Goal: Information Seeking & Learning: Learn about a topic

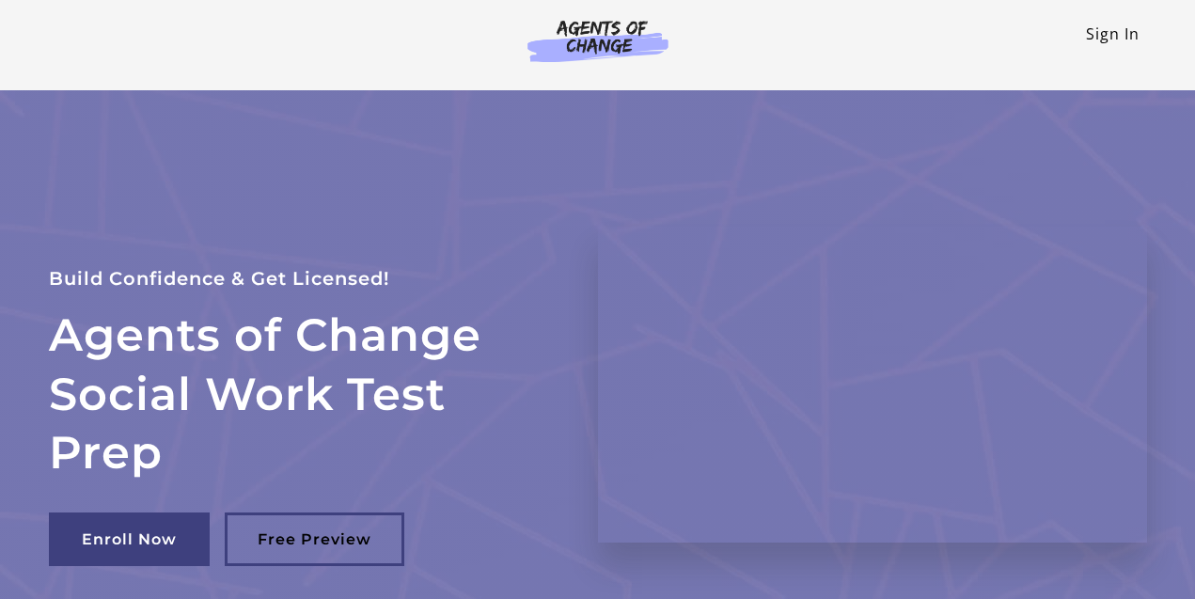
click at [1103, 32] on link "Sign In" at bounding box center [1113, 34] width 54 height 21
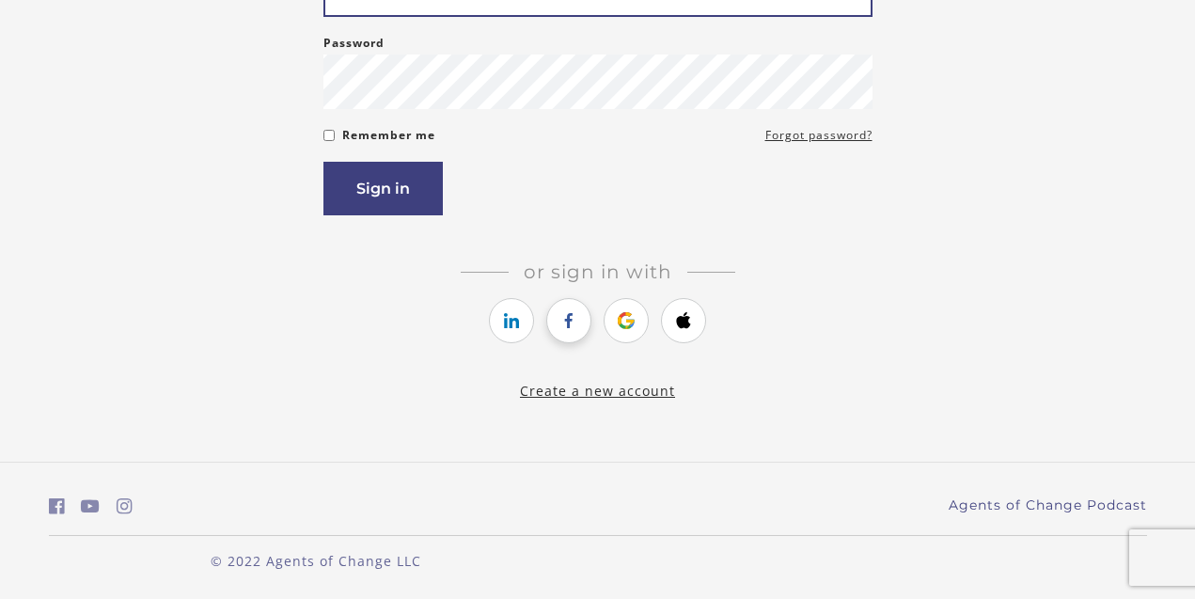
scroll to position [284, 0]
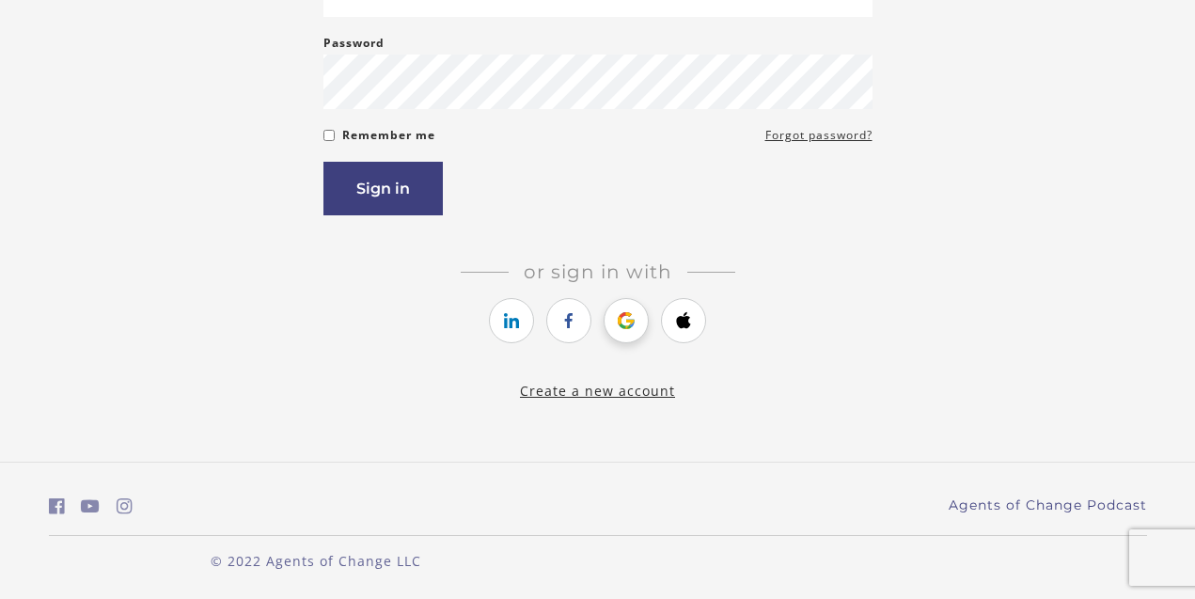
click at [629, 328] on icon "https://courses.thinkific.com/users/auth/google?ss%5Breferral%5D=&ss%5Buser_ret…" at bounding box center [627, 320] width 24 height 23
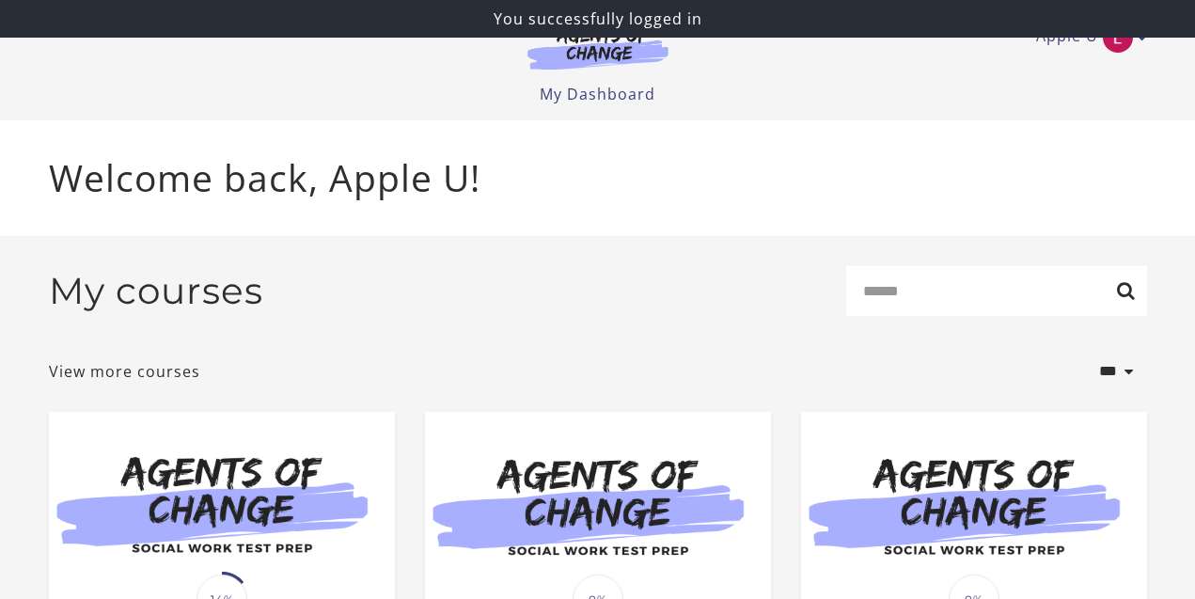
drag, startPoint x: 323, startPoint y: 162, endPoint x: 292, endPoint y: 80, distance: 87.8
click at [292, 80] on body "Skip to main content Apple U My Account Support Sign Out Toggle menu Menu My Da…" at bounding box center [597, 299] width 1195 height 599
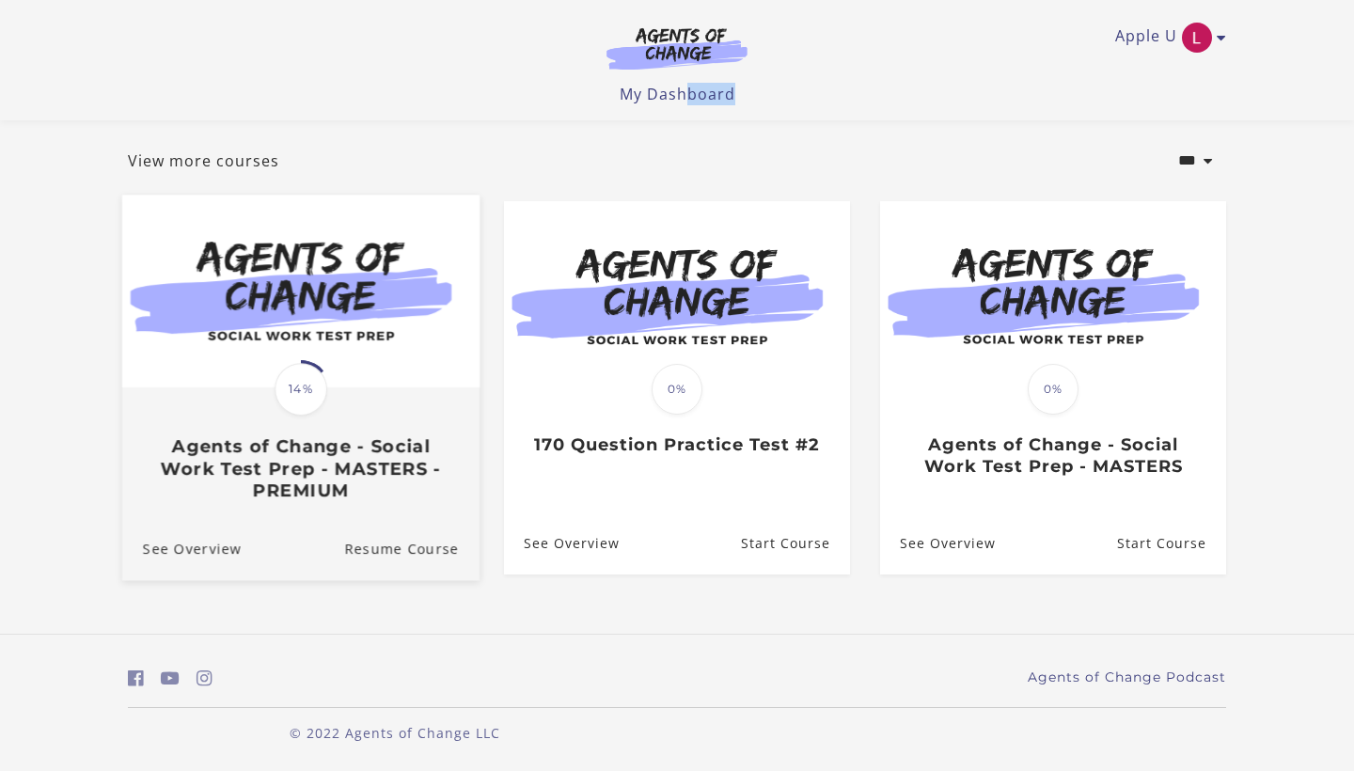
scroll to position [92, 0]
click at [299, 407] on span "14%" at bounding box center [301, 389] width 53 height 53
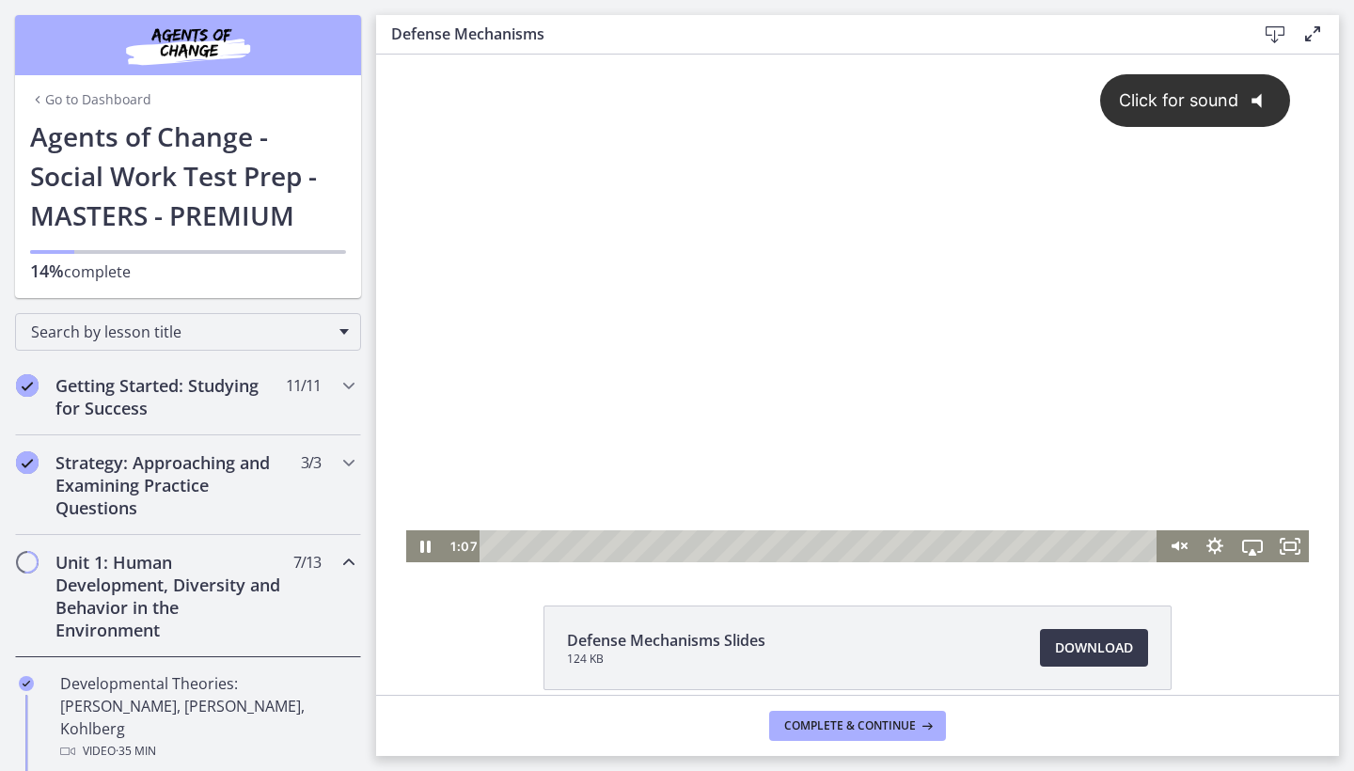
click at [793, 283] on div "Click for sound @keyframes VOLUME_SMALL_WAVE_FLASH { 0% { opacity: 0; } 33% { o…" at bounding box center [857, 293] width 903 height 476
click at [761, 209] on div at bounding box center [857, 309] width 903 height 508
click at [727, 308] on div at bounding box center [857, 309] width 903 height 508
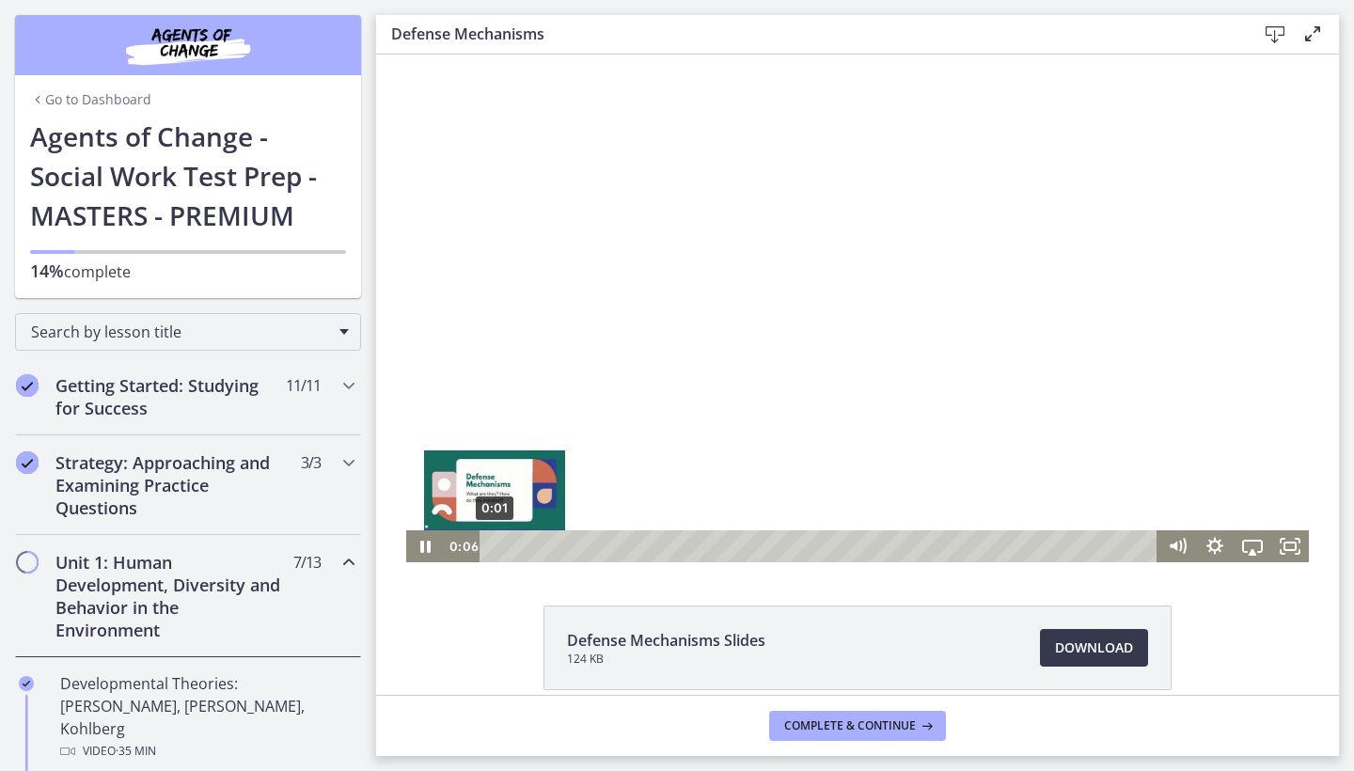
click at [495, 552] on div "0:01" at bounding box center [821, 546] width 655 height 32
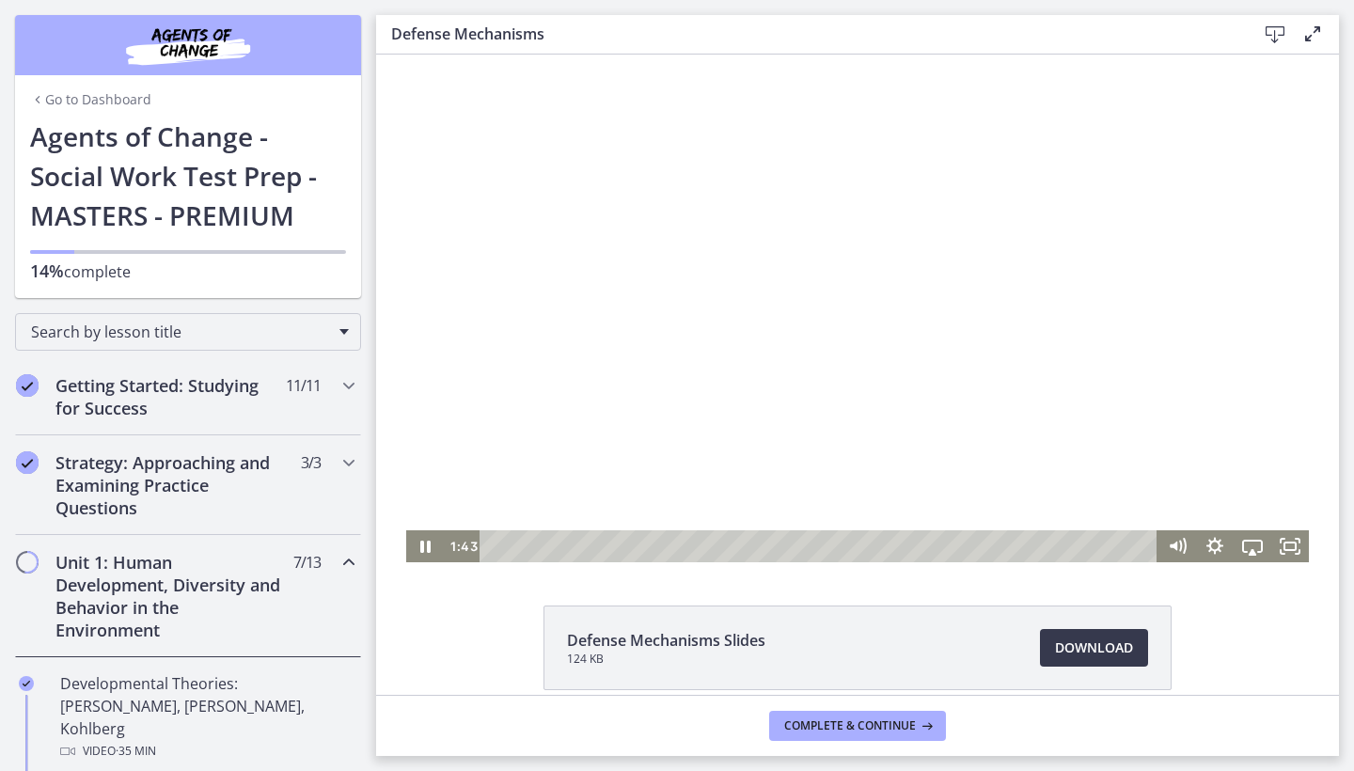
click at [730, 325] on div at bounding box center [857, 309] width 903 height 508
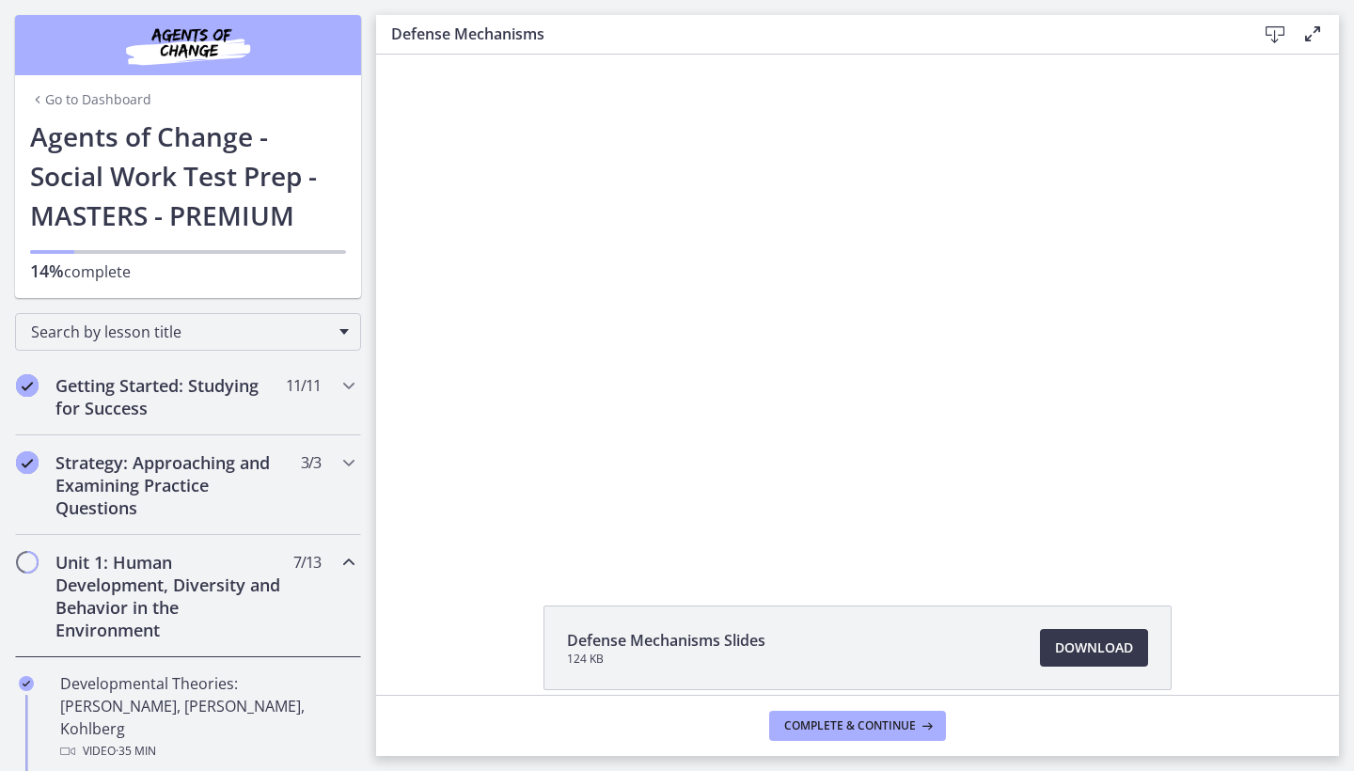
click at [730, 325] on div at bounding box center [857, 309] width 903 height 508
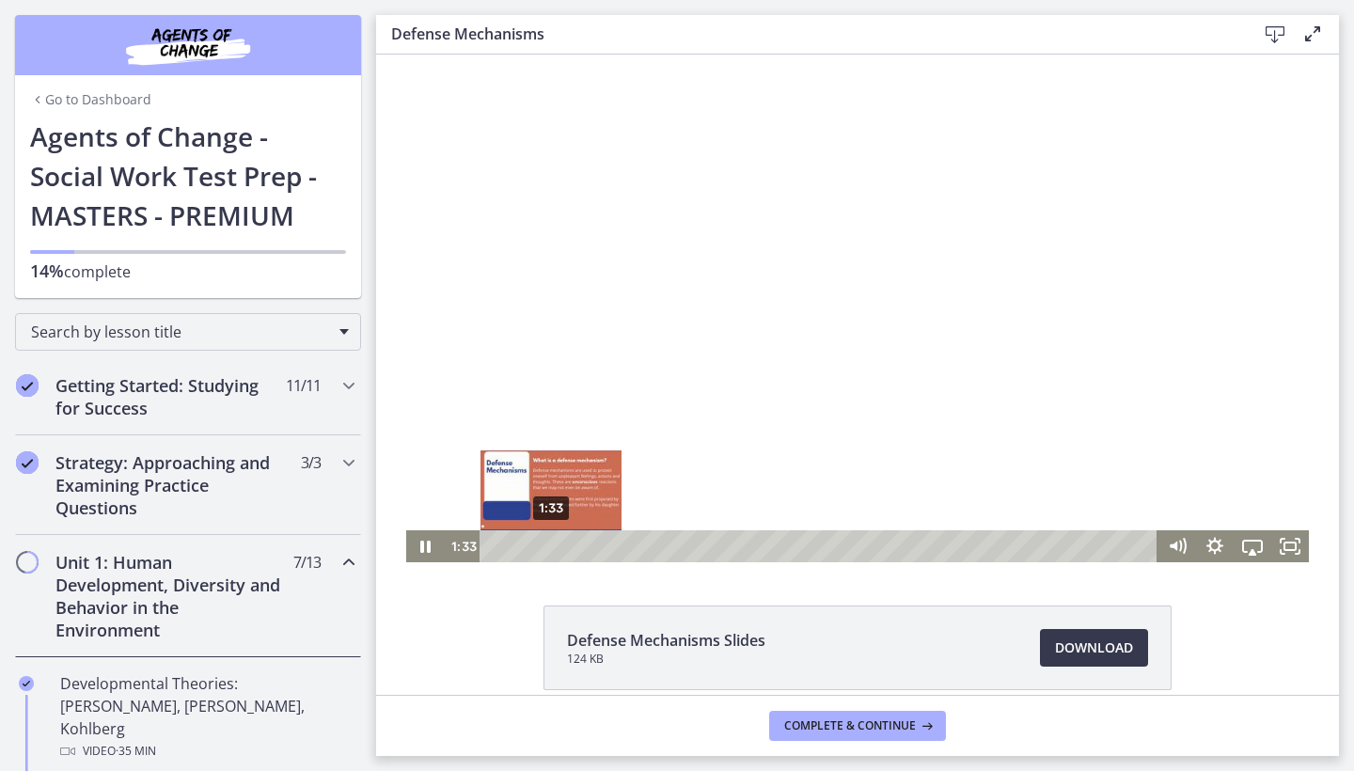
click at [551, 551] on div "Playbar" at bounding box center [550, 546] width 10 height 10
click at [551, 551] on div "1:33" at bounding box center [821, 546] width 655 height 32
click at [551, 551] on div "Playbar" at bounding box center [551, 546] width 10 height 10
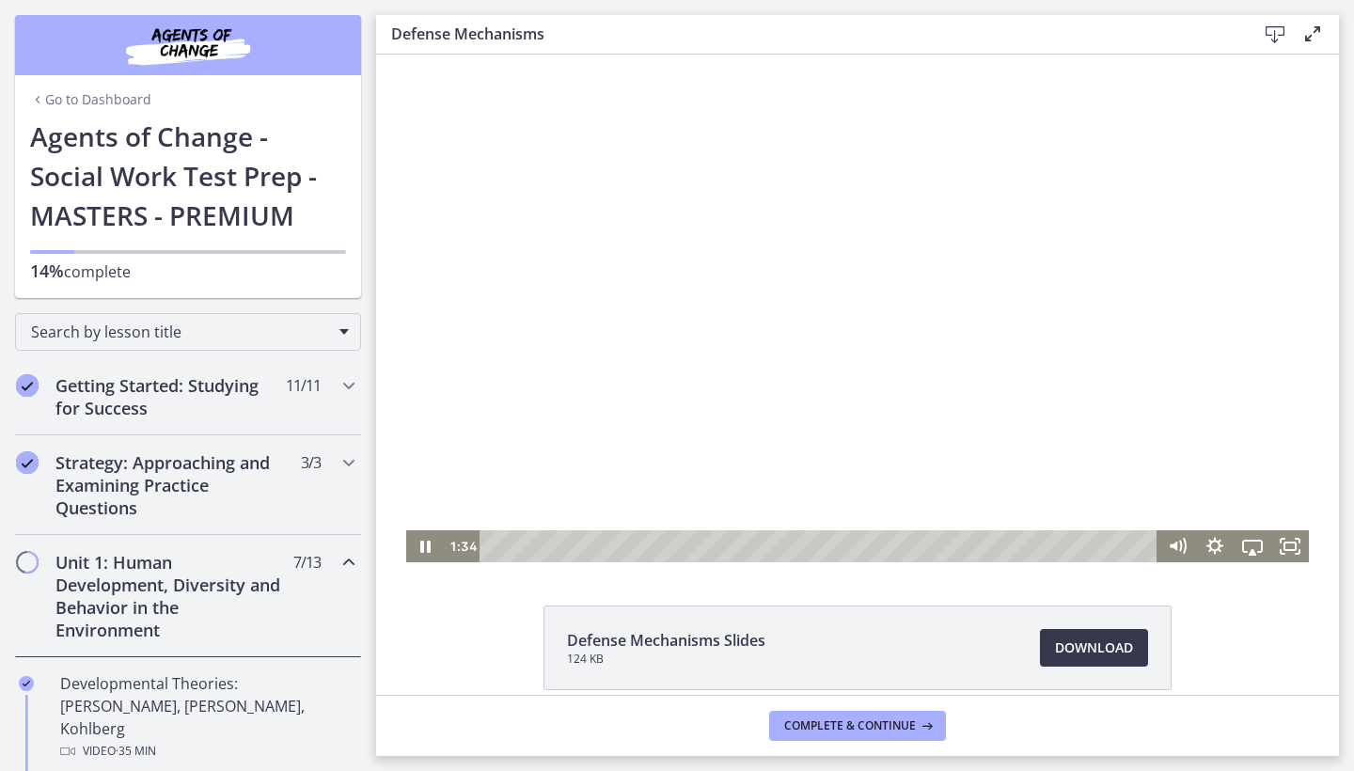
click at [851, 267] on div at bounding box center [857, 309] width 903 height 508
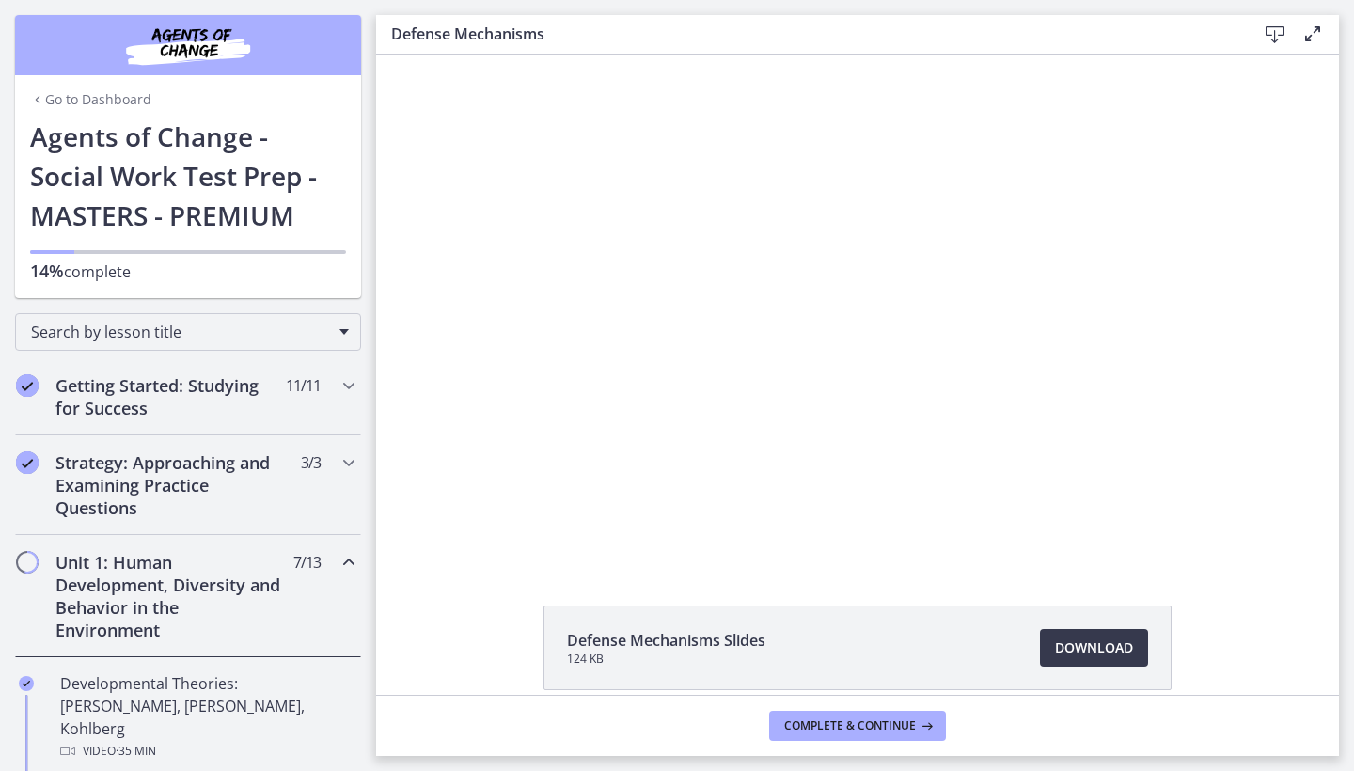
click at [851, 267] on div at bounding box center [857, 309] width 903 height 508
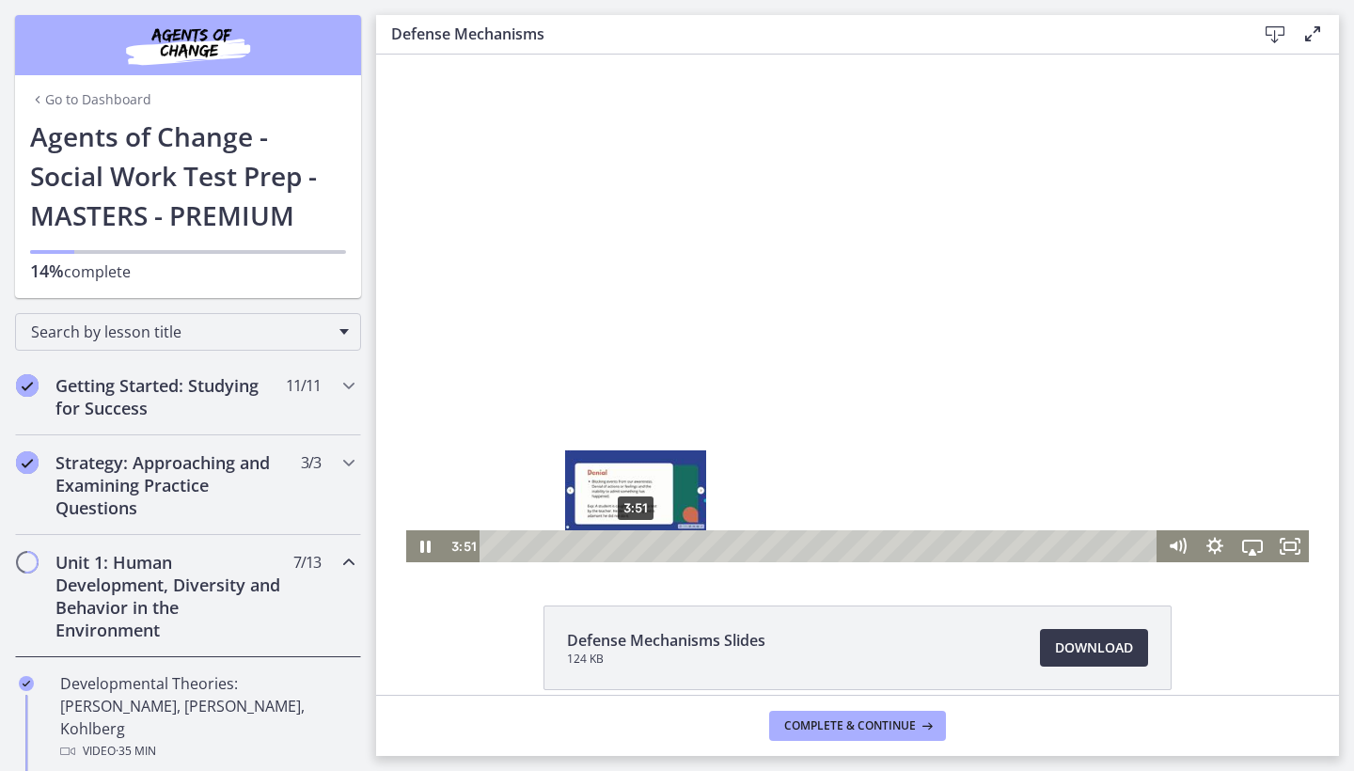
click at [636, 549] on div "Playbar" at bounding box center [635, 546] width 10 height 10
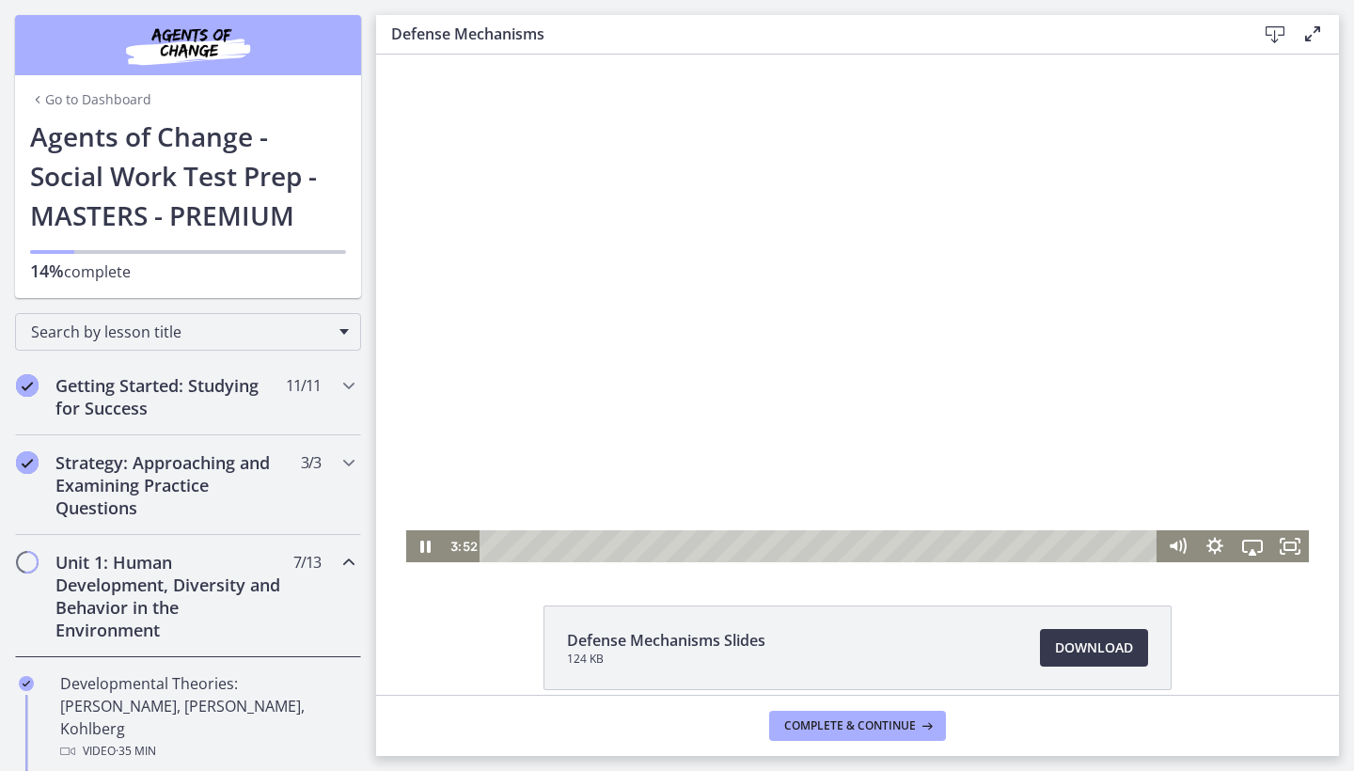
click at [790, 274] on div at bounding box center [857, 309] width 903 height 508
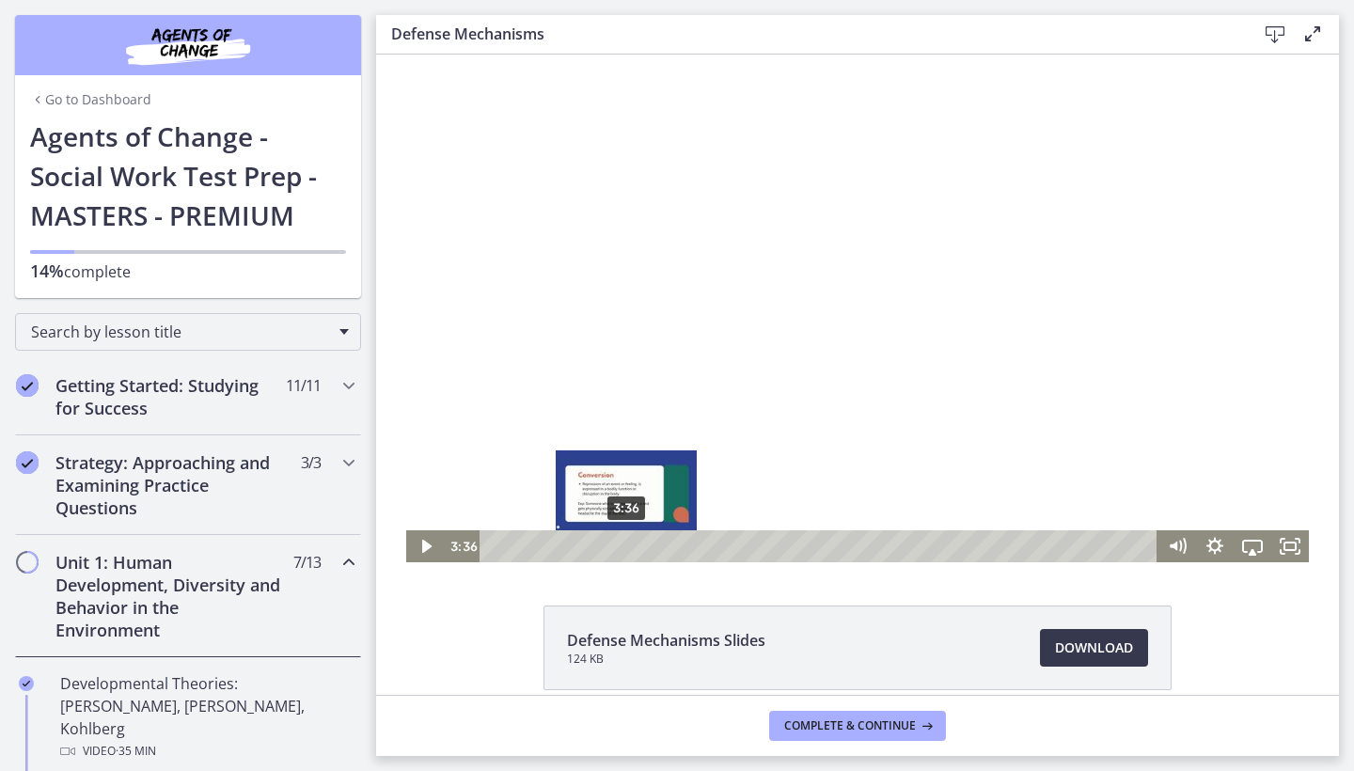
drag, startPoint x: 636, startPoint y: 548, endPoint x: 626, endPoint y: 547, distance: 9.5
click at [626, 547] on div "Playbar" at bounding box center [626, 546] width 10 height 10
drag, startPoint x: 626, startPoint y: 547, endPoint x: 616, endPoint y: 548, distance: 10.4
click at [616, 548] on div "Playbar" at bounding box center [615, 546] width 10 height 10
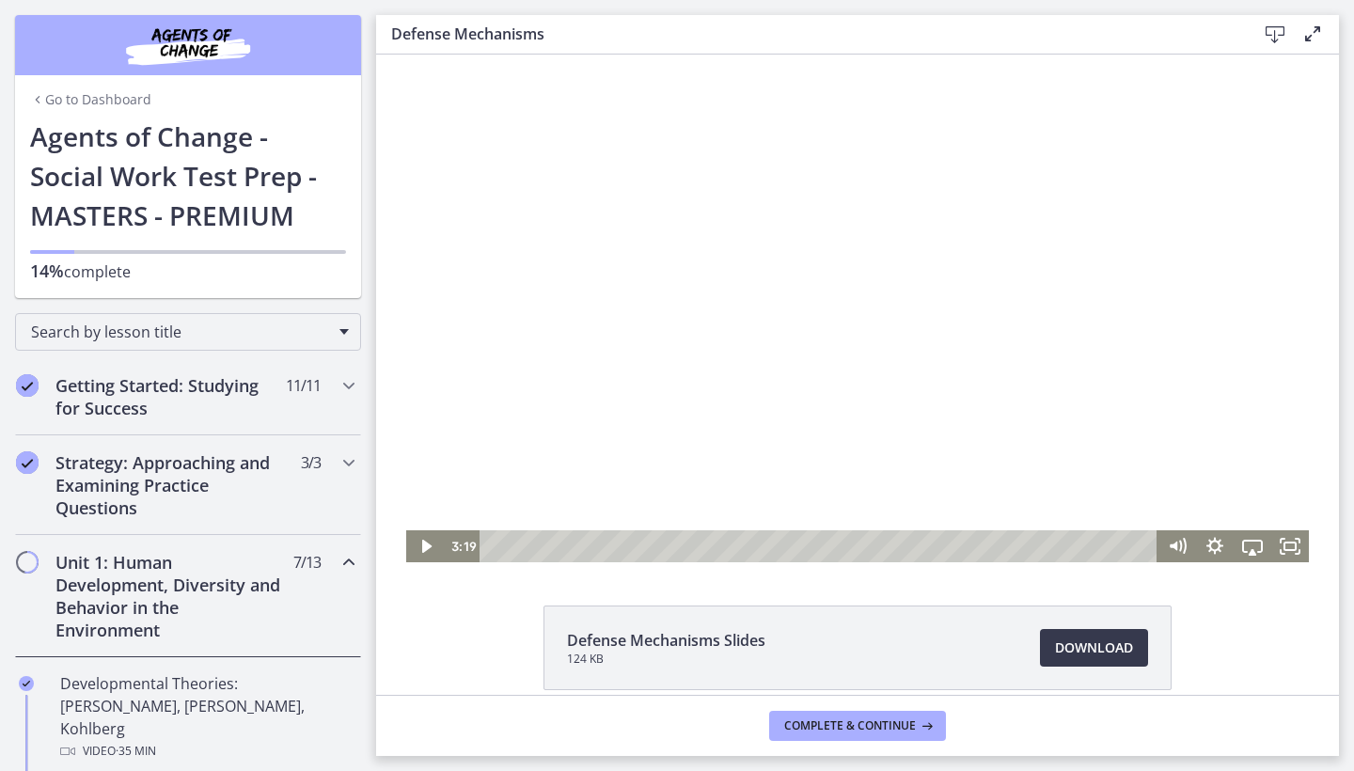
click at [730, 293] on div at bounding box center [857, 309] width 903 height 508
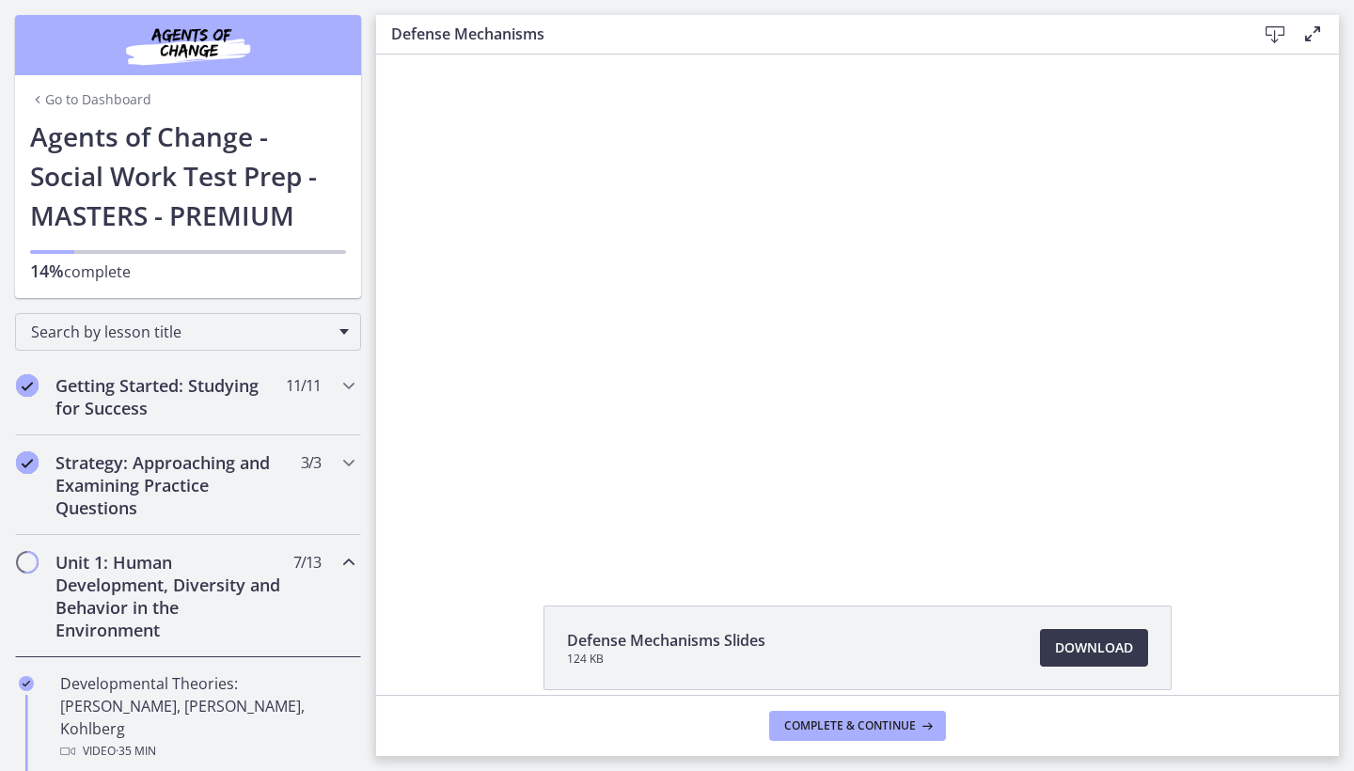
click at [730, 293] on div at bounding box center [857, 309] width 903 height 508
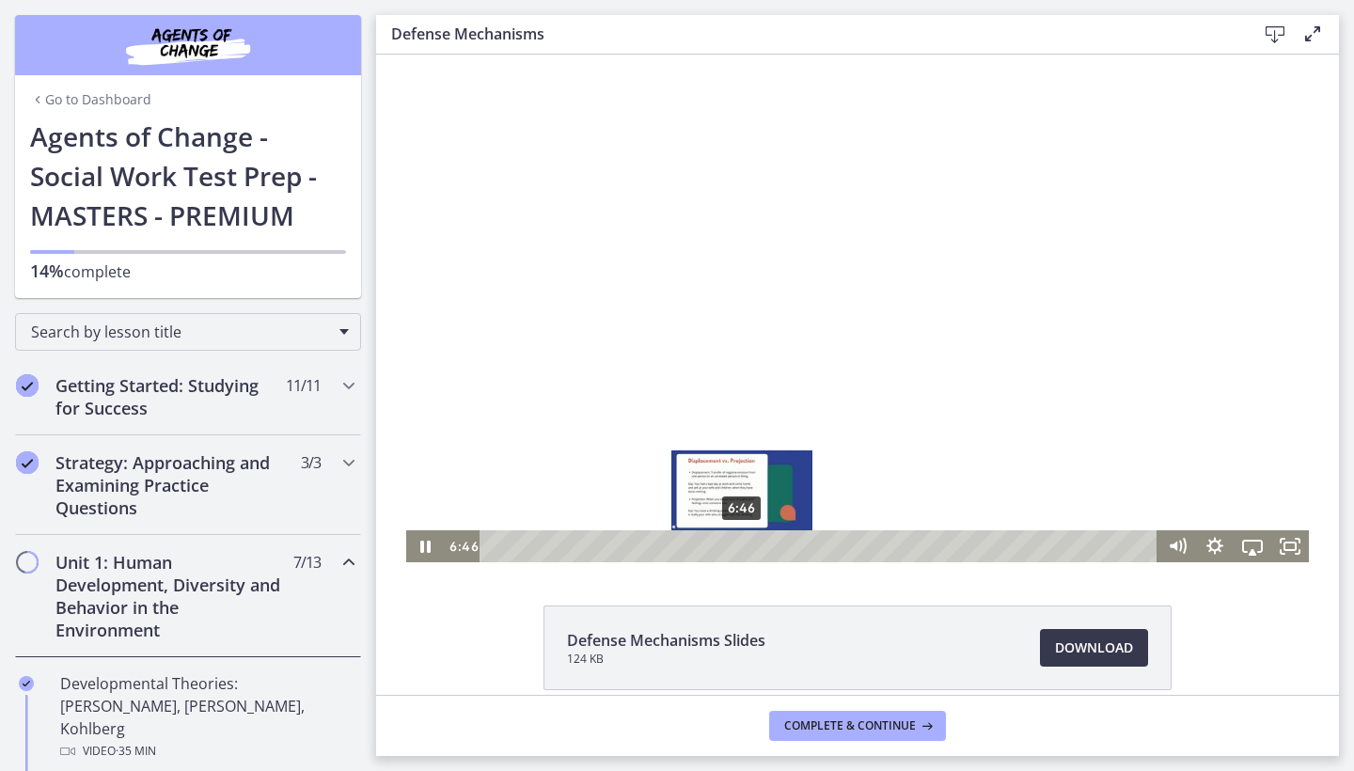
drag, startPoint x: 758, startPoint y: 546, endPoint x: 743, endPoint y: 548, distance: 15.2
click at [743, 548] on div "Playbar" at bounding box center [742, 546] width 10 height 10
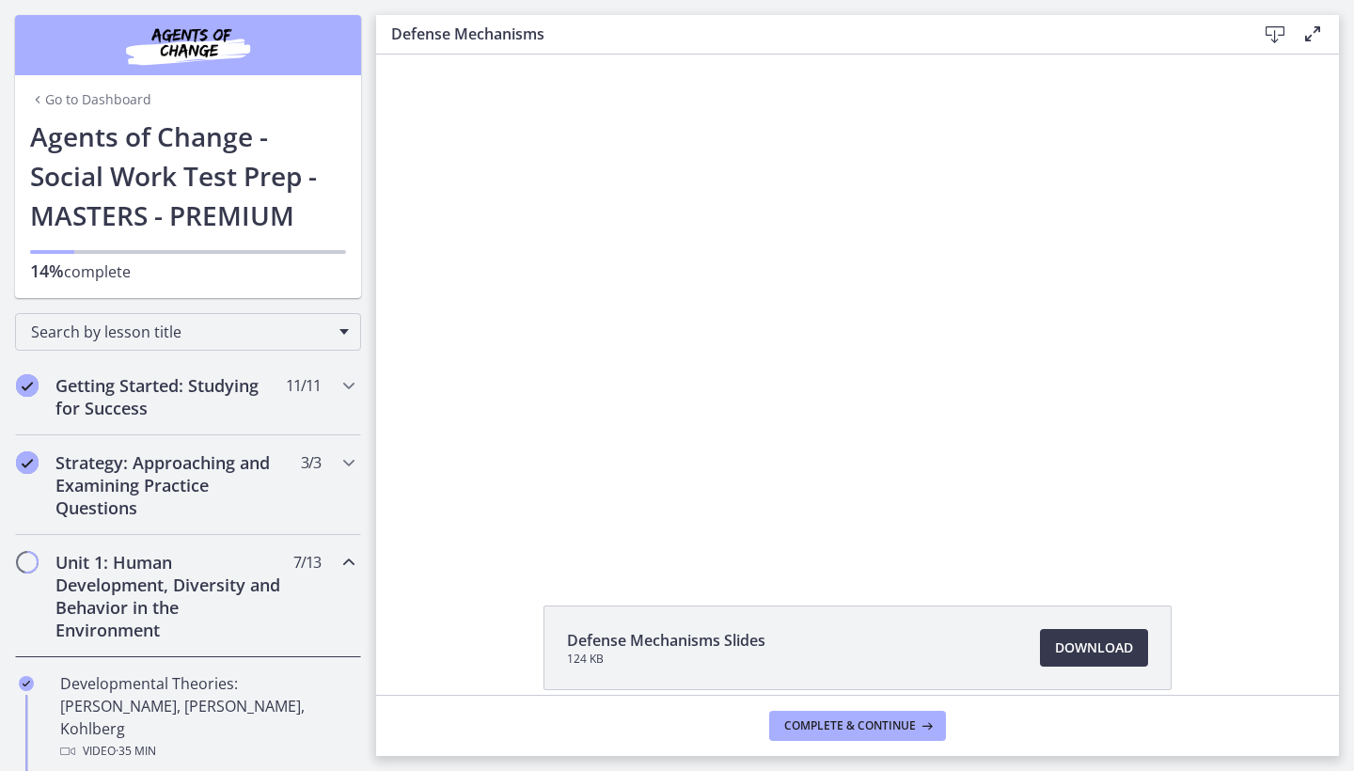
click at [706, 214] on div at bounding box center [857, 309] width 903 height 508
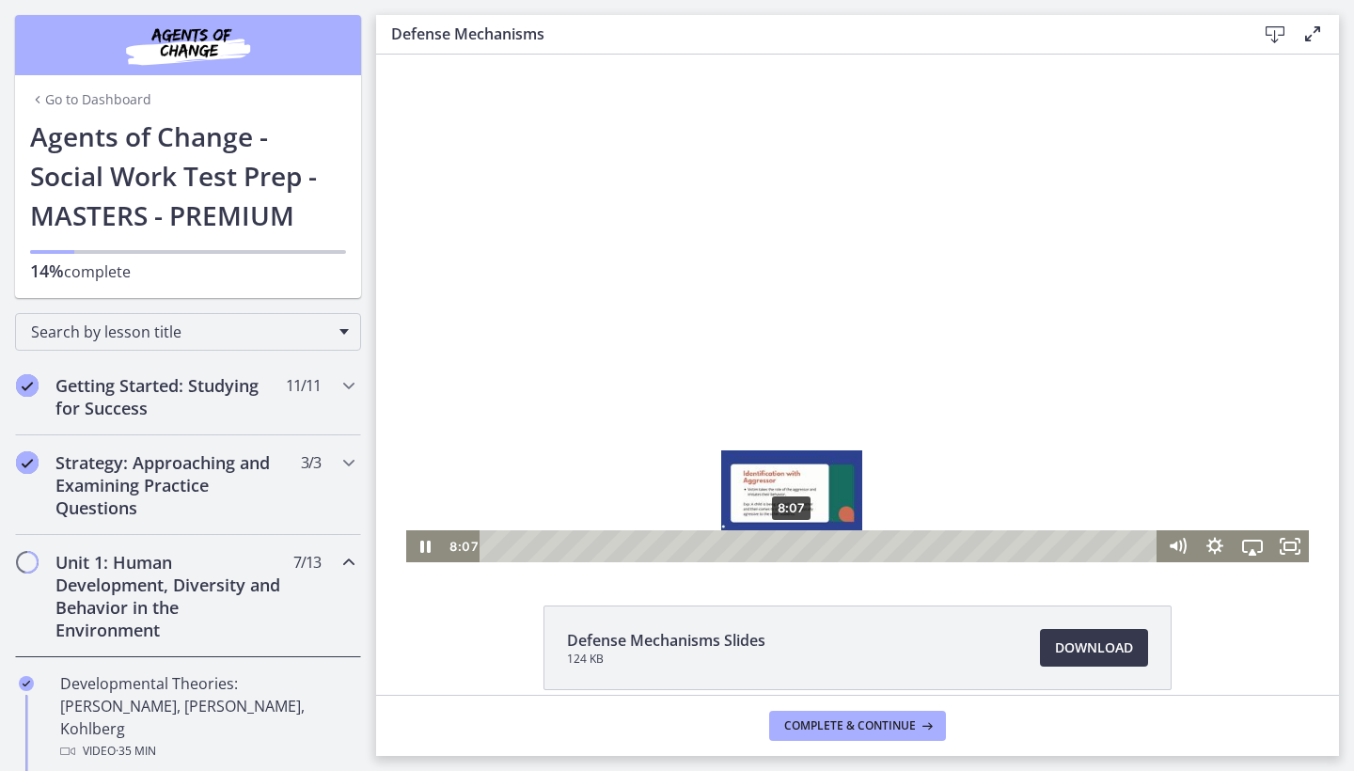
drag, startPoint x: 812, startPoint y: 544, endPoint x: 793, endPoint y: 544, distance: 19.7
click at [793, 544] on div "Playbar" at bounding box center [792, 546] width 10 height 10
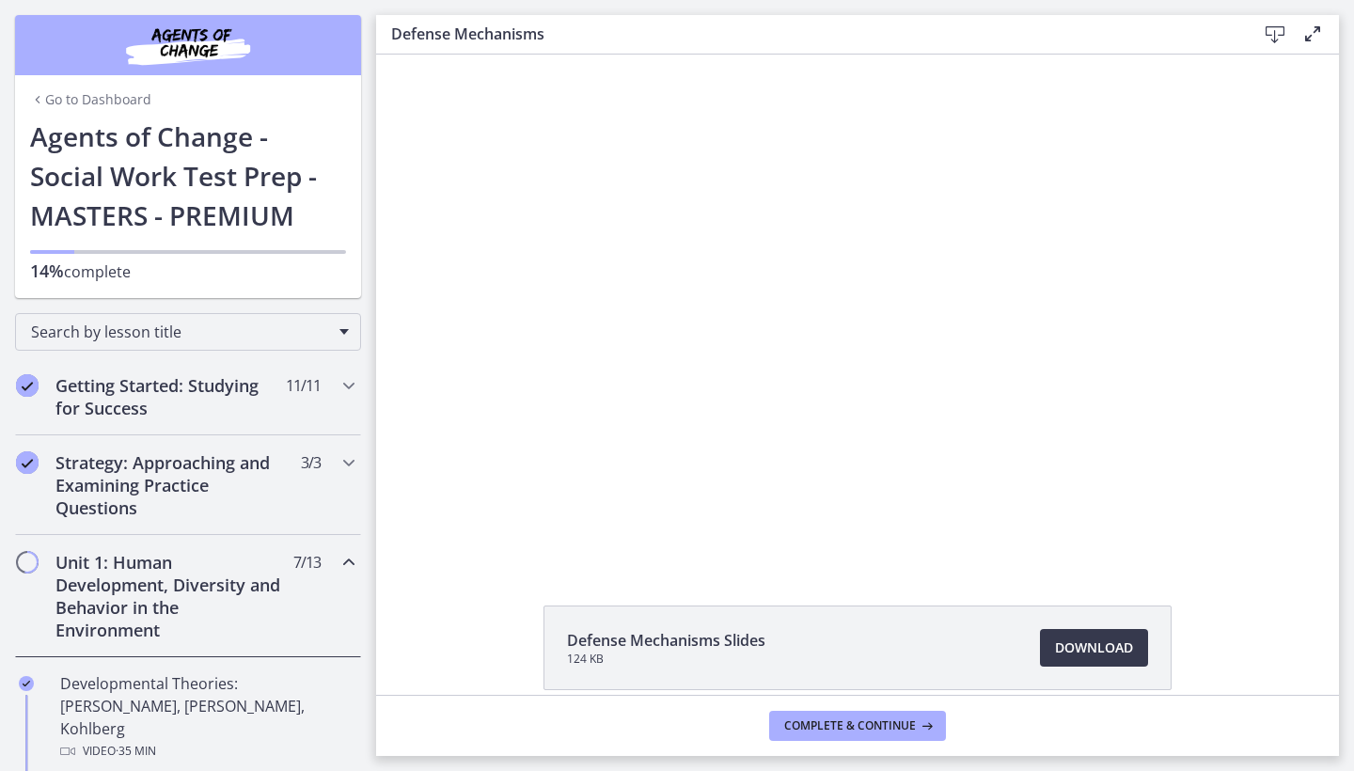
click at [842, 253] on div at bounding box center [857, 309] width 903 height 508
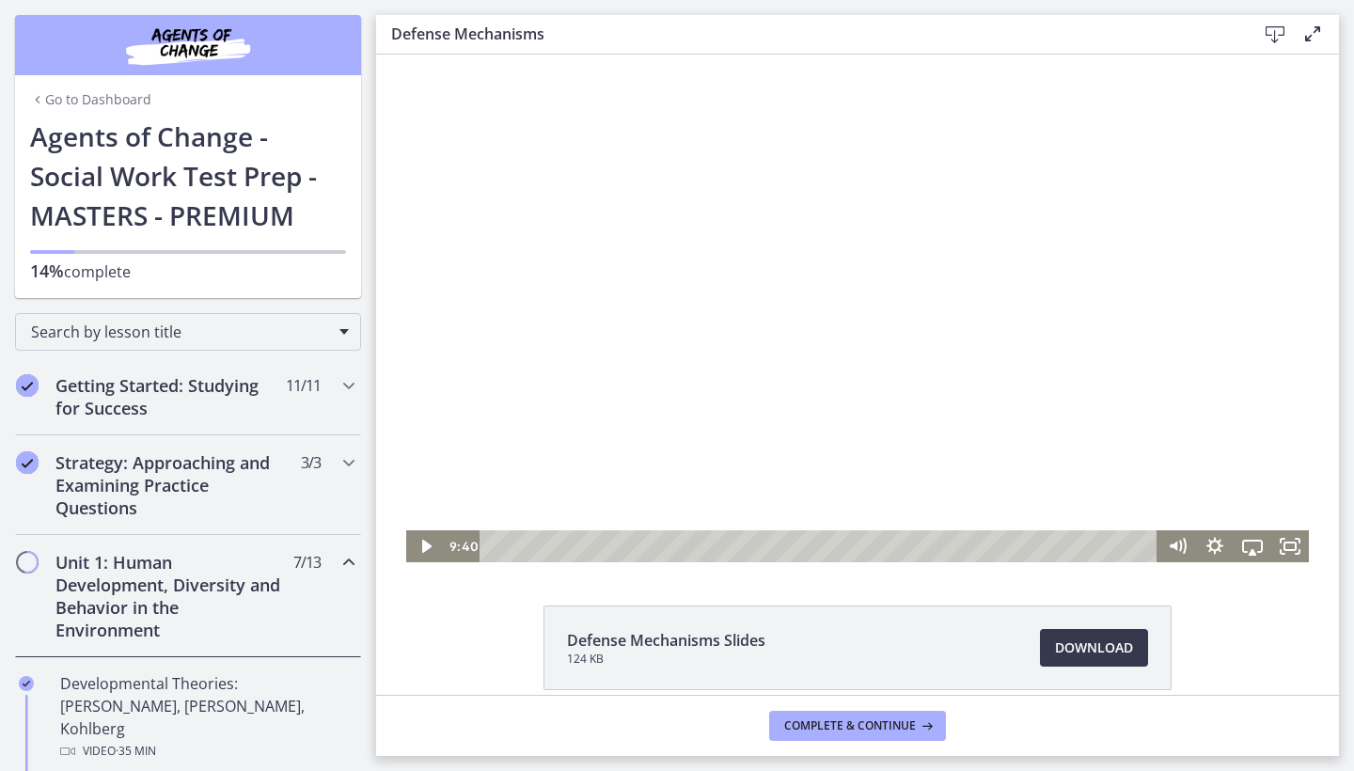
click at [794, 382] on div at bounding box center [857, 309] width 903 height 508
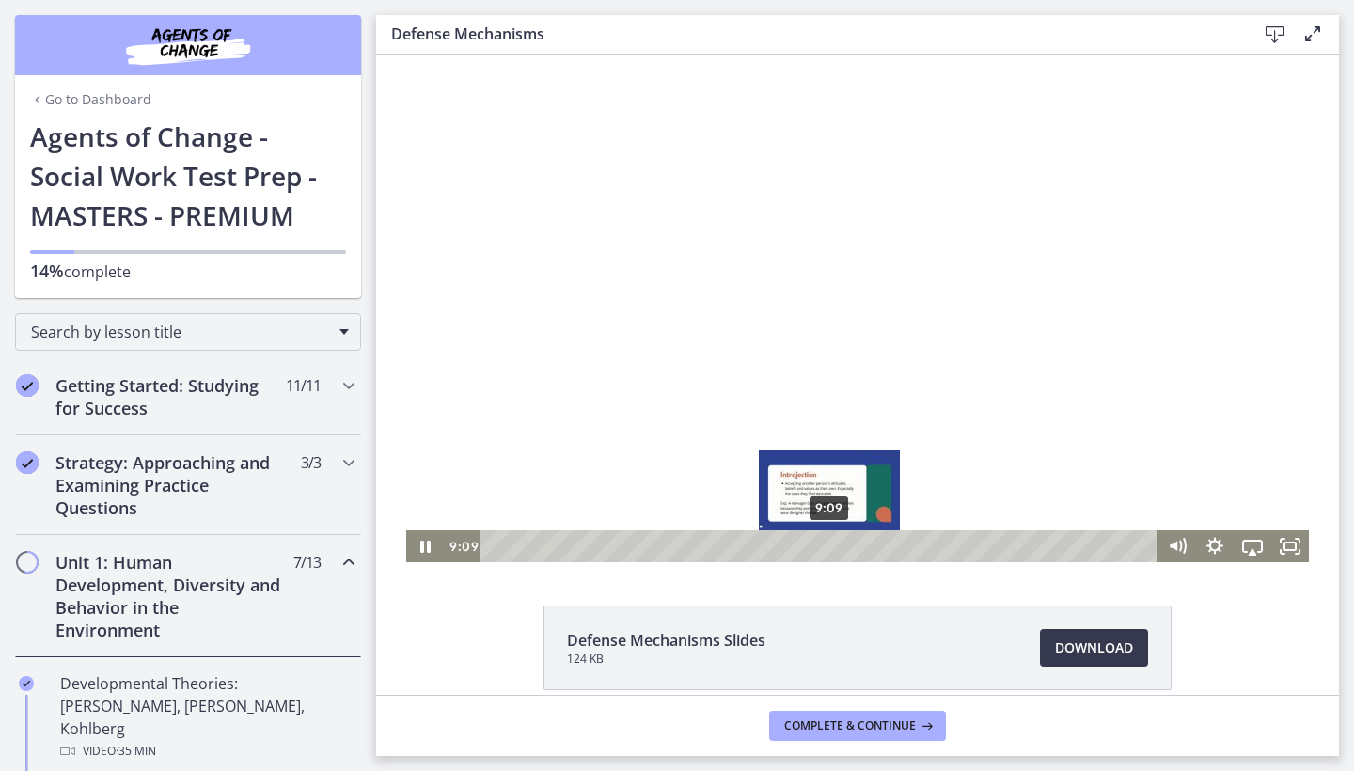
drag, startPoint x: 852, startPoint y: 547, endPoint x: 828, endPoint y: 547, distance: 23.5
click at [828, 547] on div "Playbar" at bounding box center [829, 546] width 10 height 10
click at [817, 547] on div "Playbar" at bounding box center [821, 546] width 10 height 10
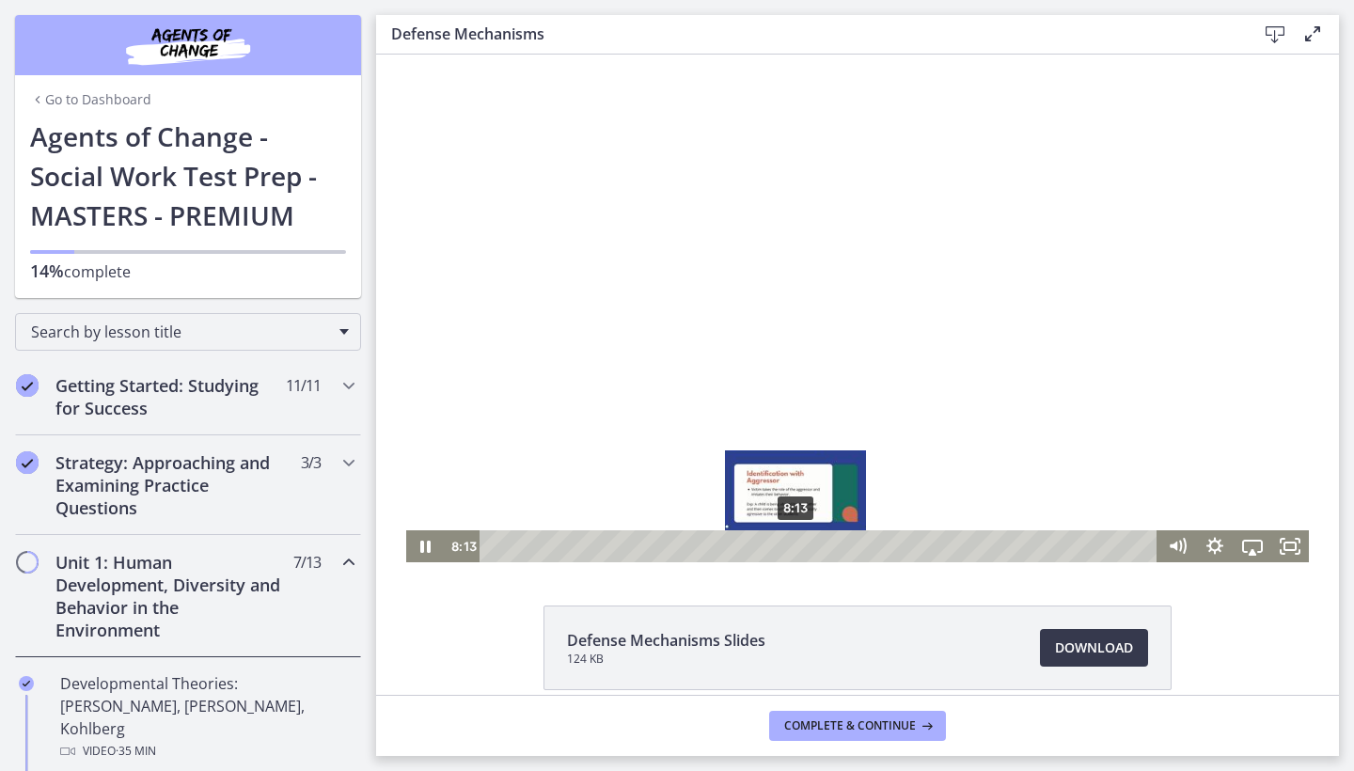
drag, startPoint x: 822, startPoint y: 547, endPoint x: 796, endPoint y: 547, distance: 25.4
click at [796, 547] on div "Playbar" at bounding box center [796, 546] width 10 height 10
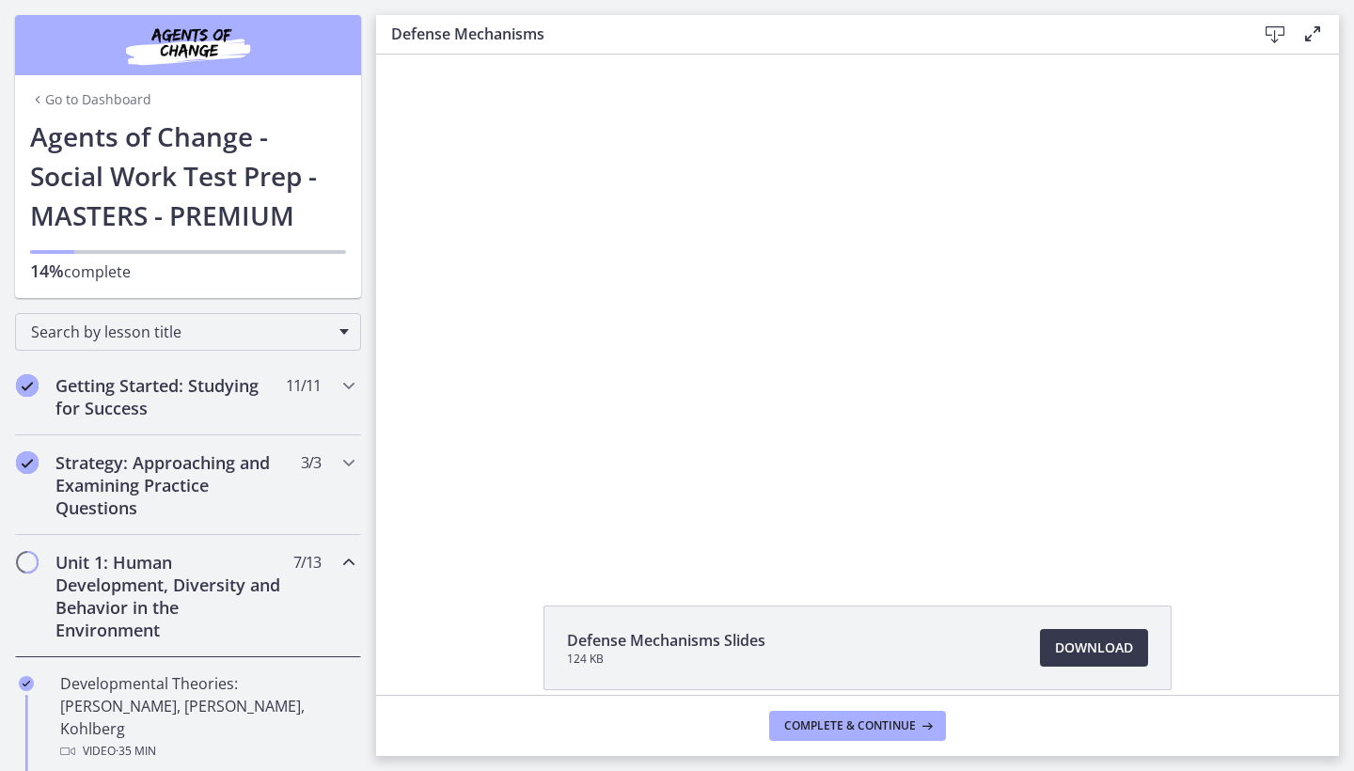
click at [826, 651] on li "Defense Mechanisms Slides 124 KB Download Opens in a new window" at bounding box center [858, 648] width 628 height 85
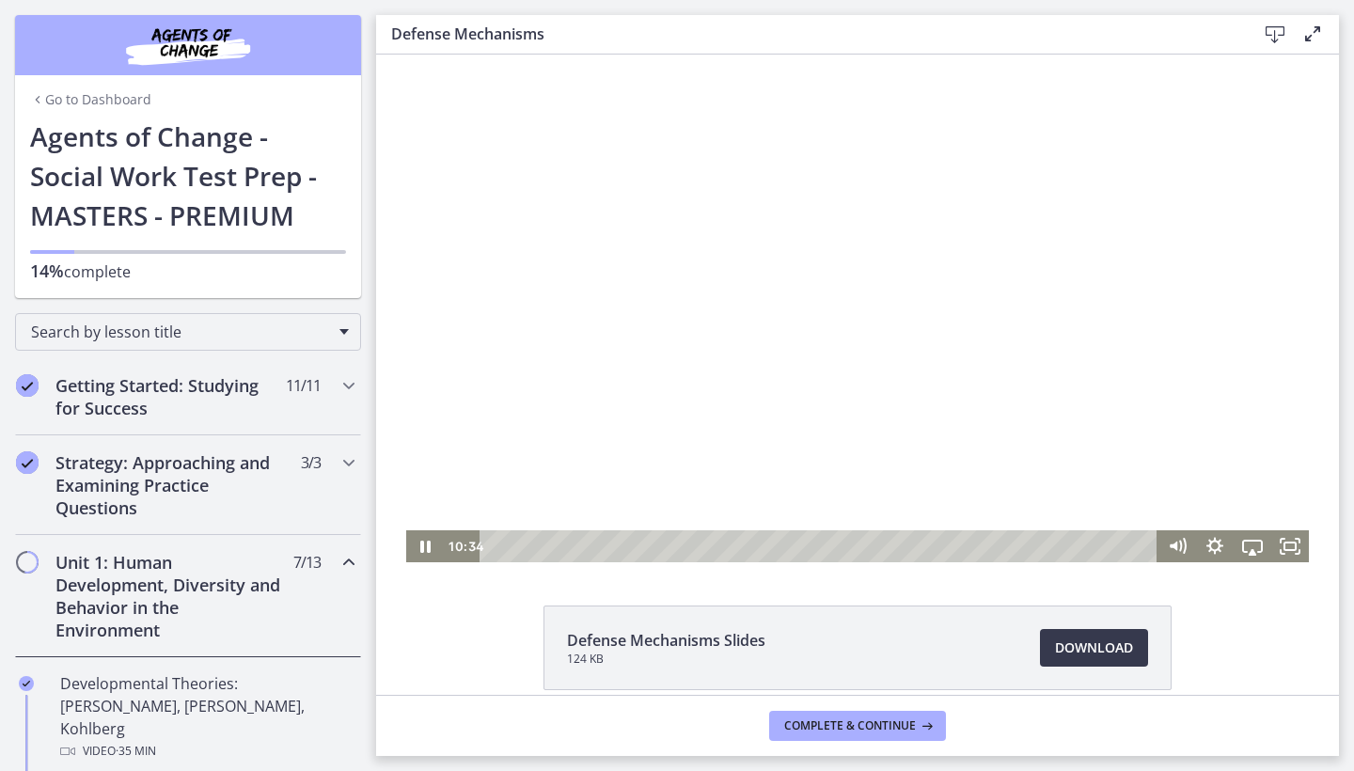
click at [817, 241] on div at bounding box center [857, 309] width 903 height 508
click at [818, 402] on div at bounding box center [857, 309] width 903 height 508
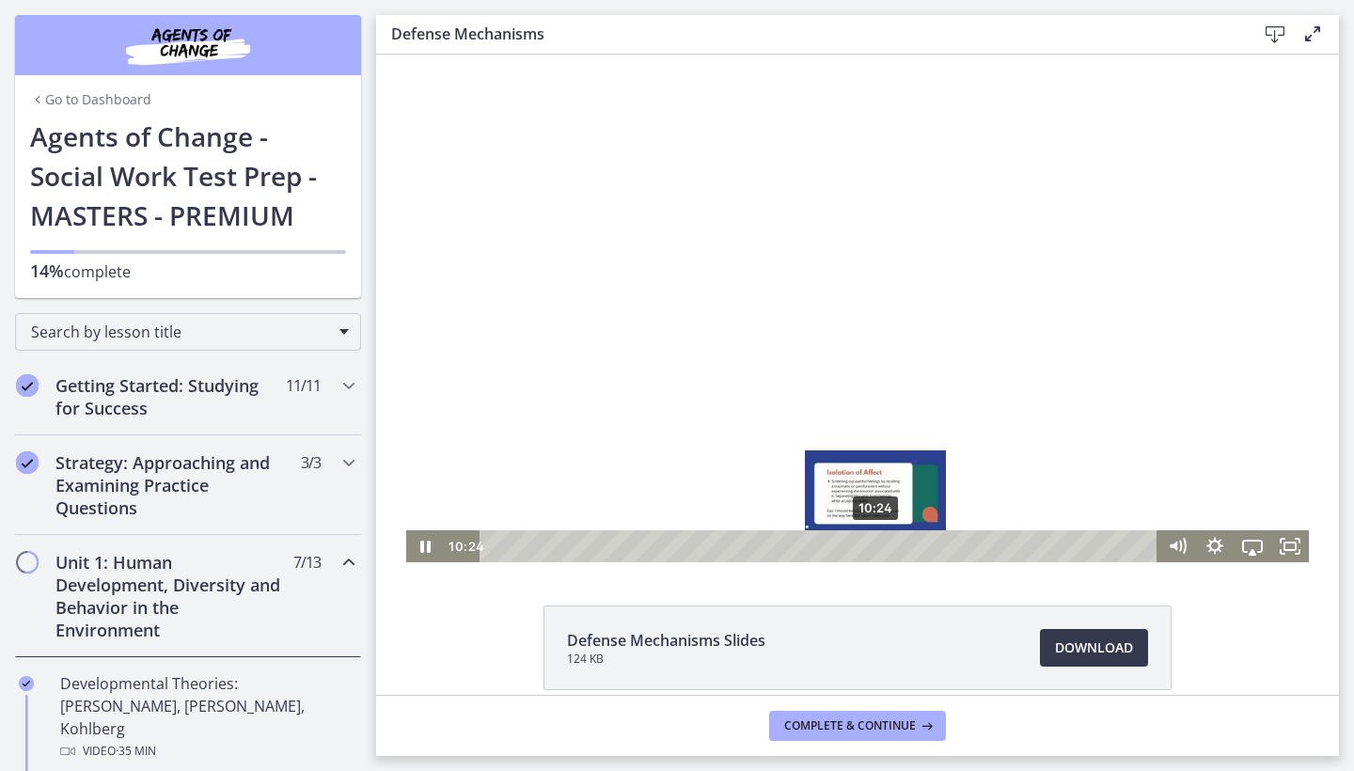
click at [876, 547] on div "Playbar" at bounding box center [875, 546] width 10 height 10
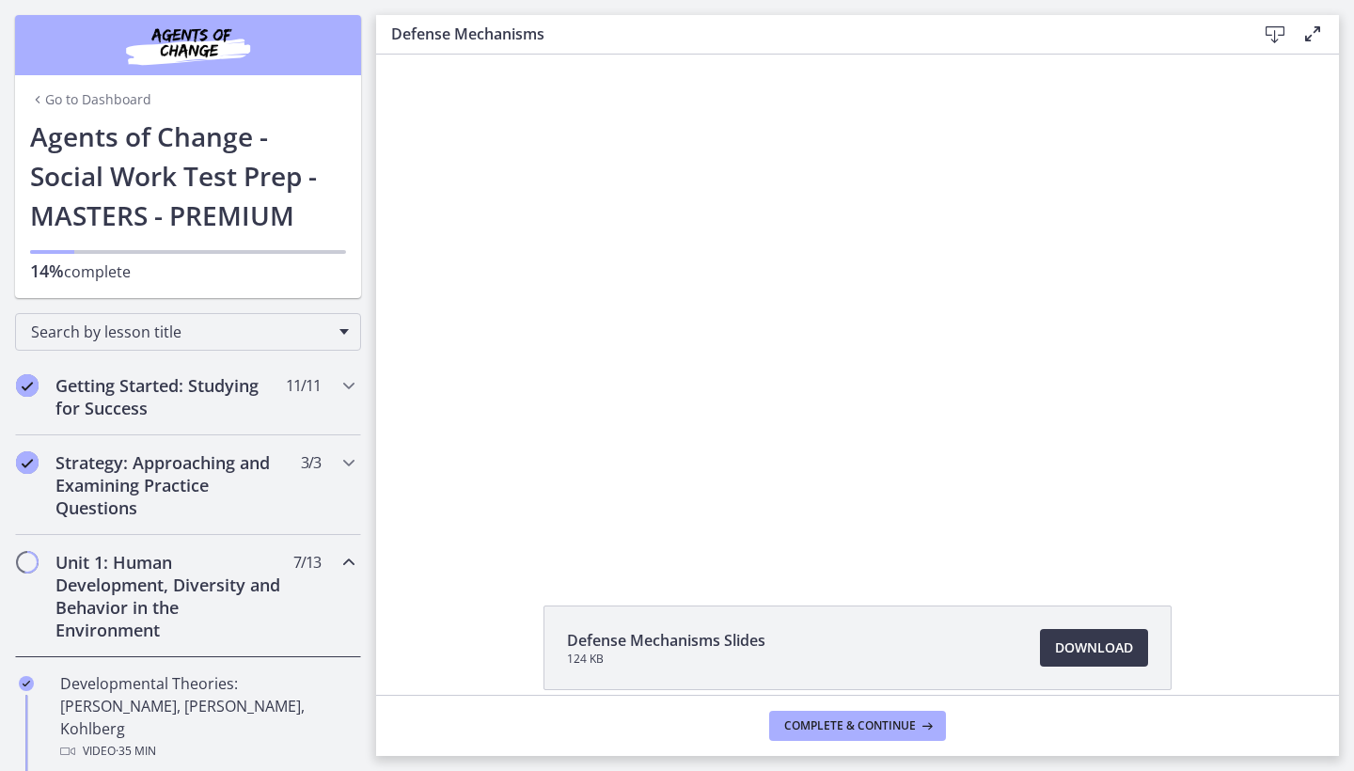
click at [905, 334] on div at bounding box center [857, 309] width 903 height 508
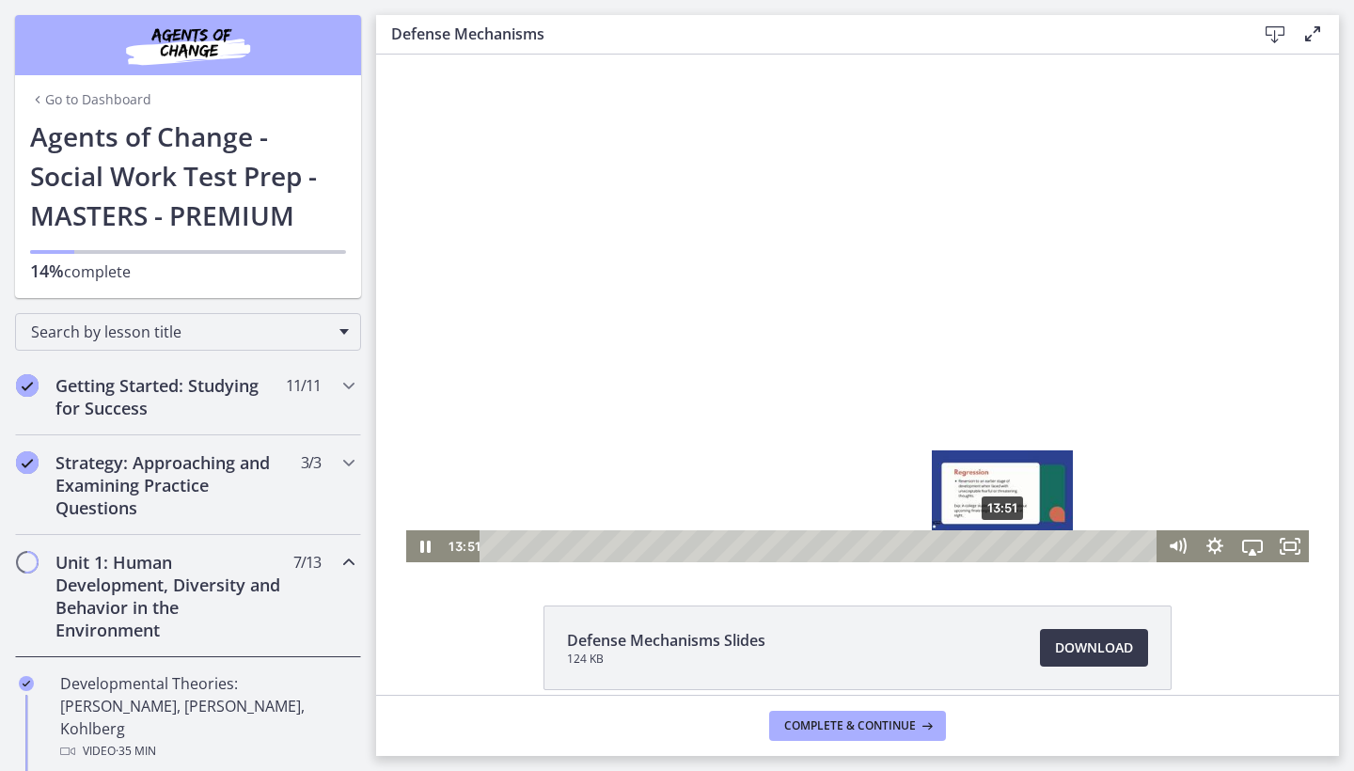
drag, startPoint x: 1020, startPoint y: 544, endPoint x: 1003, endPoint y: 546, distance: 17.0
click at [1003, 546] on div "Playbar" at bounding box center [1002, 546] width 10 height 10
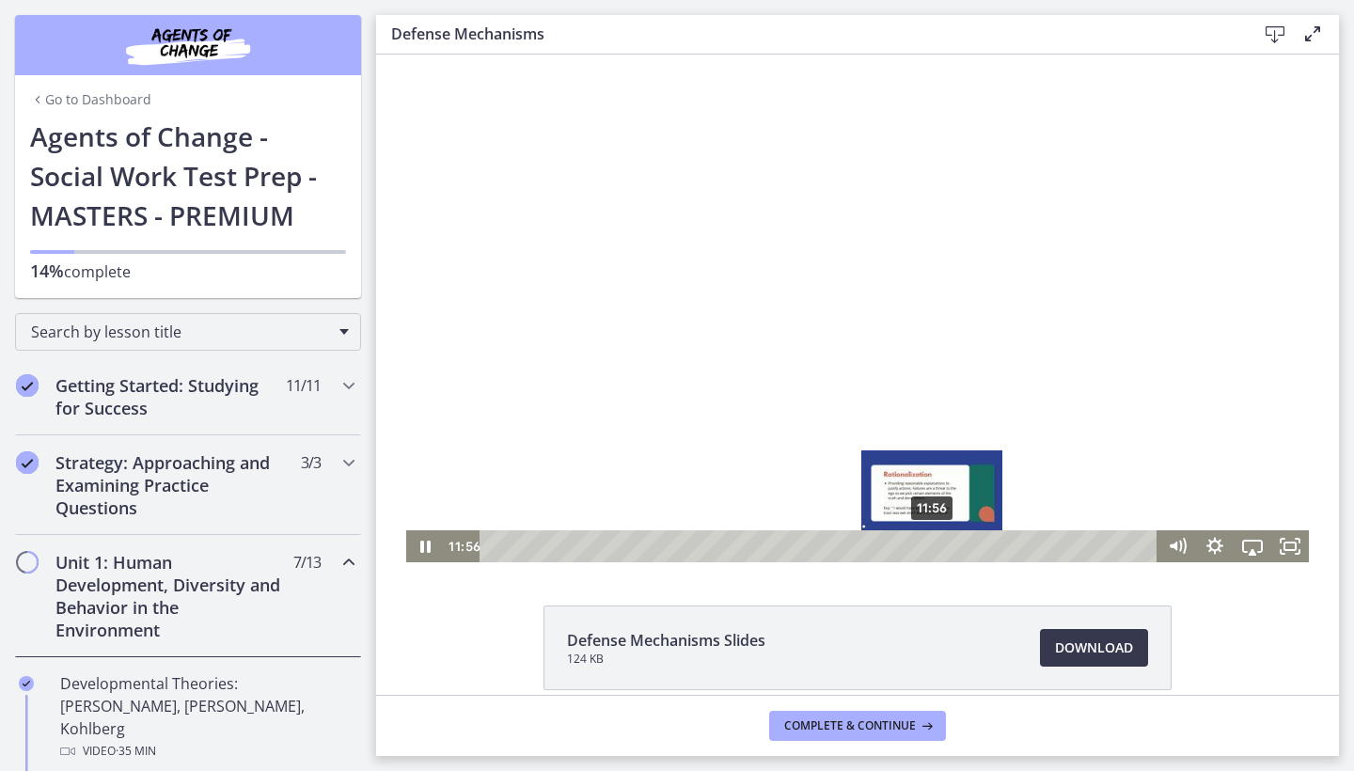
drag, startPoint x: 1003, startPoint y: 546, endPoint x: 933, endPoint y: 550, distance: 70.6
click at [933, 550] on div "Playbar" at bounding box center [931, 546] width 10 height 10
click at [939, 547] on div "Playbar" at bounding box center [938, 546] width 10 height 10
drag, startPoint x: 939, startPoint y: 547, endPoint x: 950, endPoint y: 547, distance: 10.3
click at [950, 547] on div "Playbar" at bounding box center [948, 546] width 10 height 10
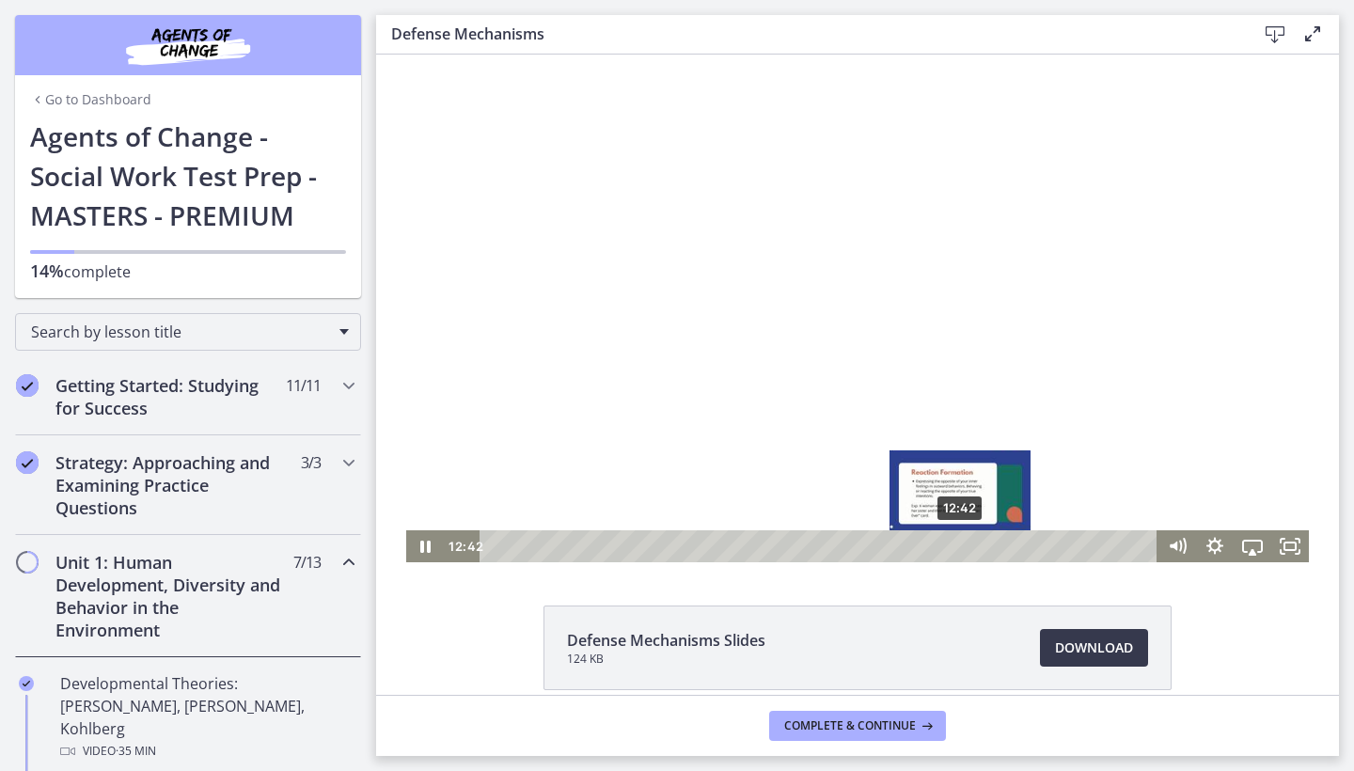
drag, startPoint x: 950, startPoint y: 547, endPoint x: 961, endPoint y: 545, distance: 11.4
click at [961, 545] on div "Playbar" at bounding box center [959, 546] width 10 height 10
click at [968, 545] on div "Playbar" at bounding box center [966, 546] width 10 height 10
drag, startPoint x: 968, startPoint y: 545, endPoint x: 984, endPoint y: 545, distance: 16.0
click at [984, 545] on div "Playbar" at bounding box center [980, 546] width 10 height 10
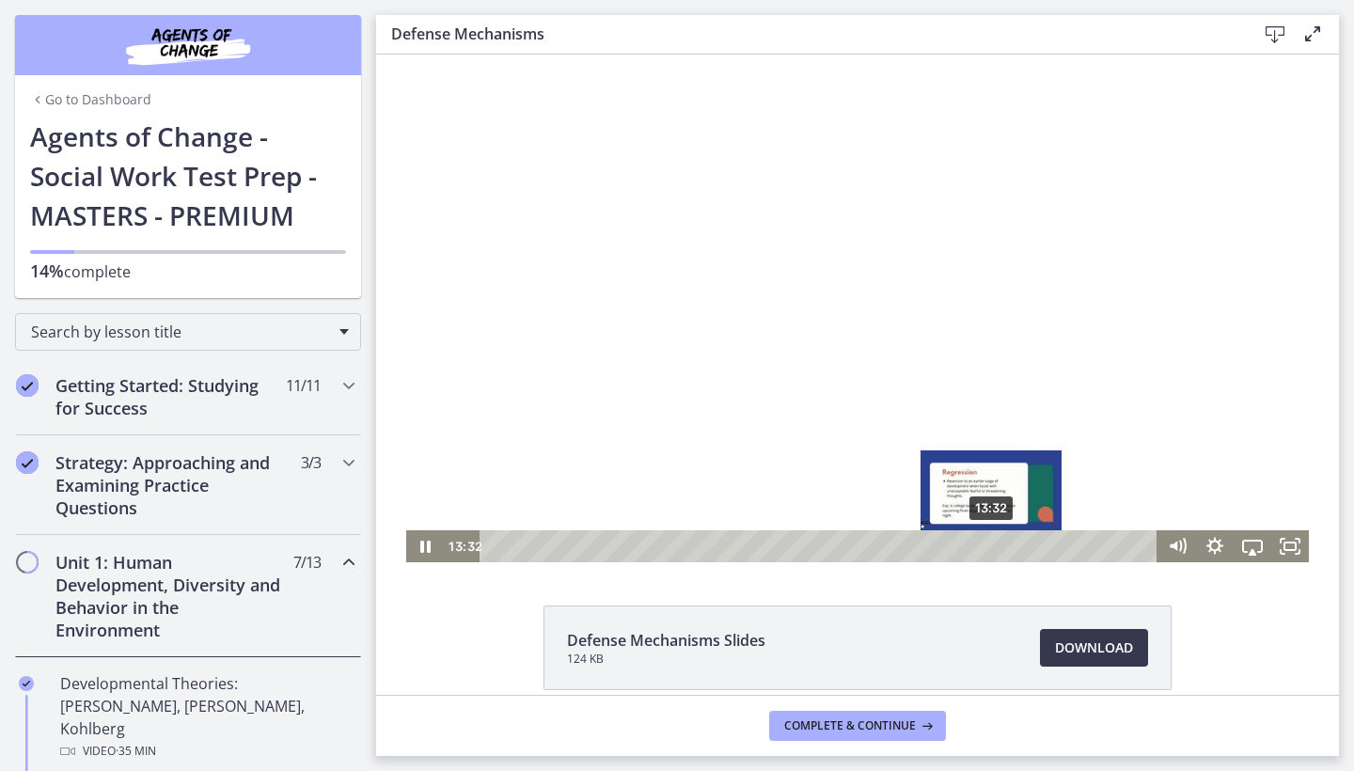
click at [992, 546] on div "Playbar" at bounding box center [991, 546] width 10 height 10
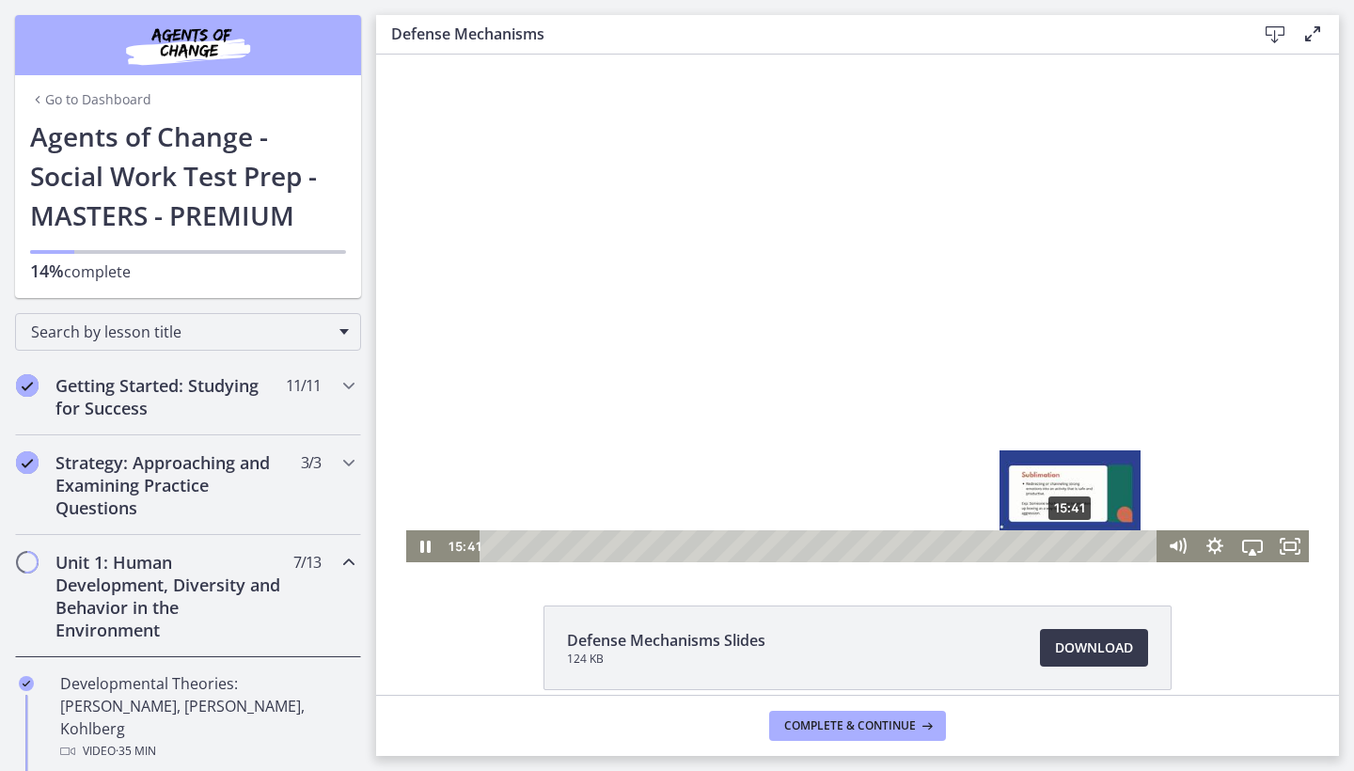
click at [1071, 557] on div "15:41" at bounding box center [821, 546] width 655 height 32
drag, startPoint x: 1071, startPoint y: 546, endPoint x: 1050, endPoint y: 549, distance: 20.9
click at [1050, 549] on div "Playbar" at bounding box center [1049, 546] width 10 height 10
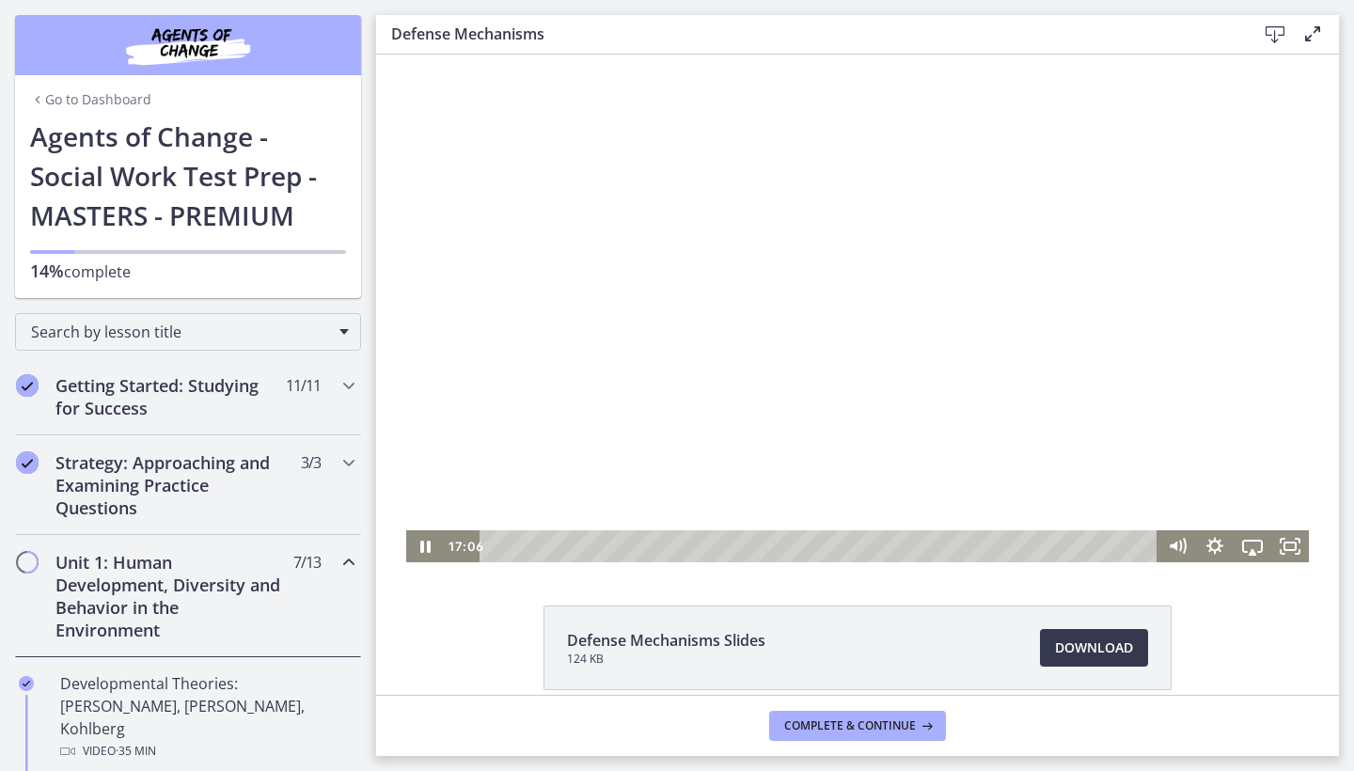
click at [943, 418] on div at bounding box center [857, 309] width 903 height 508
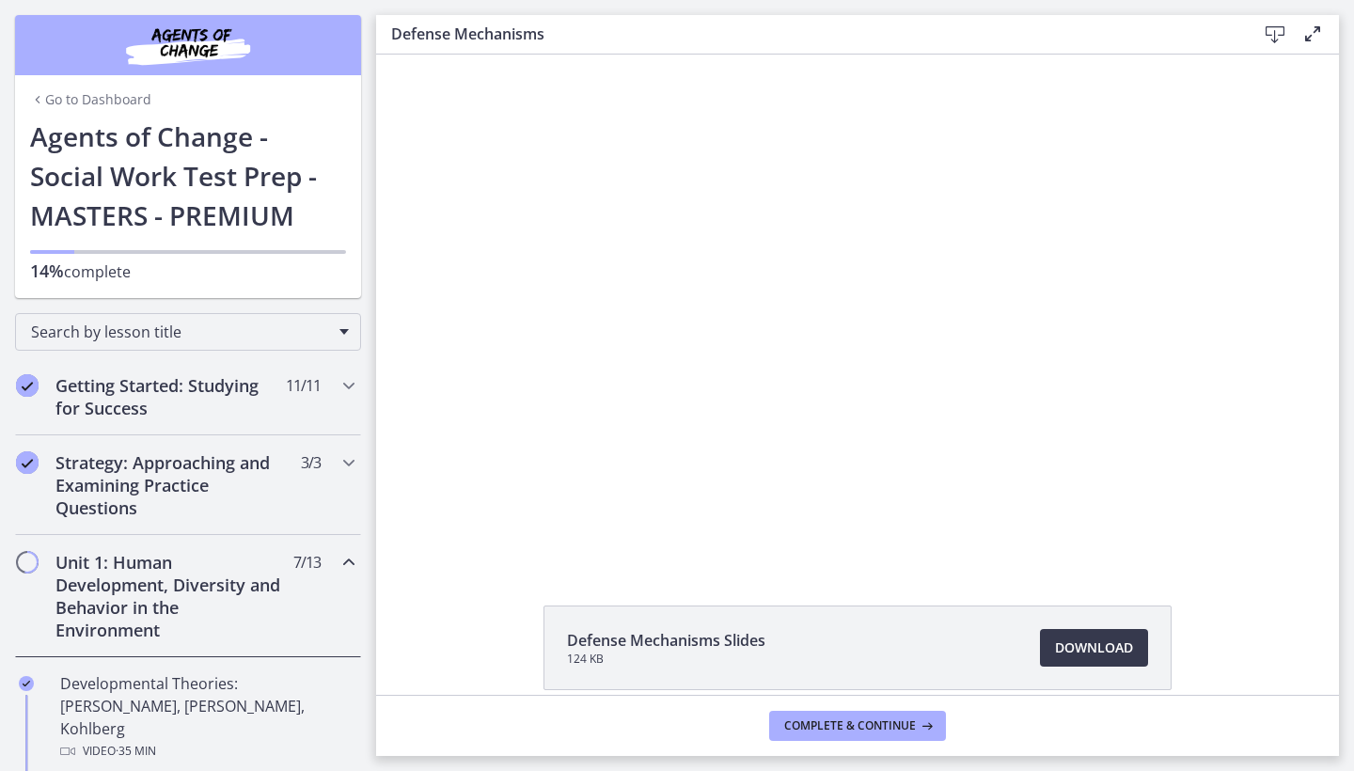
click at [943, 413] on div at bounding box center [857, 309] width 903 height 508
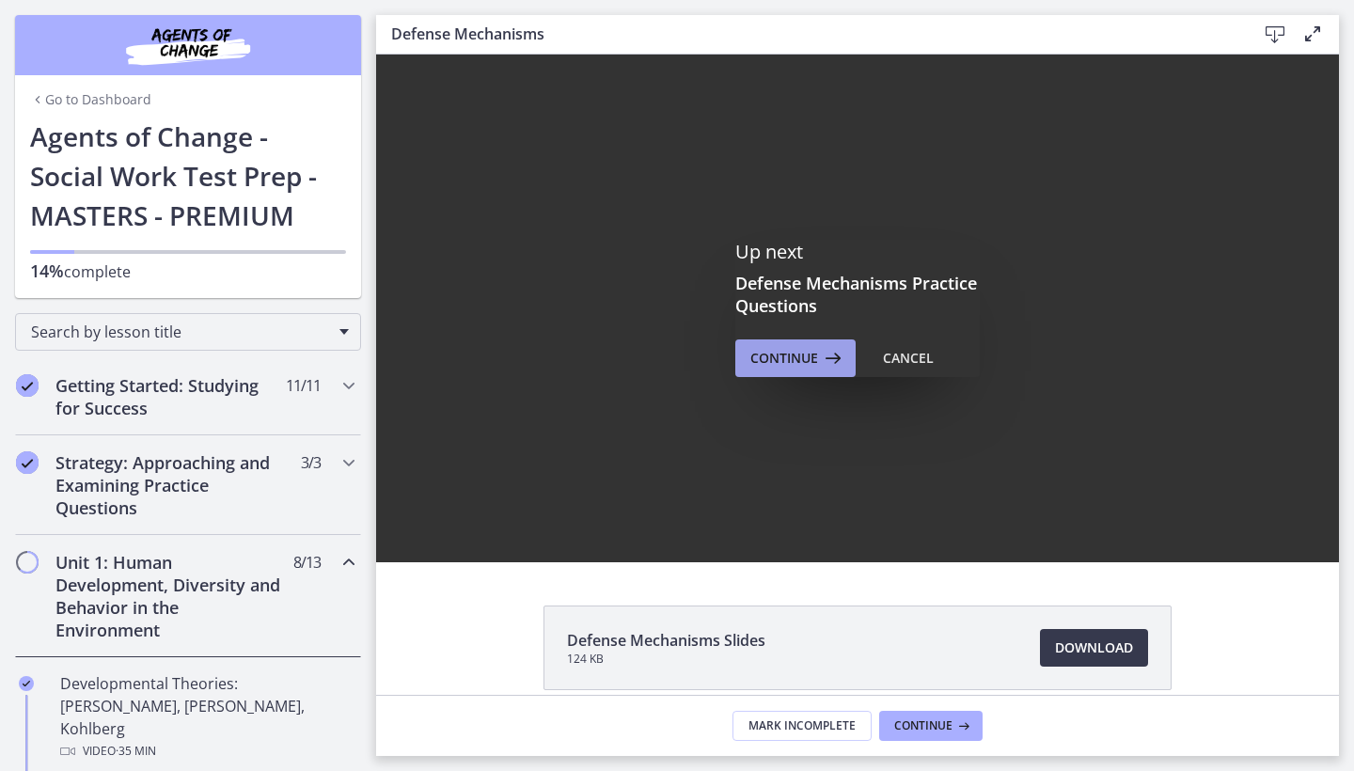
click at [832, 357] on icon at bounding box center [831, 358] width 26 height 23
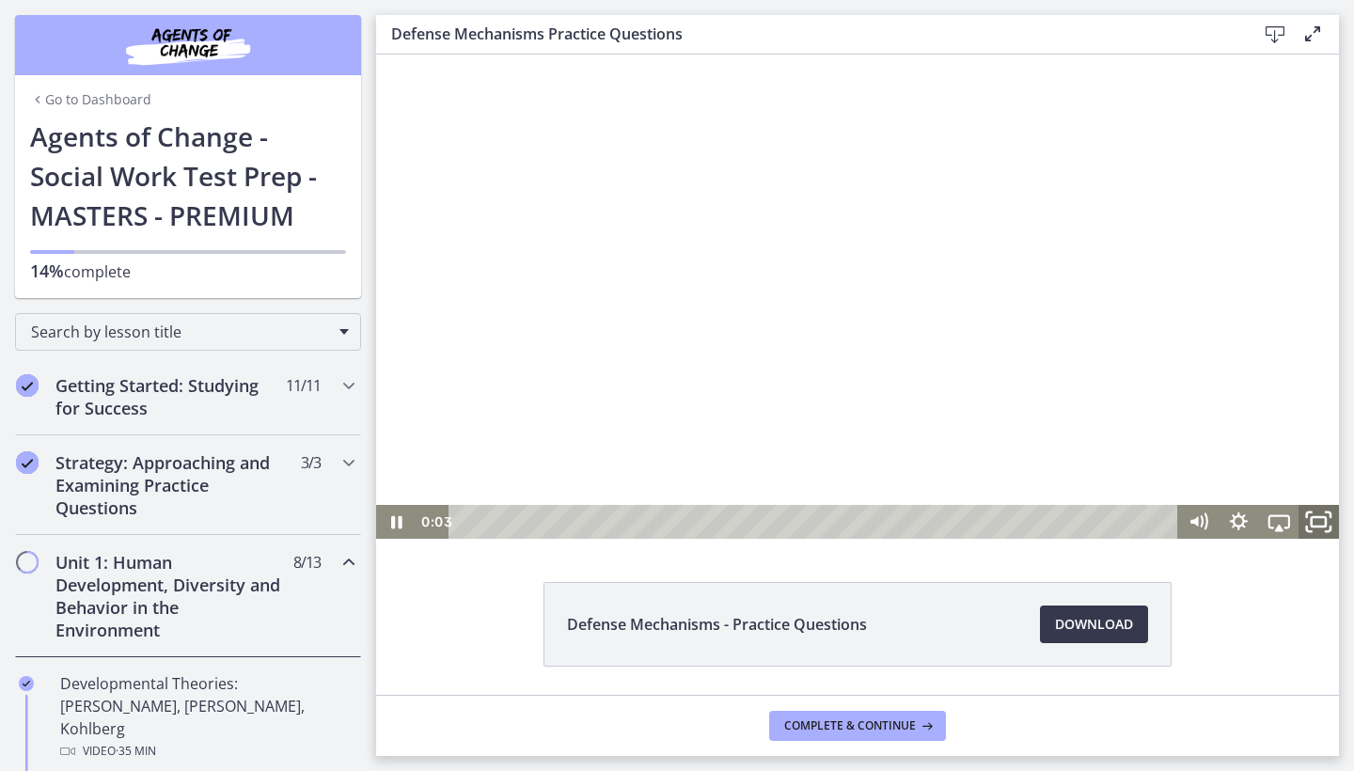
click at [1317, 525] on icon "Fullscreen" at bounding box center [1319, 521] width 48 height 40
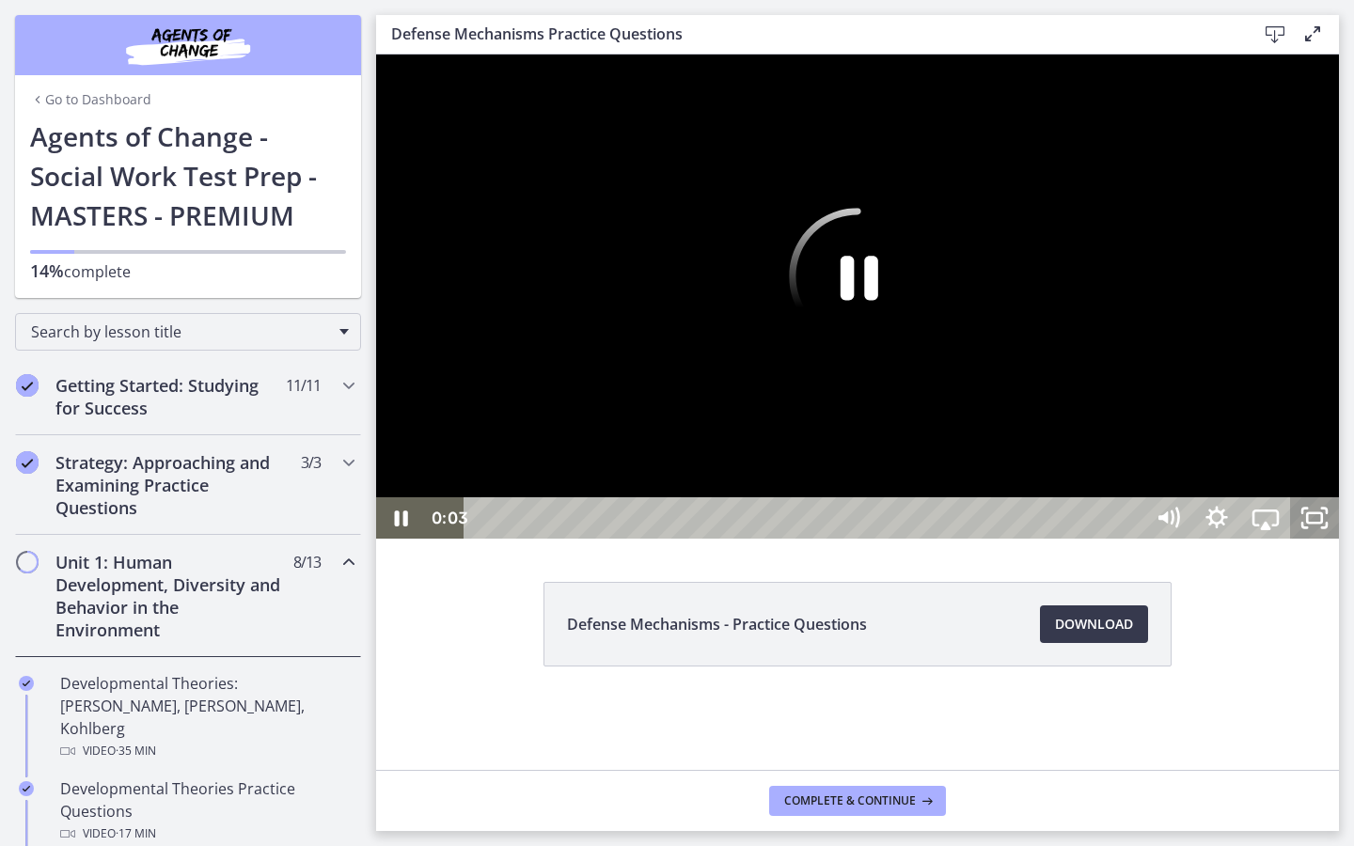
click at [1339, 539] on icon "Unfullscreen" at bounding box center [1314, 517] width 49 height 41
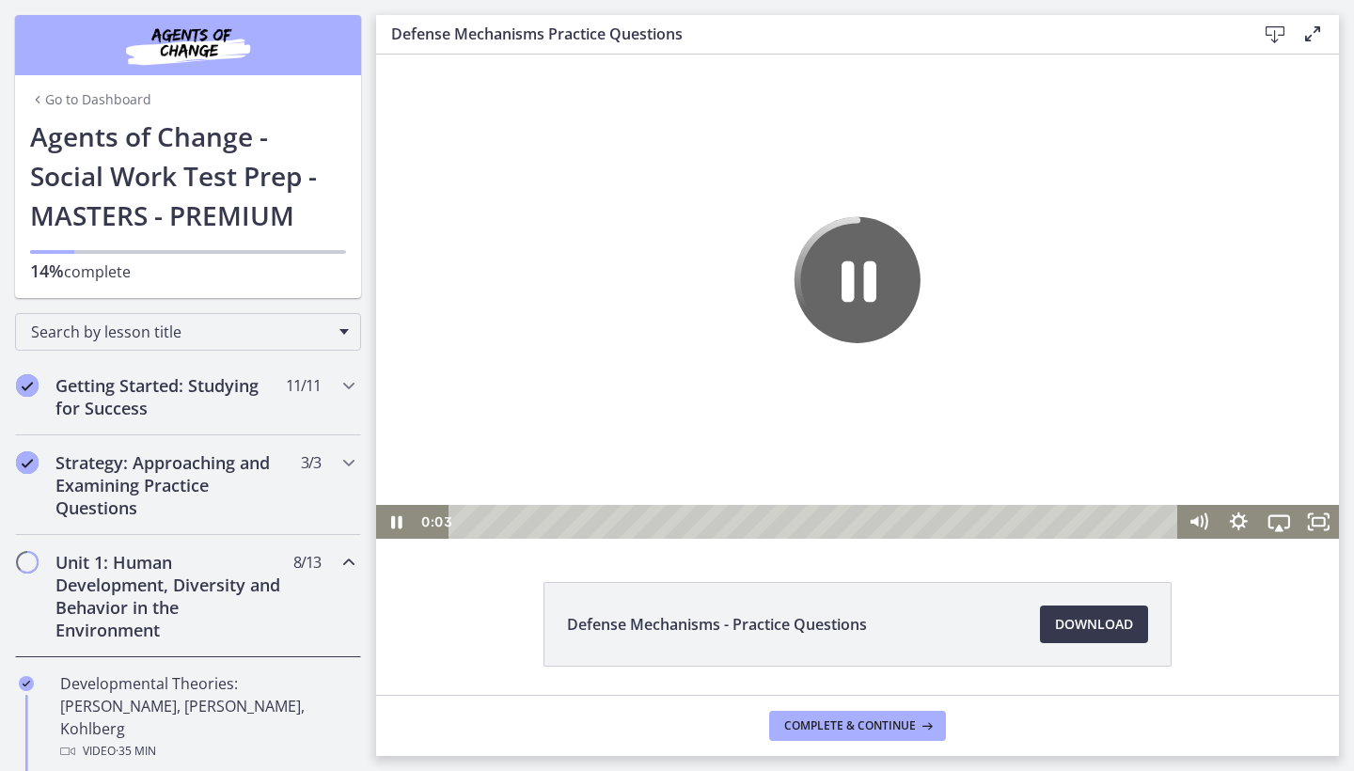
click at [839, 274] on icon "Pause" at bounding box center [858, 279] width 126 height 126
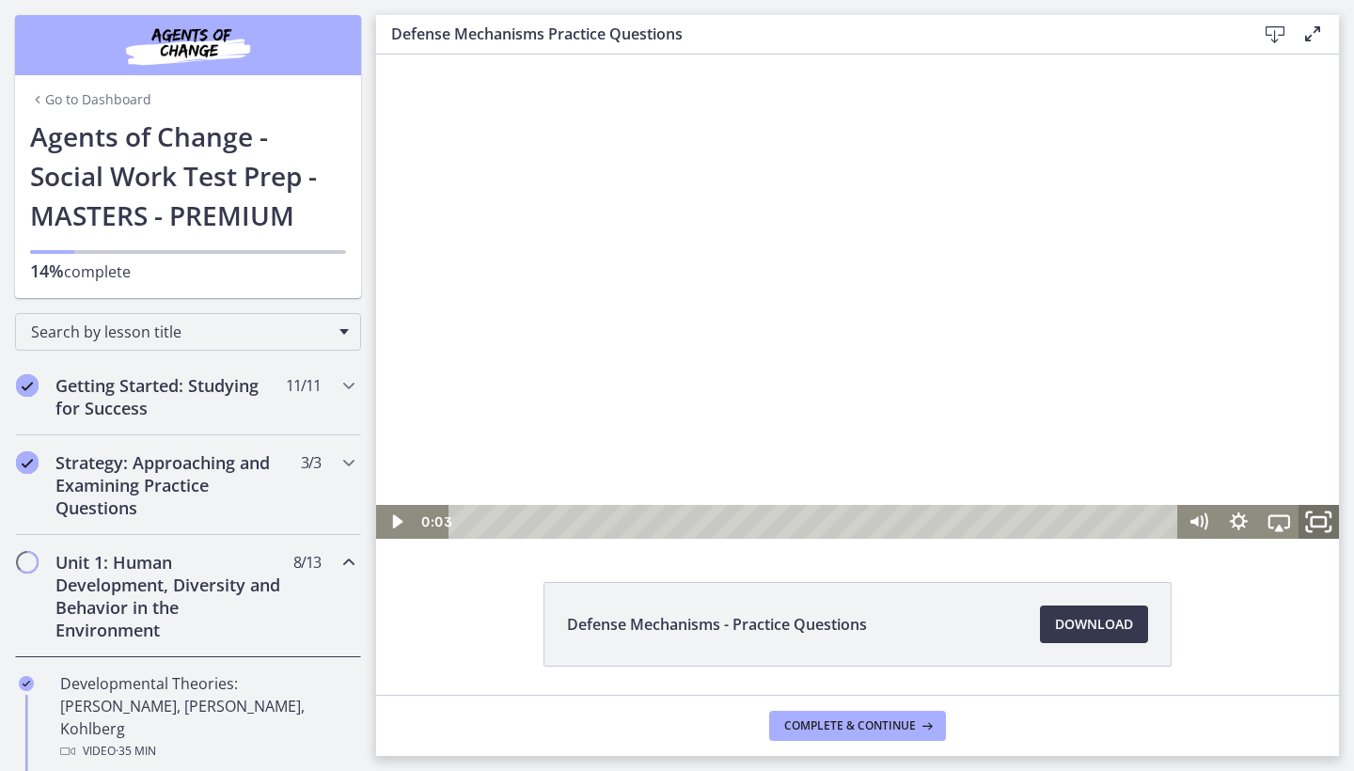
click at [1319, 522] on icon "Fullscreen" at bounding box center [1319, 521] width 48 height 40
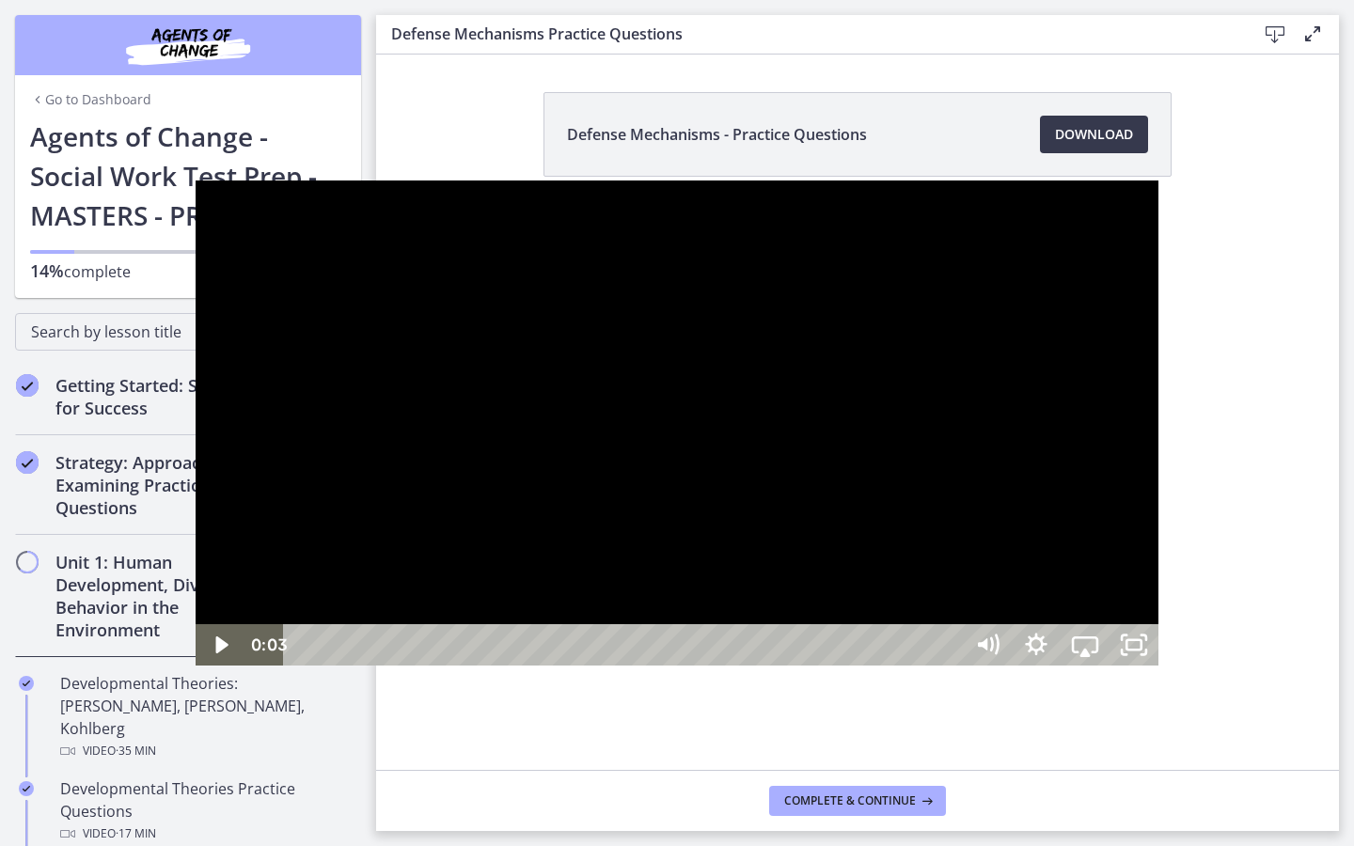
click at [616, 465] on div at bounding box center [677, 423] width 963 height 484
click at [607, 482] on div at bounding box center [677, 423] width 963 height 484
click at [592, 407] on div at bounding box center [677, 423] width 963 height 484
click at [654, 525] on div at bounding box center [677, 423] width 963 height 484
click at [637, 442] on div at bounding box center [677, 423] width 963 height 484
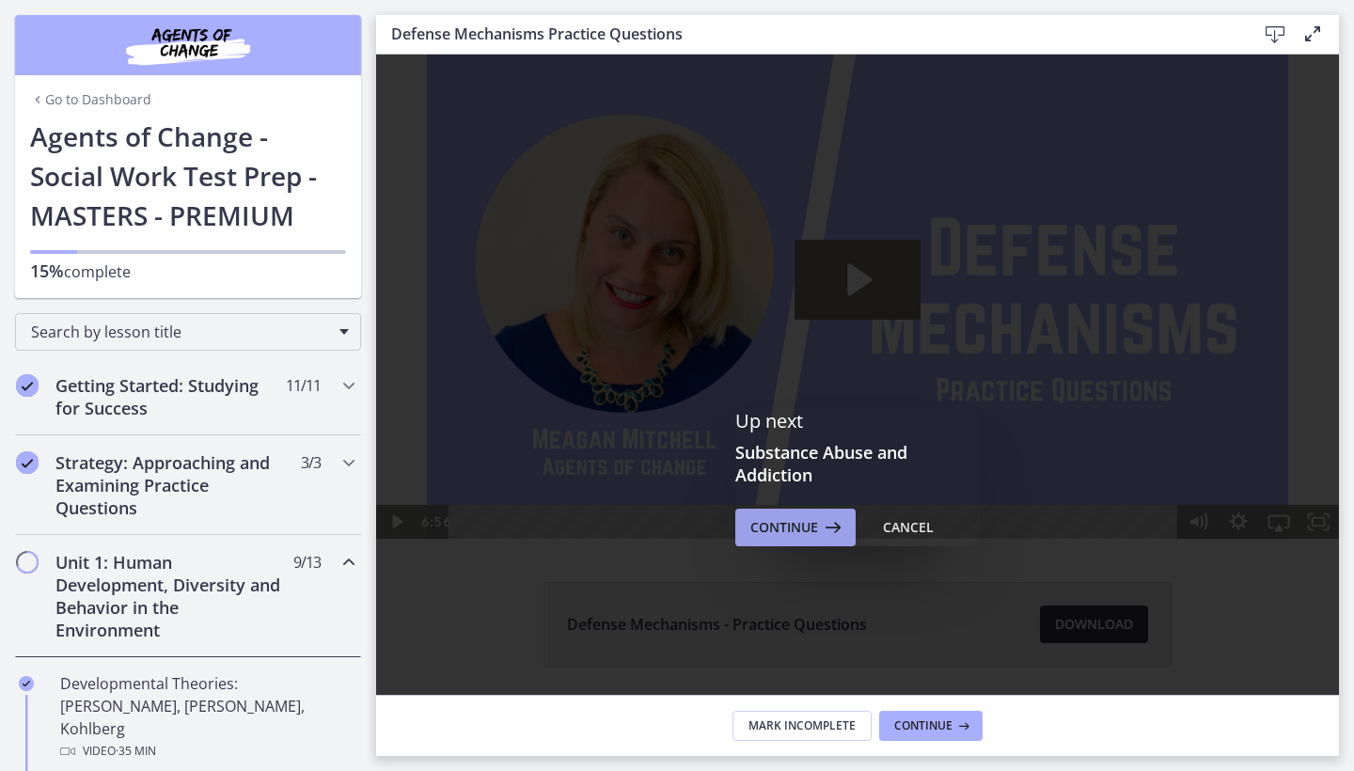
click at [801, 536] on span "Continue" at bounding box center [784, 527] width 68 height 23
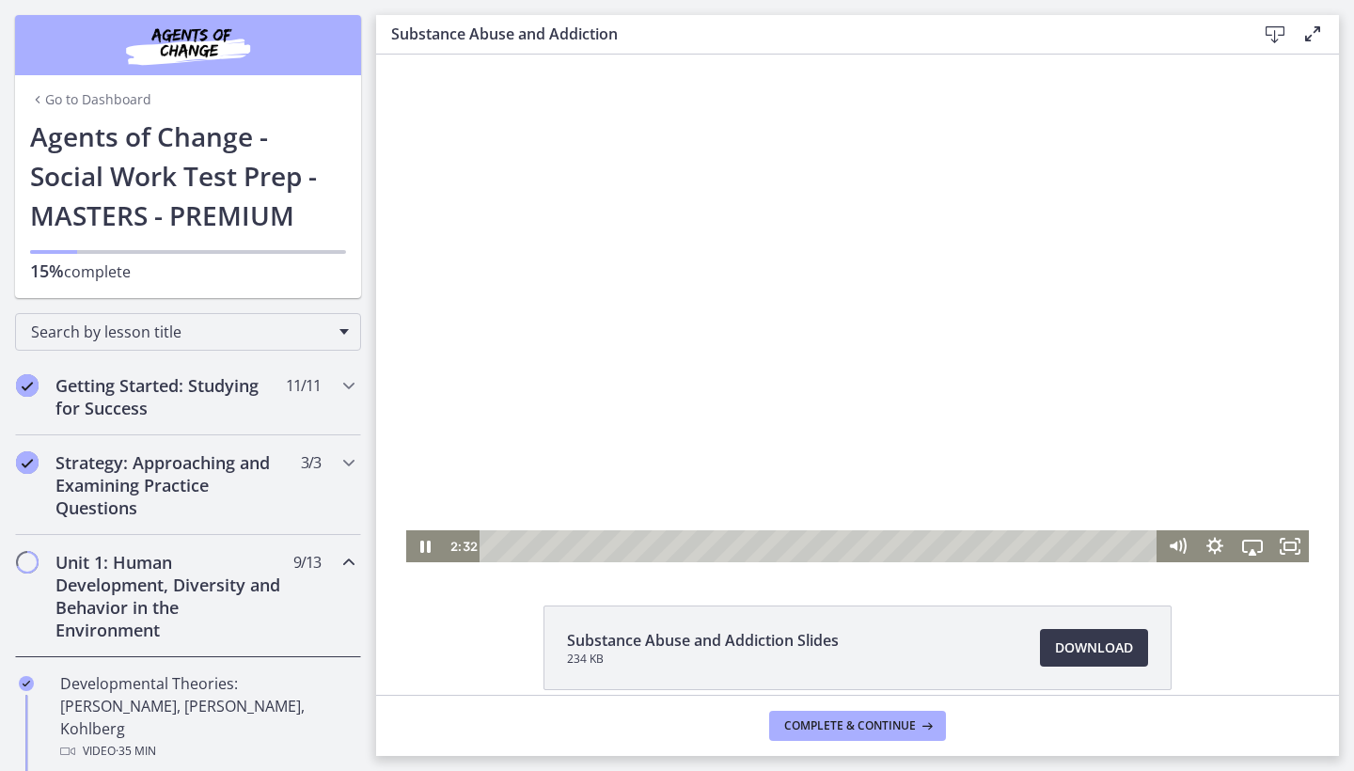
click at [911, 370] on div at bounding box center [857, 309] width 903 height 508
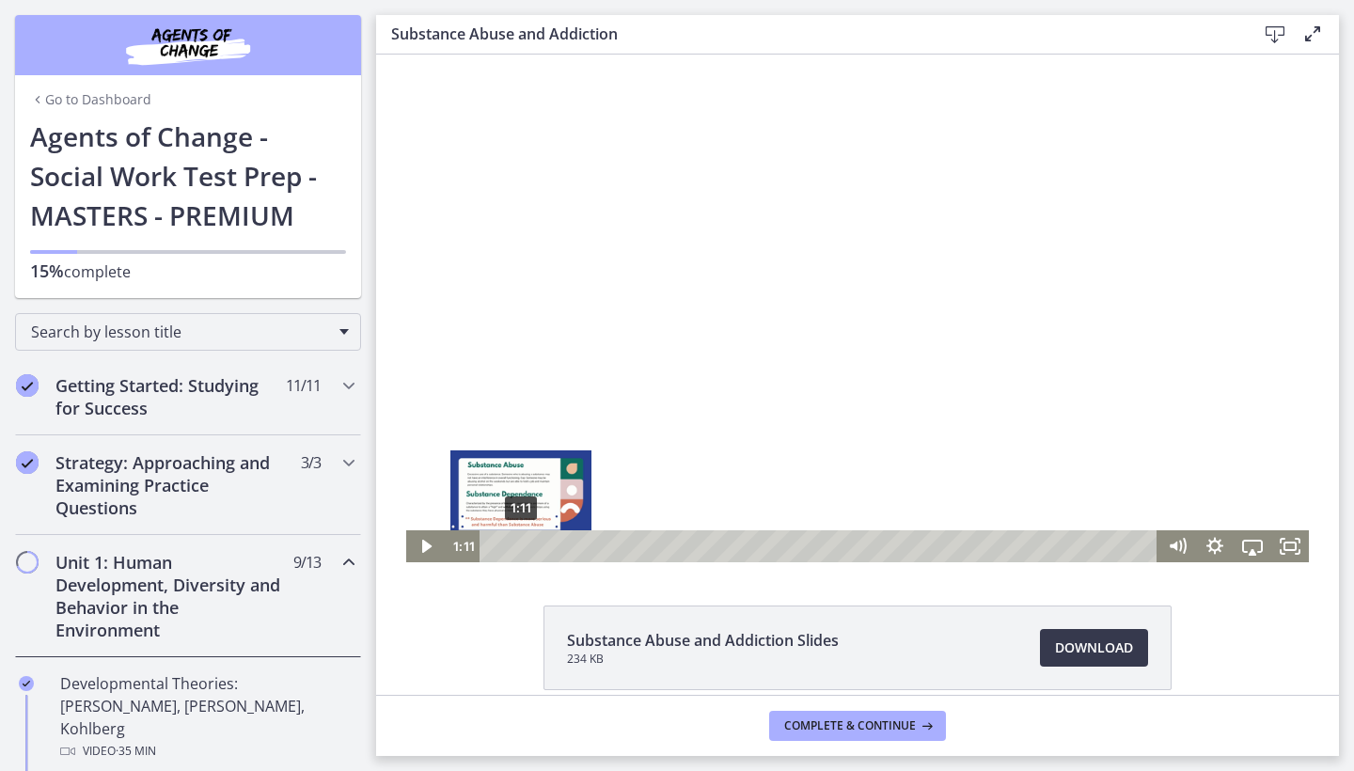
click at [521, 553] on div "1:11" at bounding box center [821, 546] width 655 height 32
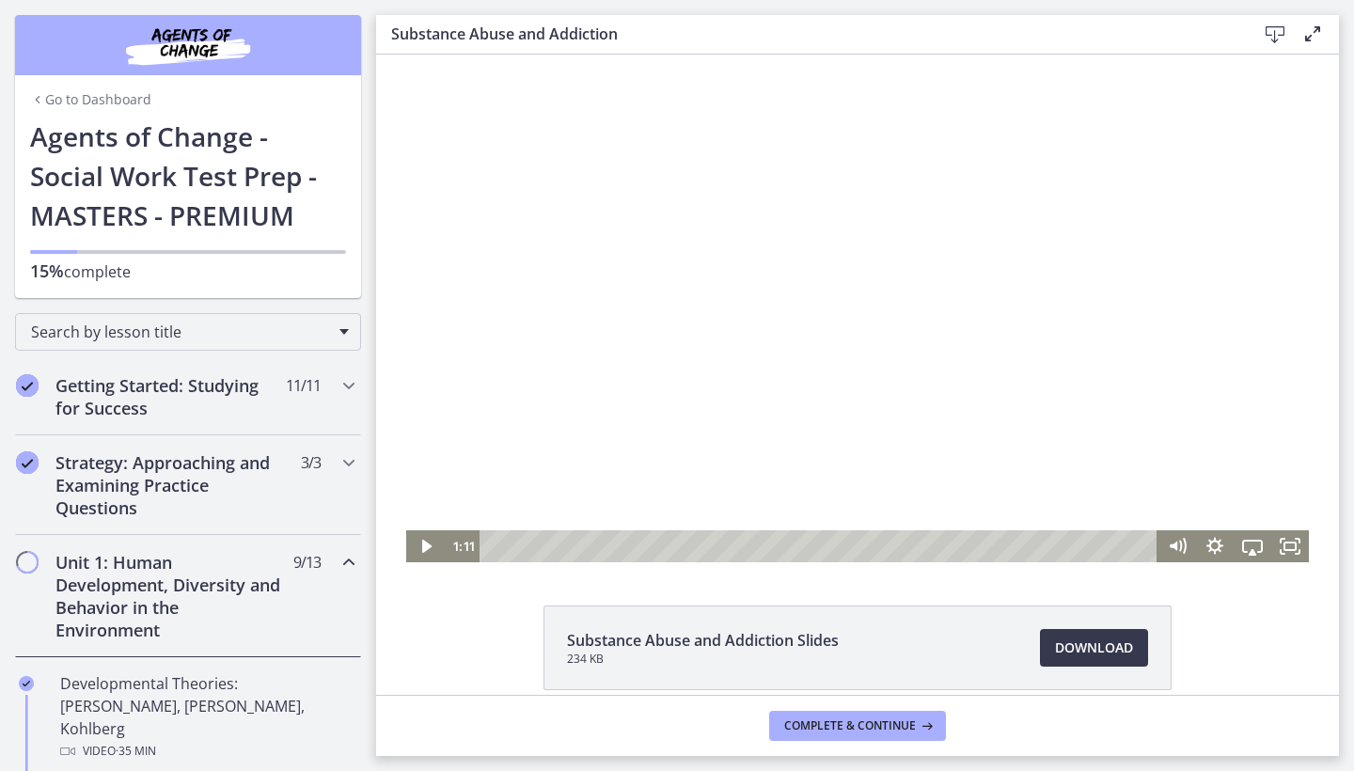
click at [818, 271] on div at bounding box center [857, 309] width 903 height 508
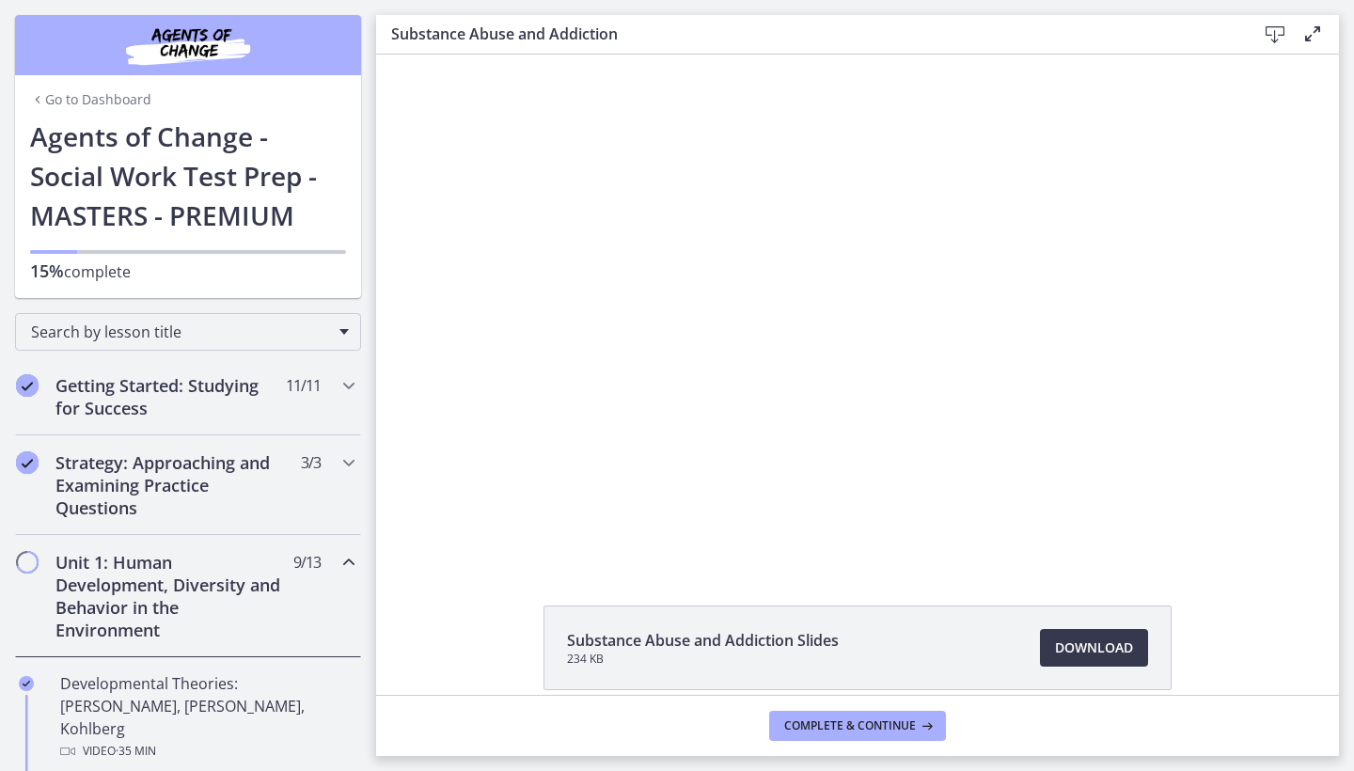
click at [587, 461] on div at bounding box center [857, 309] width 903 height 508
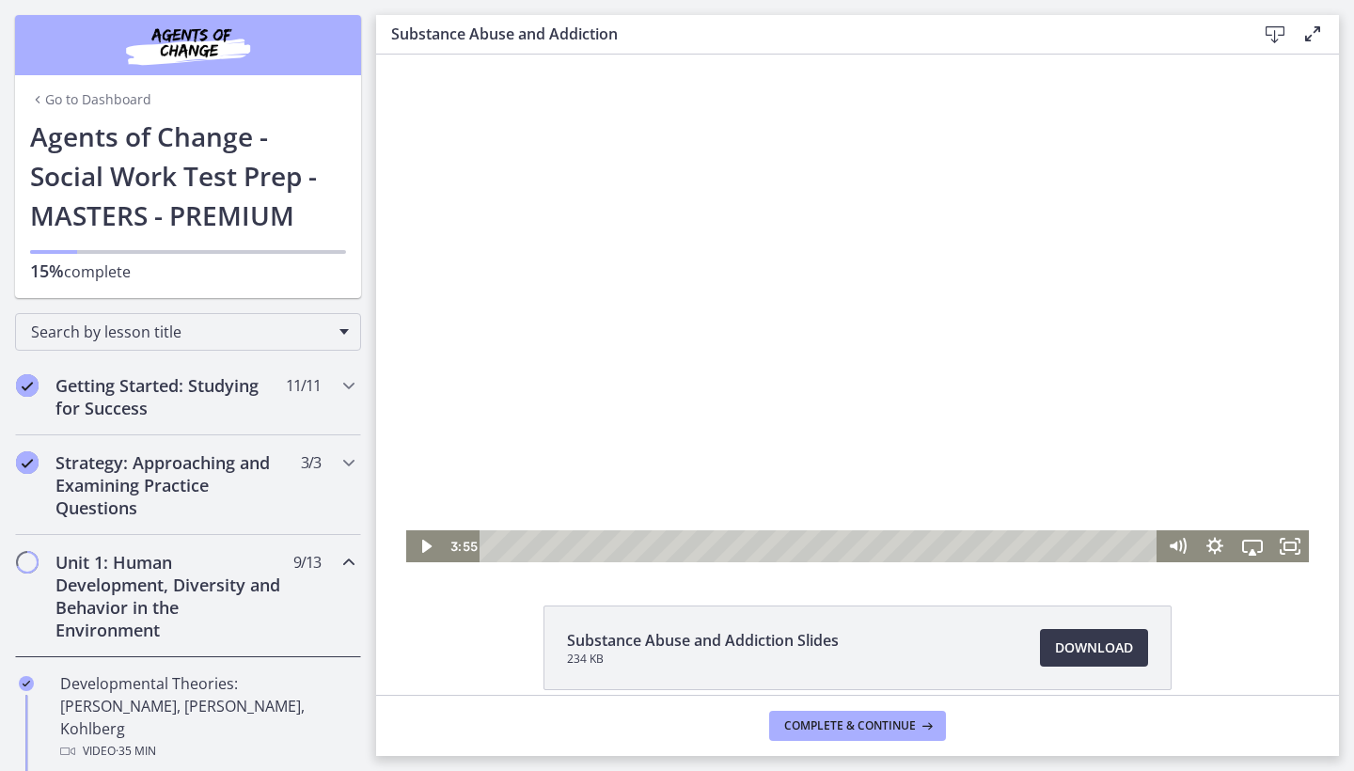
click at [753, 341] on div at bounding box center [857, 309] width 903 height 508
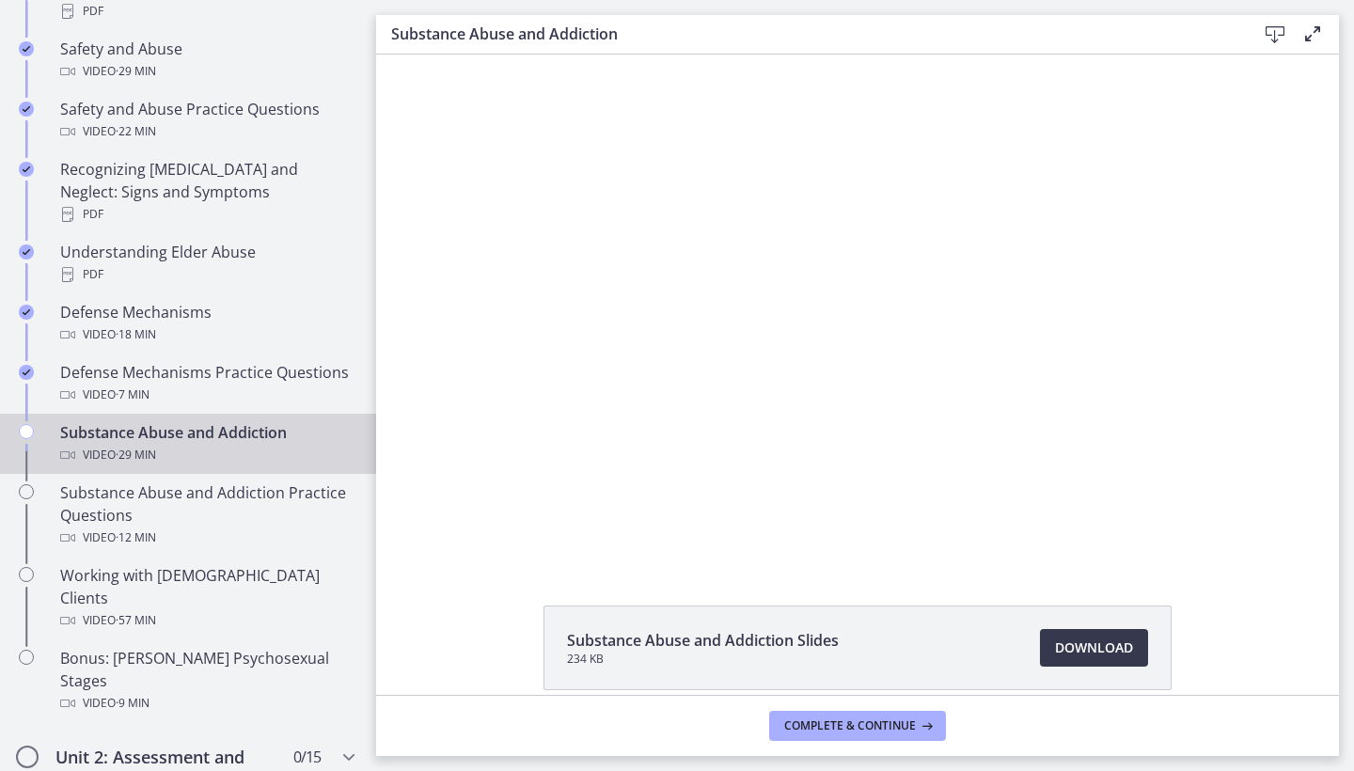
scroll to position [885, 0]
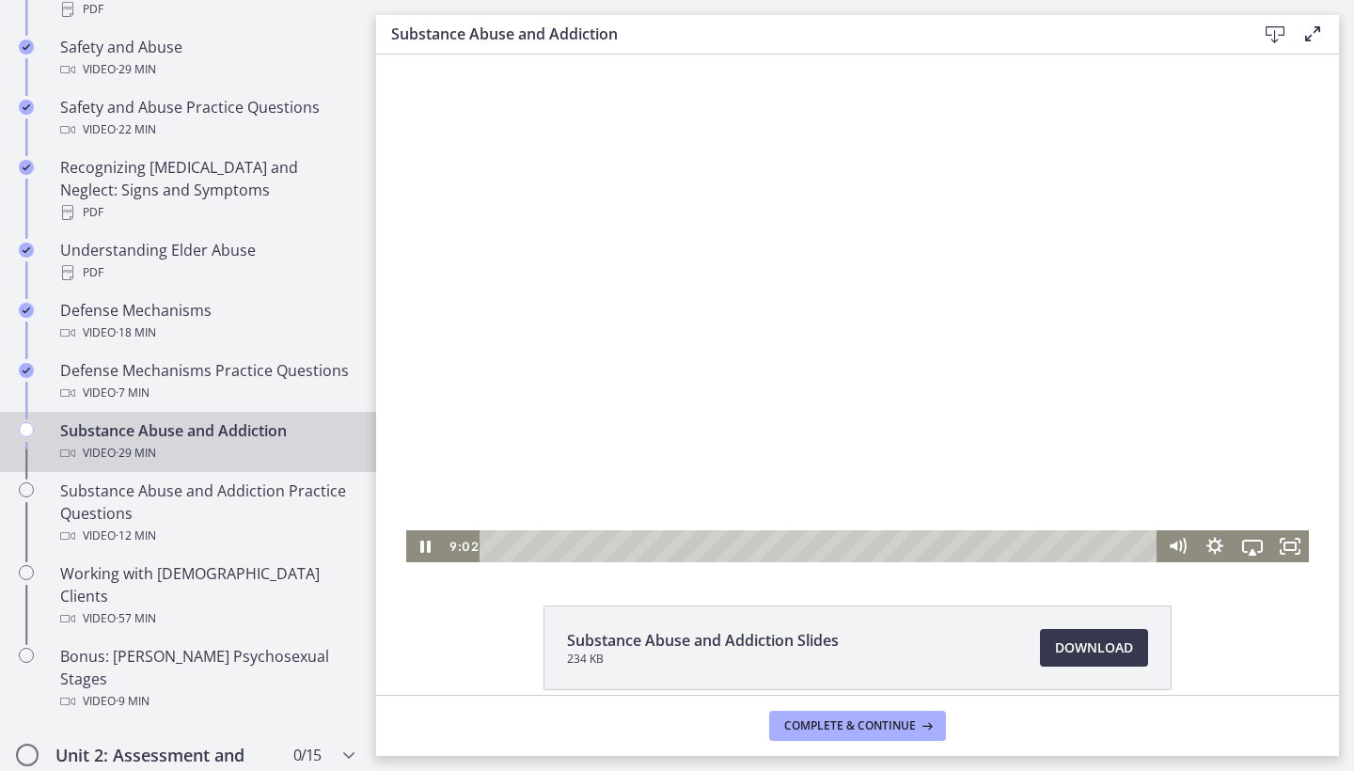
click at [951, 438] on div at bounding box center [857, 309] width 903 height 508
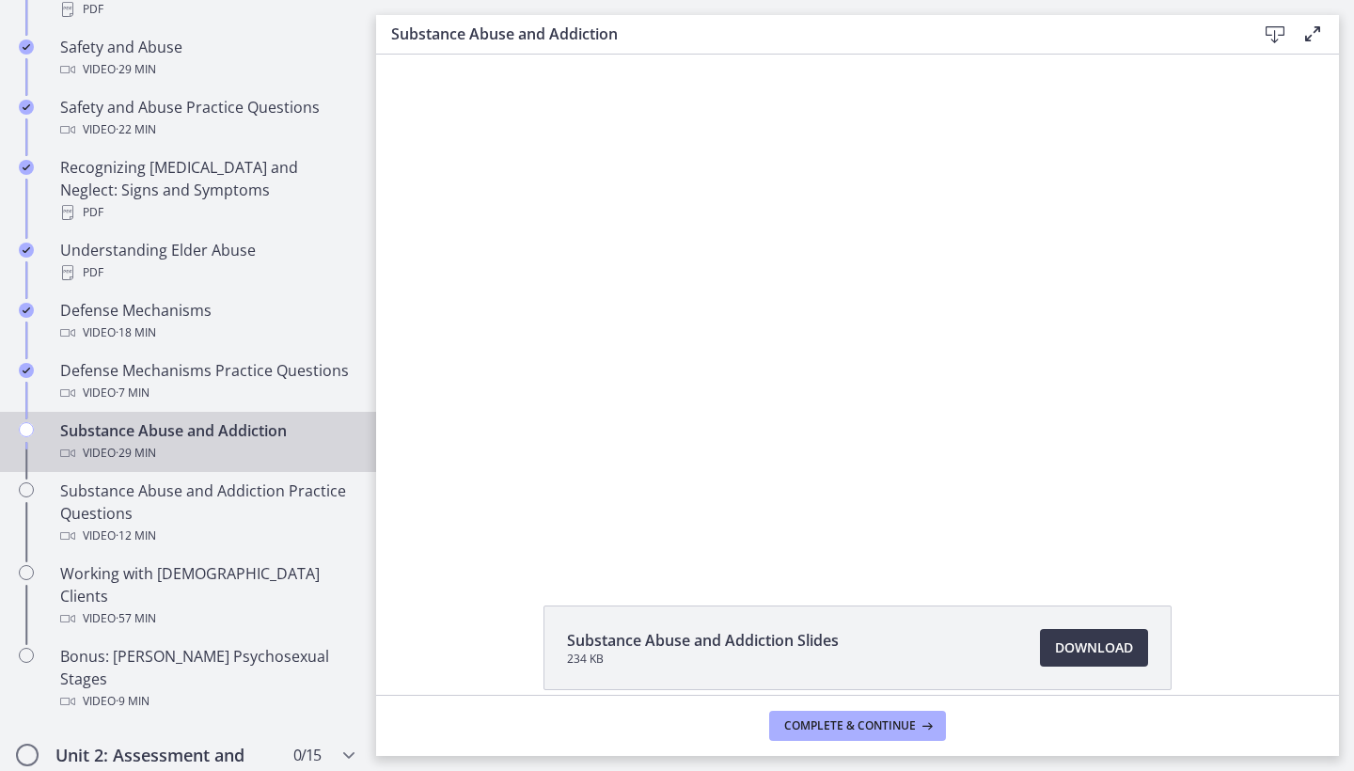
click at [951, 438] on div at bounding box center [857, 309] width 903 height 508
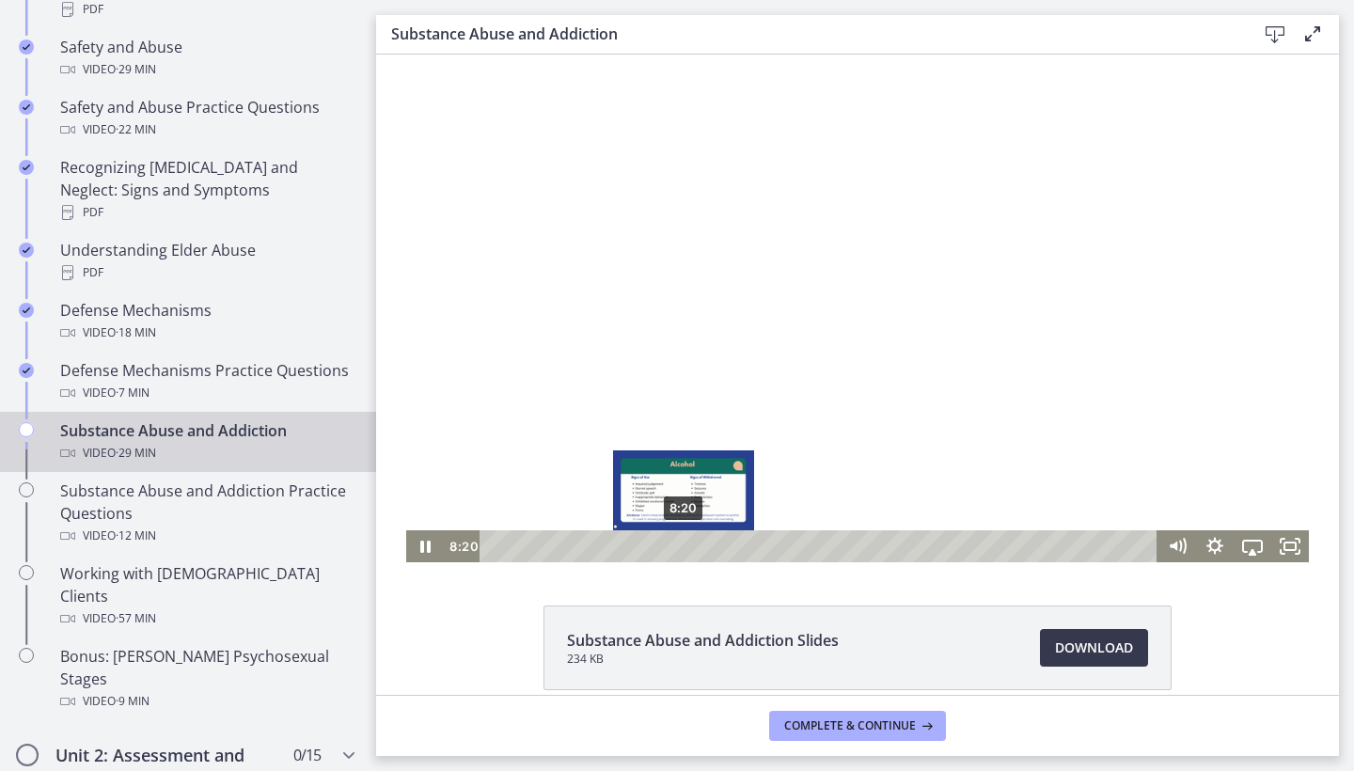
drag, startPoint x: 706, startPoint y: 545, endPoint x: 683, endPoint y: 545, distance: 23.5
click at [683, 545] on div "Playbar" at bounding box center [683, 546] width 10 height 10
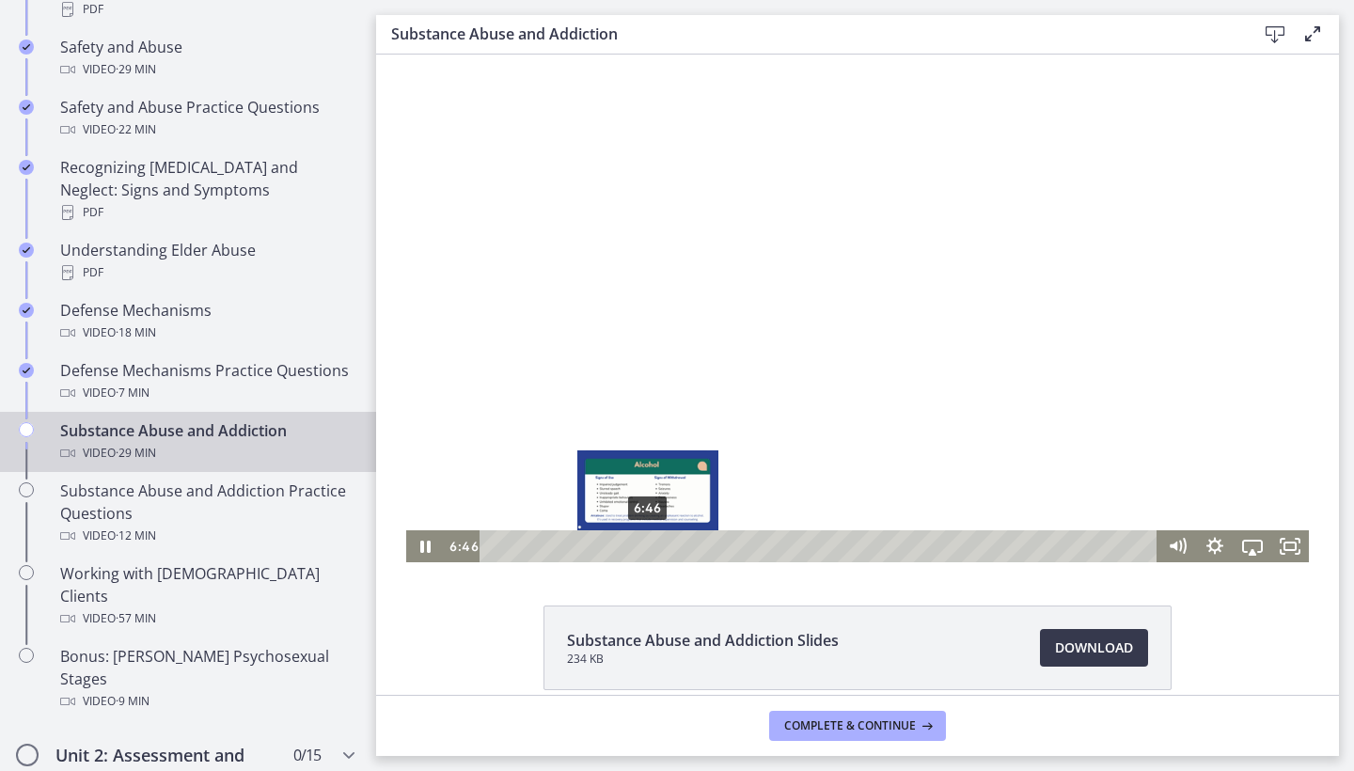
drag, startPoint x: 697, startPoint y: 545, endPoint x: 648, endPoint y: 545, distance: 48.9
click at [648, 545] on div "Playbar" at bounding box center [647, 546] width 10 height 10
drag, startPoint x: 648, startPoint y: 545, endPoint x: 635, endPoint y: 546, distance: 13.2
click at [635, 546] on div "Playbar" at bounding box center [634, 546] width 10 height 10
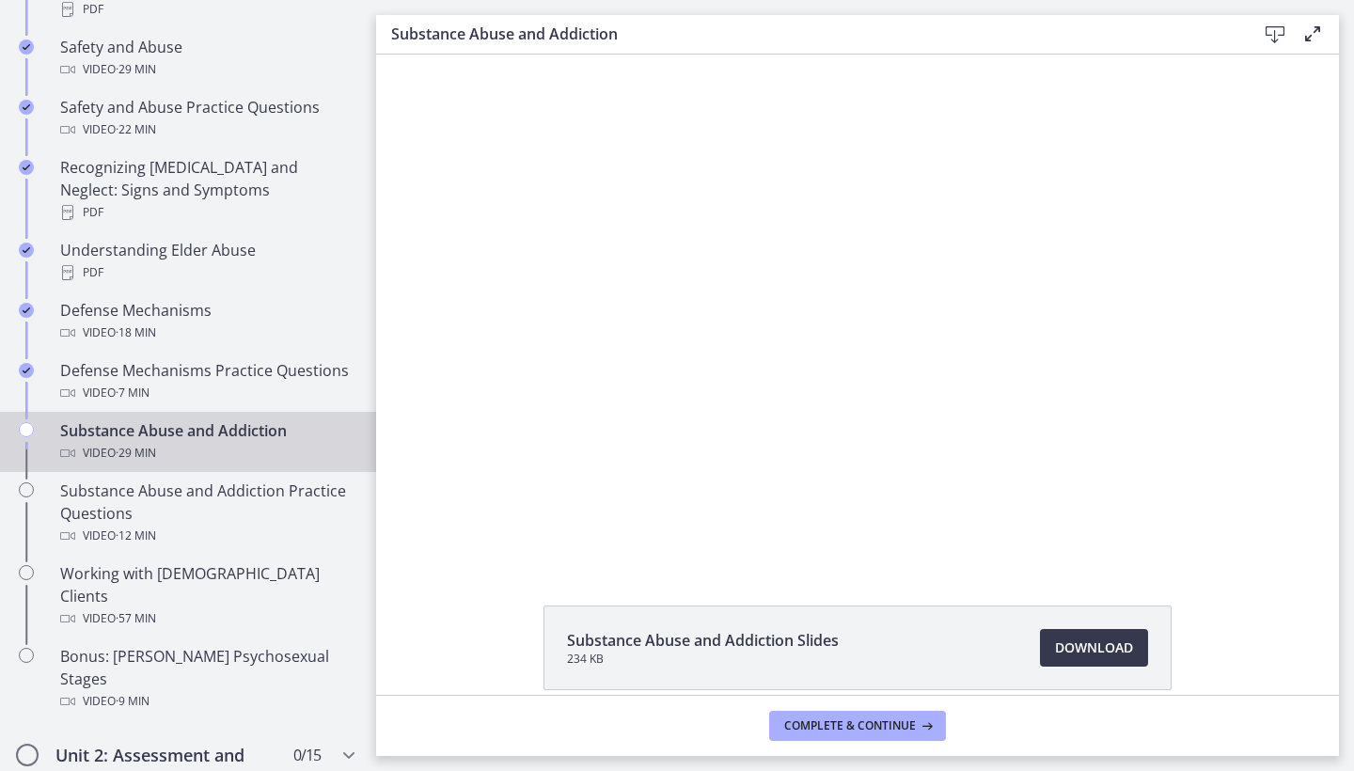
click at [699, 300] on div at bounding box center [857, 309] width 903 height 508
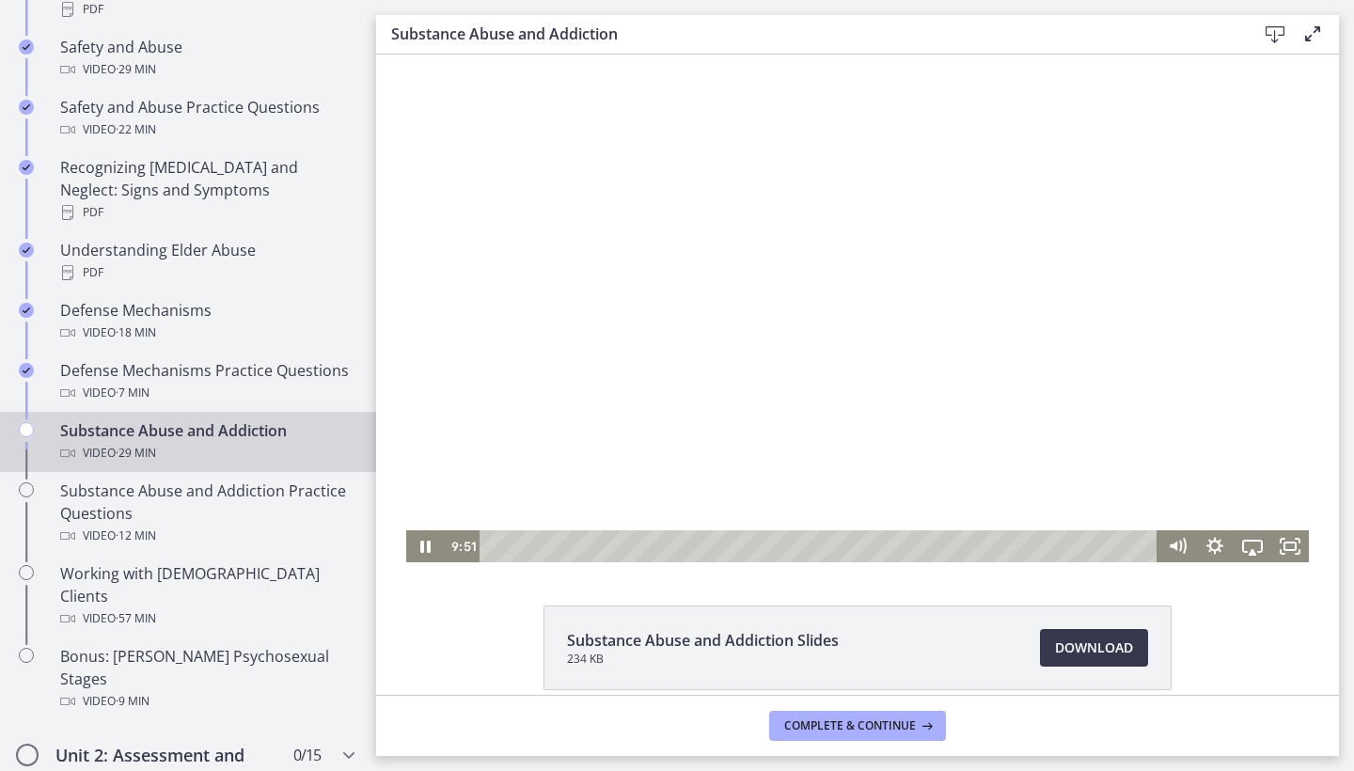
click at [933, 118] on div at bounding box center [857, 309] width 903 height 508
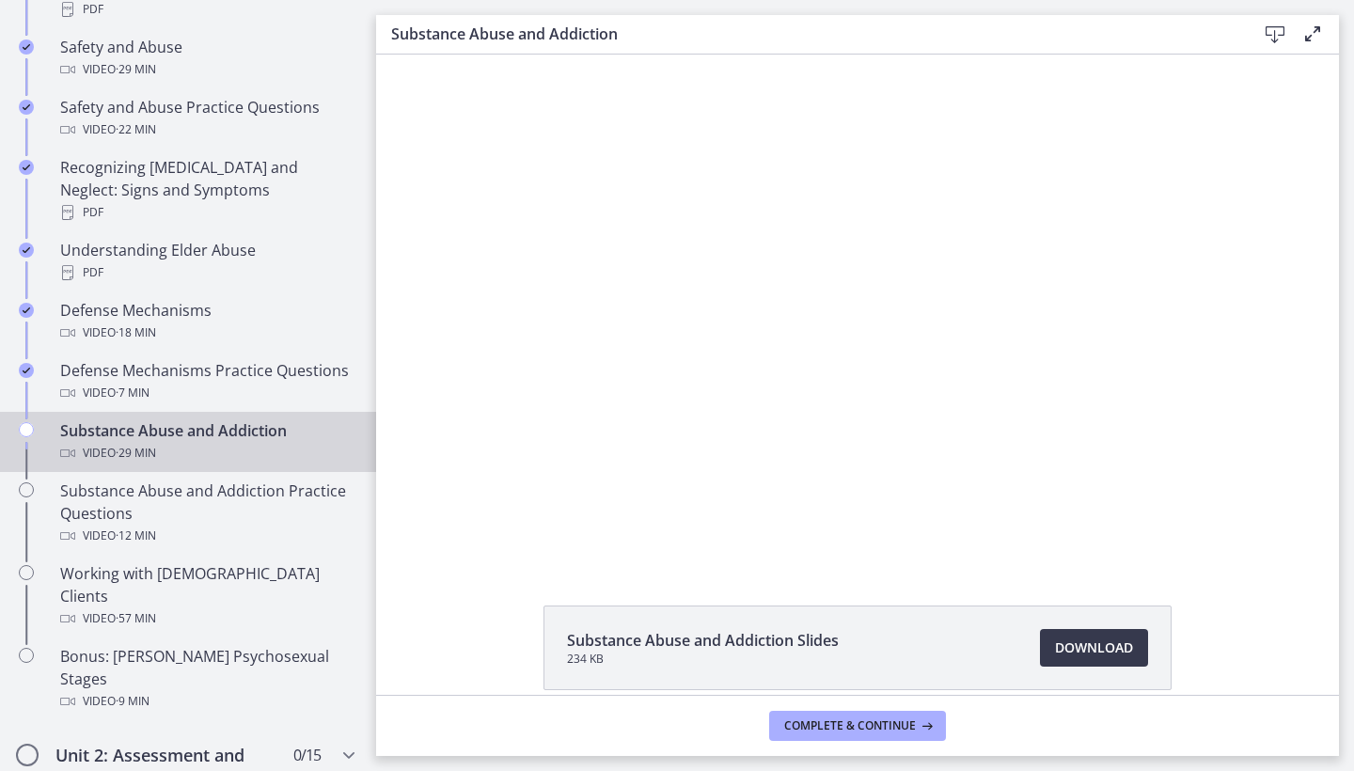
click at [933, 118] on div at bounding box center [857, 309] width 903 height 508
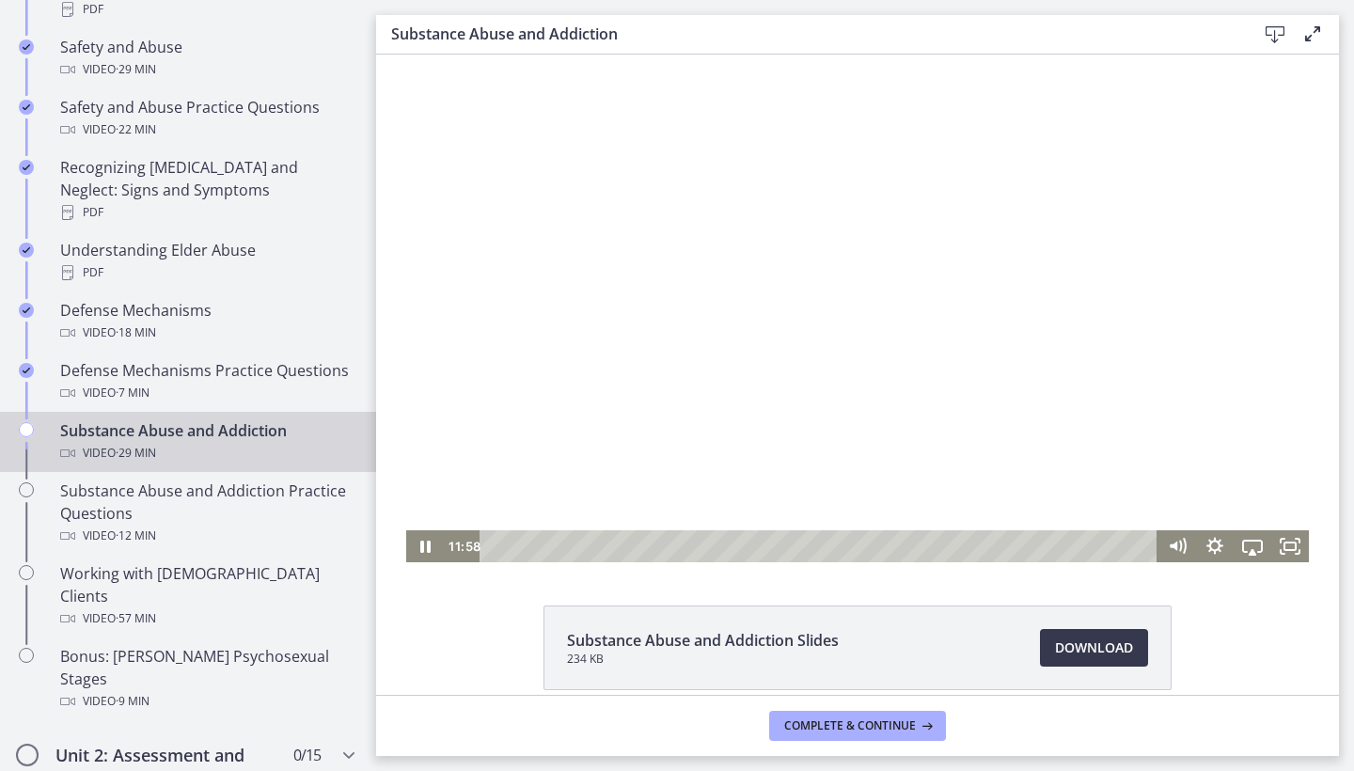
click at [737, 218] on div at bounding box center [857, 309] width 903 height 508
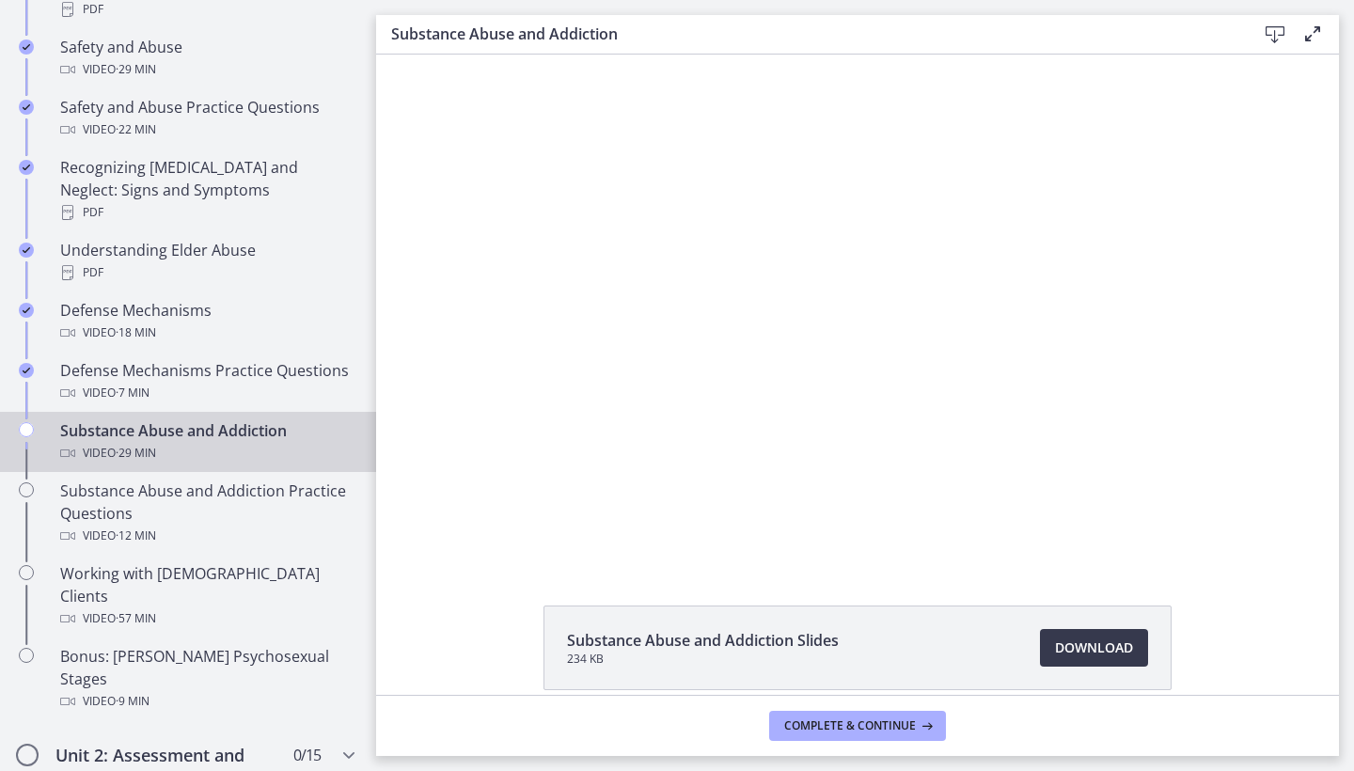
click at [737, 218] on div at bounding box center [857, 309] width 903 height 508
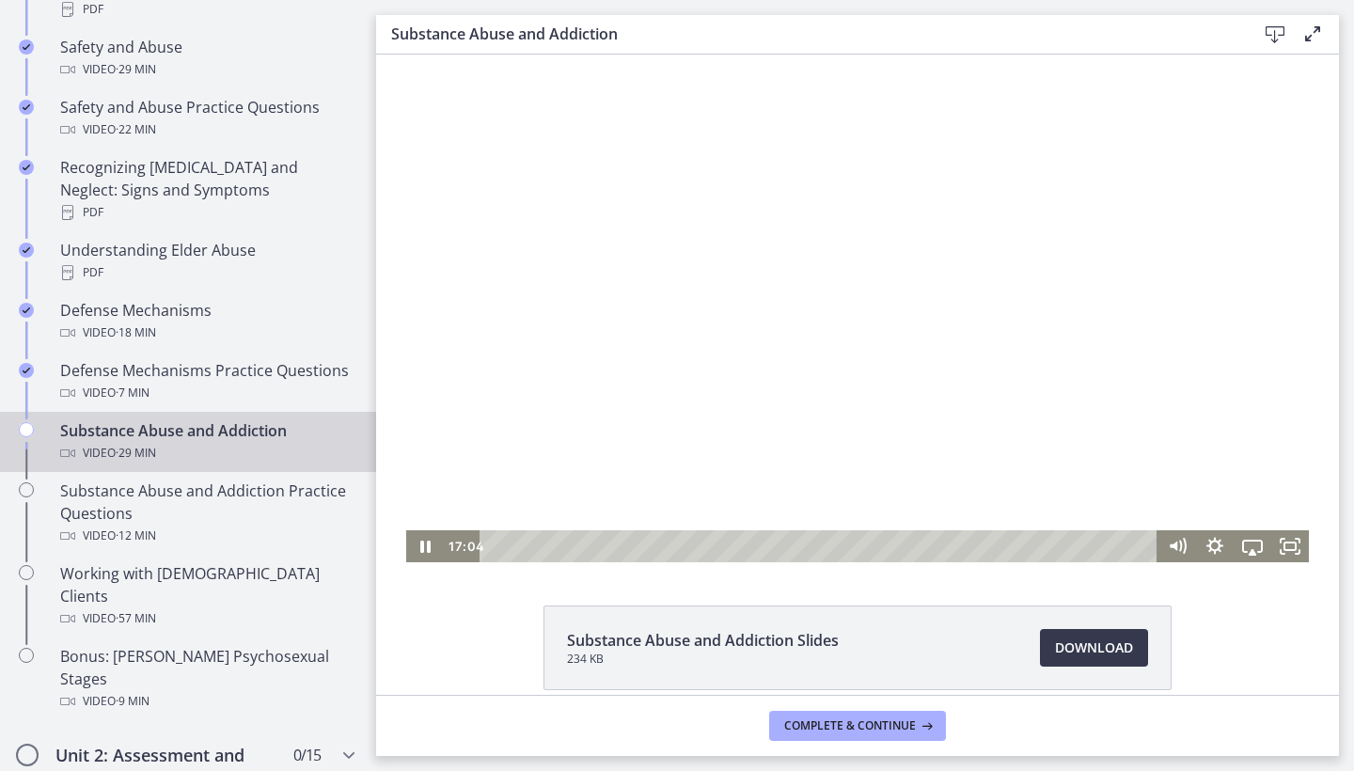
click at [612, 311] on div at bounding box center [857, 309] width 903 height 508
click at [869, 303] on div at bounding box center [857, 309] width 903 height 508
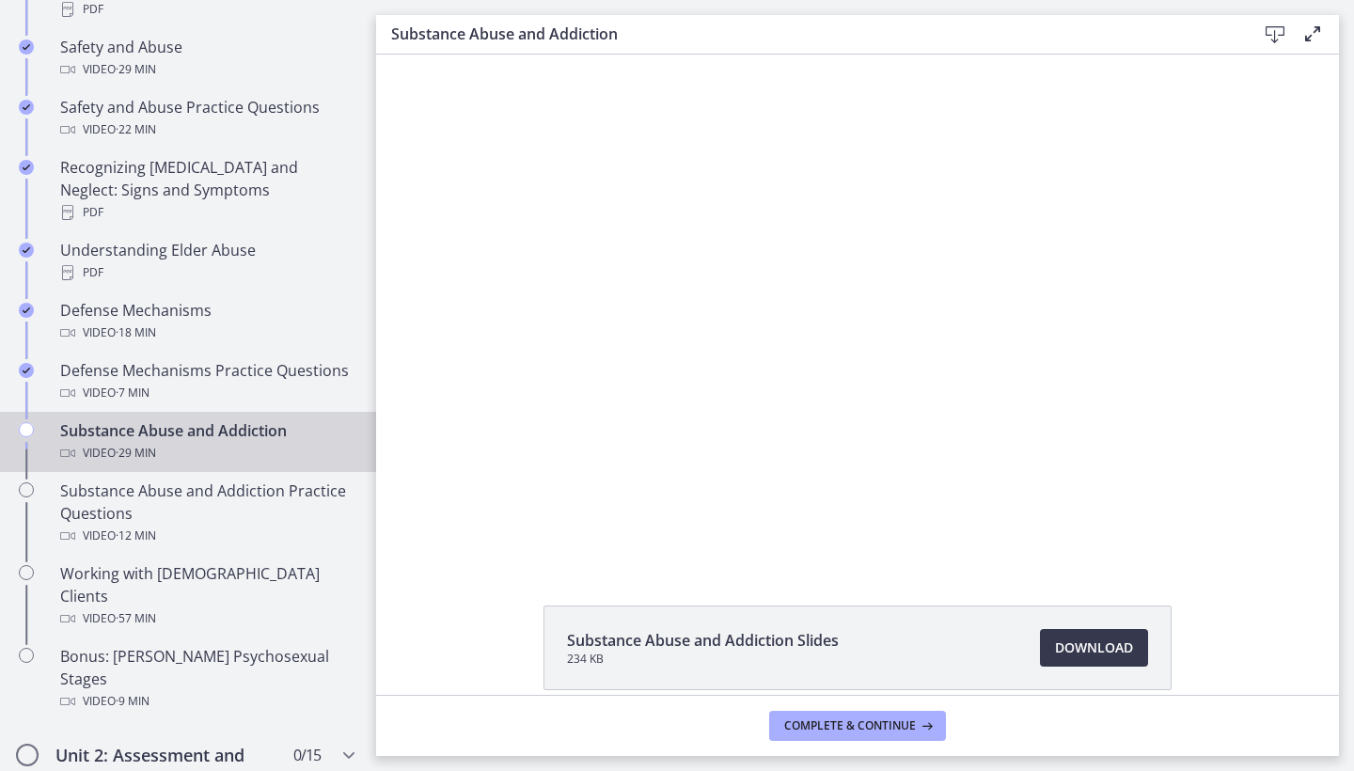
click at [869, 303] on div at bounding box center [857, 309] width 903 height 508
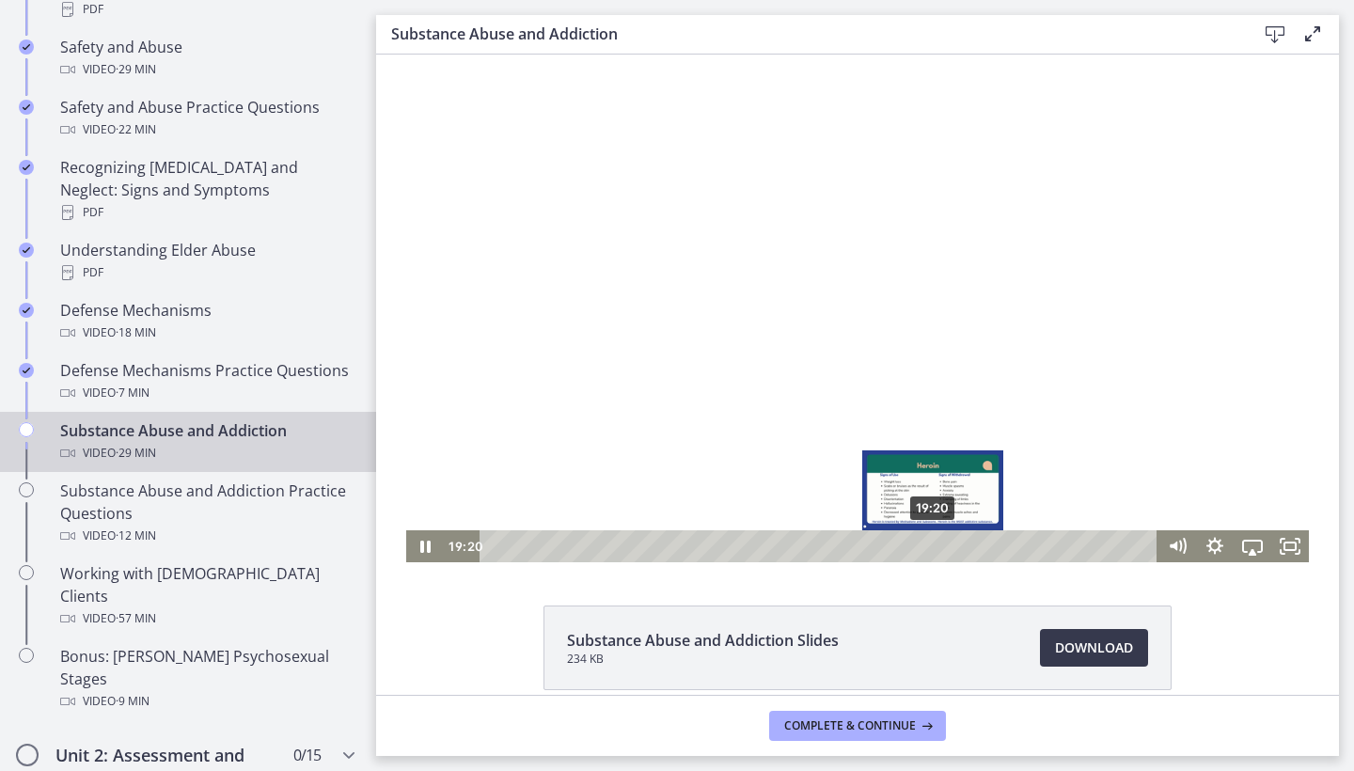
click at [934, 548] on div "Playbar" at bounding box center [932, 546] width 10 height 10
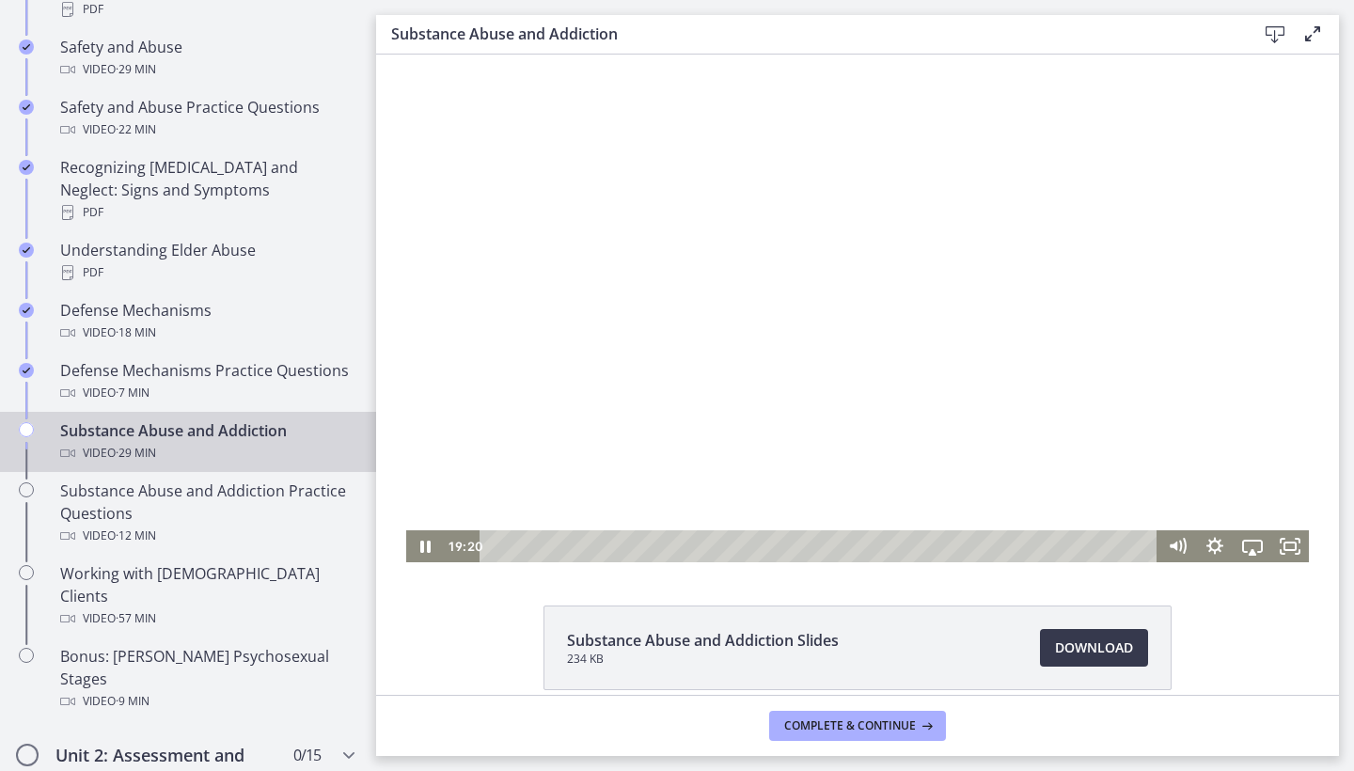
click at [994, 386] on div at bounding box center [857, 309] width 903 height 508
click at [640, 480] on div at bounding box center [857, 309] width 903 height 508
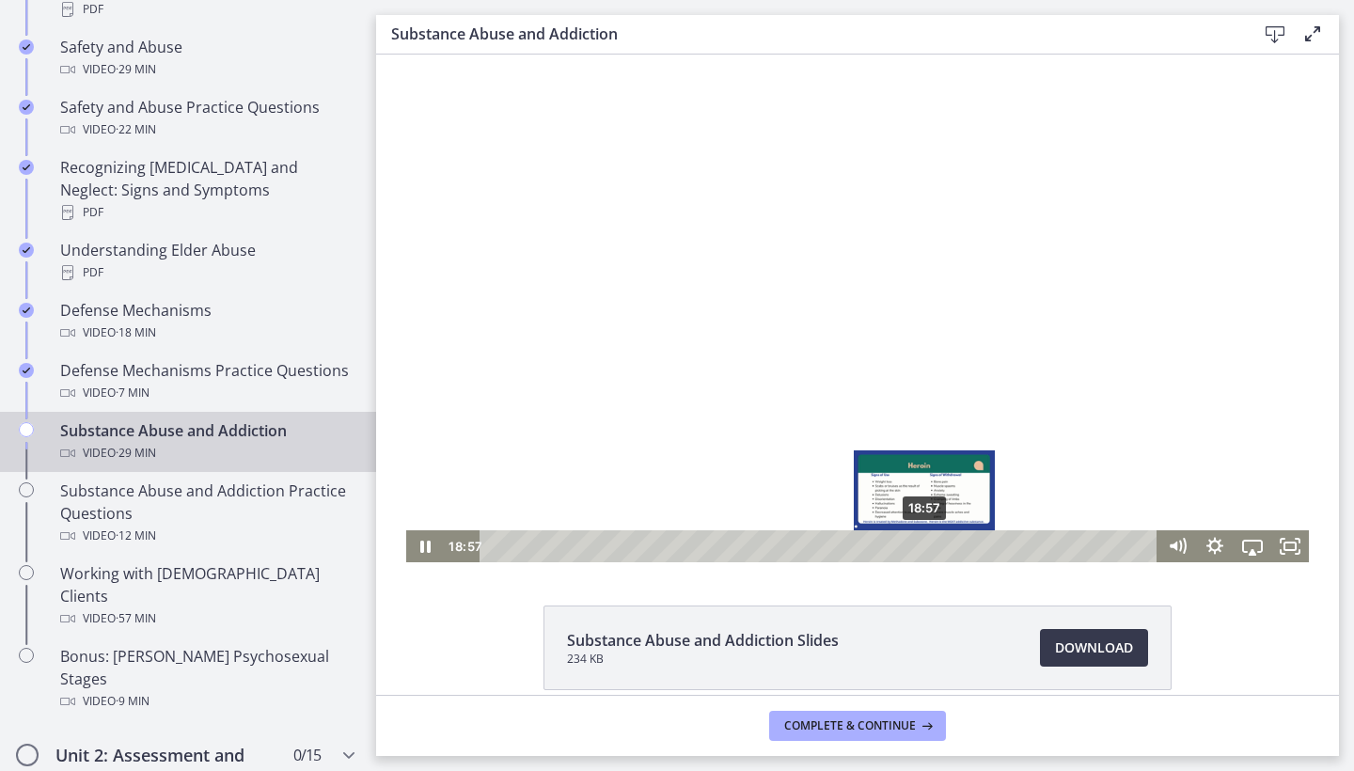
drag, startPoint x: 938, startPoint y: 544, endPoint x: 925, endPoint y: 545, distance: 13.3
click at [925, 545] on div "Playbar" at bounding box center [924, 546] width 10 height 10
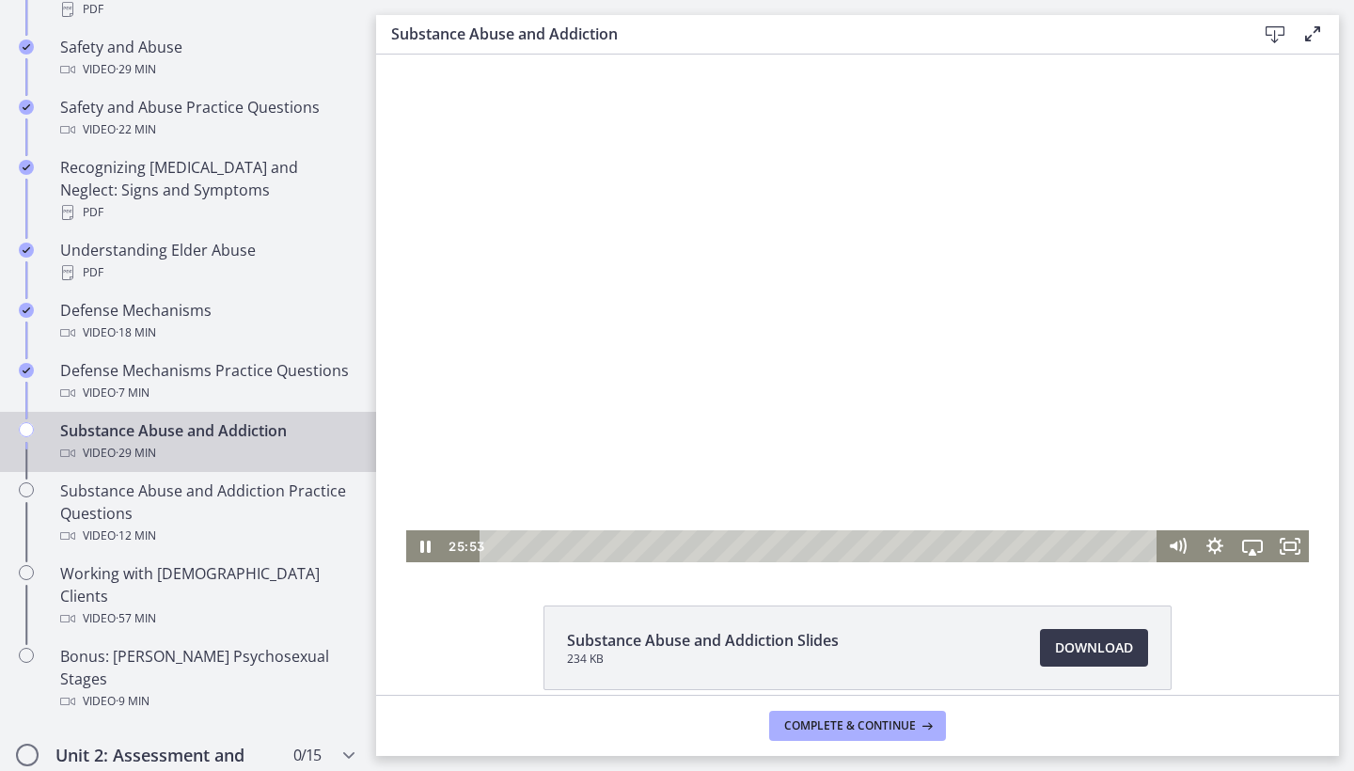
click at [732, 267] on div at bounding box center [857, 309] width 903 height 508
click at [1059, 554] on div "24:49" at bounding box center [821, 546] width 655 height 32
click at [932, 347] on div at bounding box center [857, 309] width 903 height 508
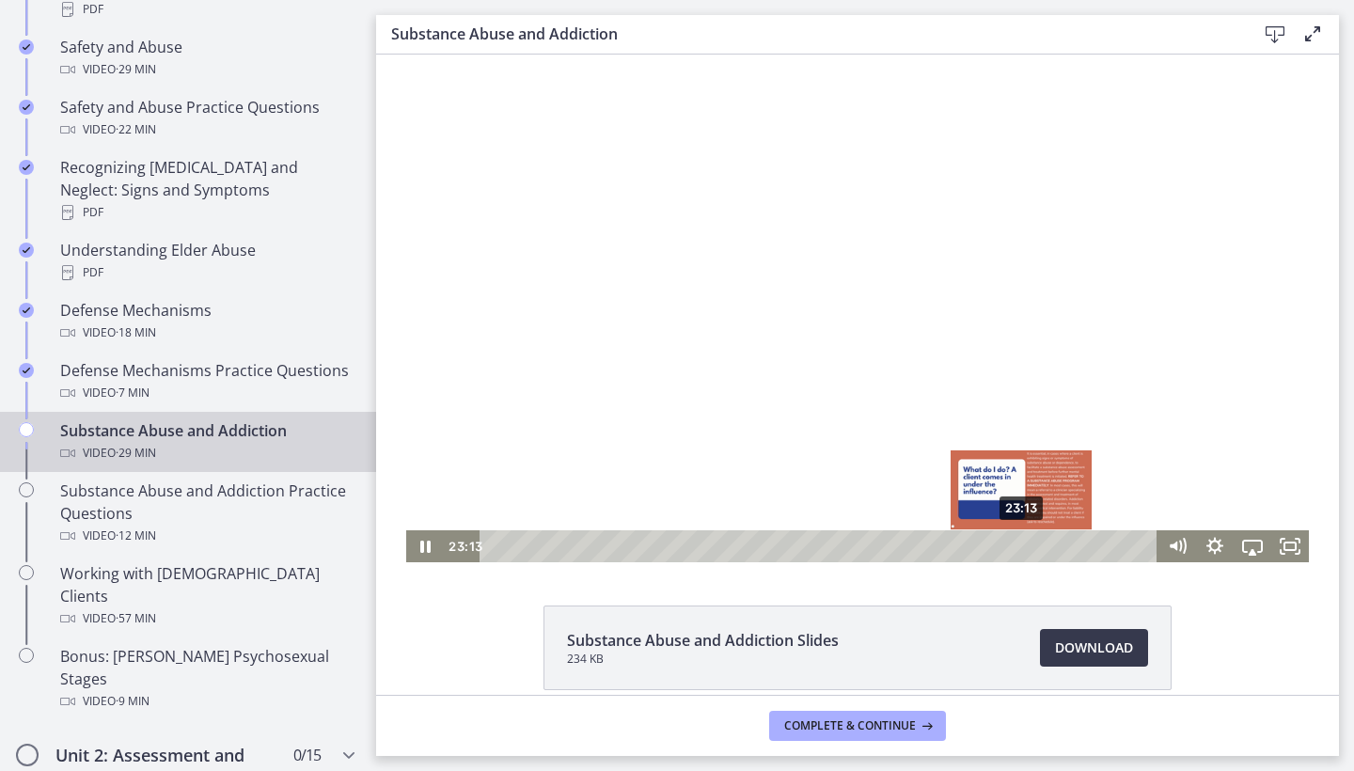
drag, startPoint x: 1057, startPoint y: 549, endPoint x: 1022, endPoint y: 551, distance: 34.8
click at [1022, 551] on div "Playbar" at bounding box center [1021, 546] width 10 height 10
drag, startPoint x: 1020, startPoint y: 544, endPoint x: 1030, endPoint y: 545, distance: 9.5
click at [1030, 545] on div "Playbar" at bounding box center [1028, 546] width 10 height 10
click at [1037, 545] on div "Playbar" at bounding box center [1036, 546] width 10 height 10
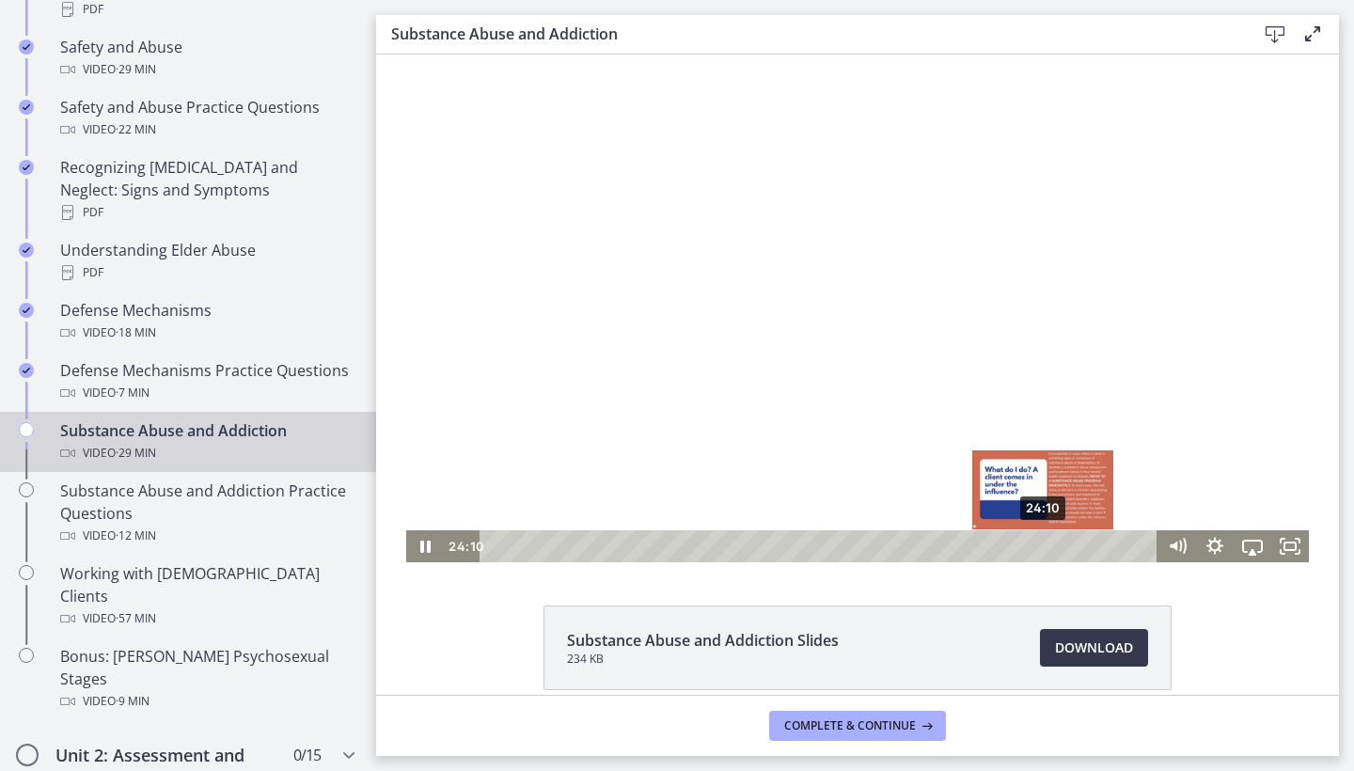
click at [1045, 545] on div "Playbar" at bounding box center [1042, 546] width 10 height 10
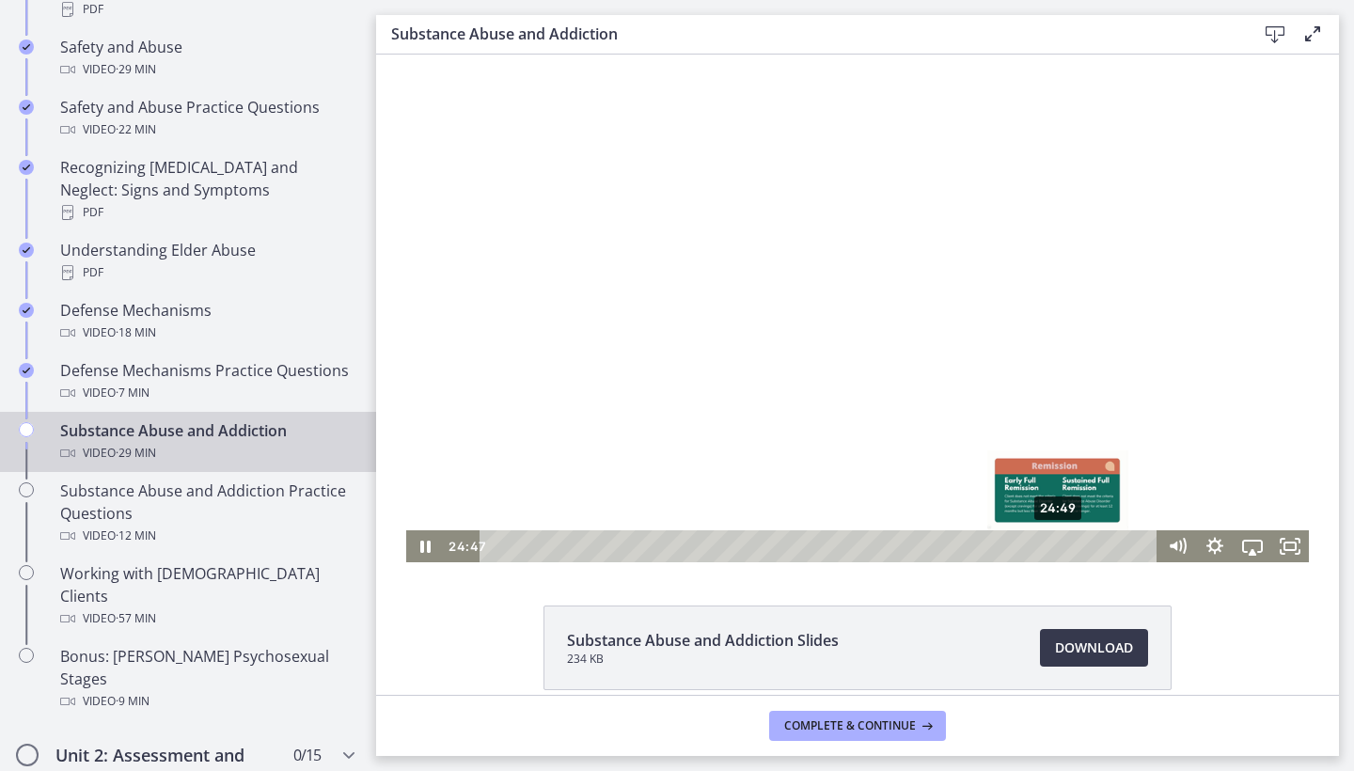
drag, startPoint x: 1045, startPoint y: 545, endPoint x: 1060, endPoint y: 545, distance: 15.0
click at [1060, 545] on div "Playbar" at bounding box center [1056, 546] width 10 height 10
click at [775, 327] on div at bounding box center [857, 309] width 903 height 508
